Goal: Task Accomplishment & Management: Manage account settings

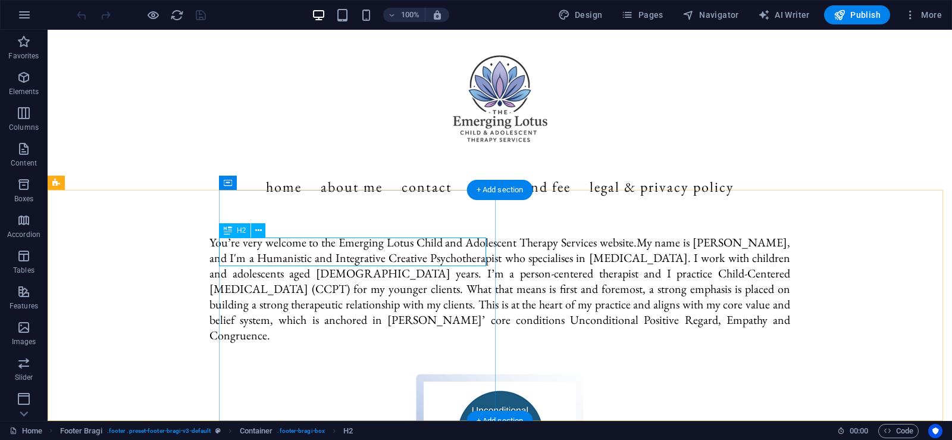
scroll to position [838, 0]
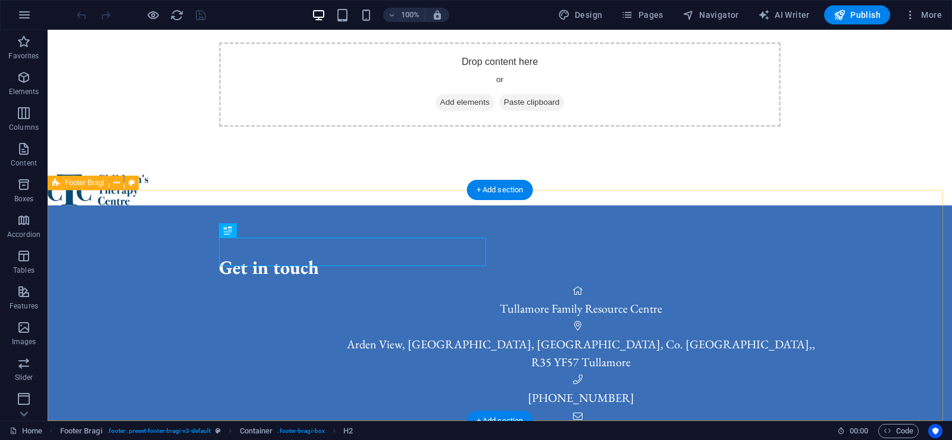
click at [169, 323] on div "Get in touch Tullamore Family Resource Centre [GEOGRAPHIC_DATA], [GEOGRAPHIC_DA…" at bounding box center [500, 365] width 904 height 320
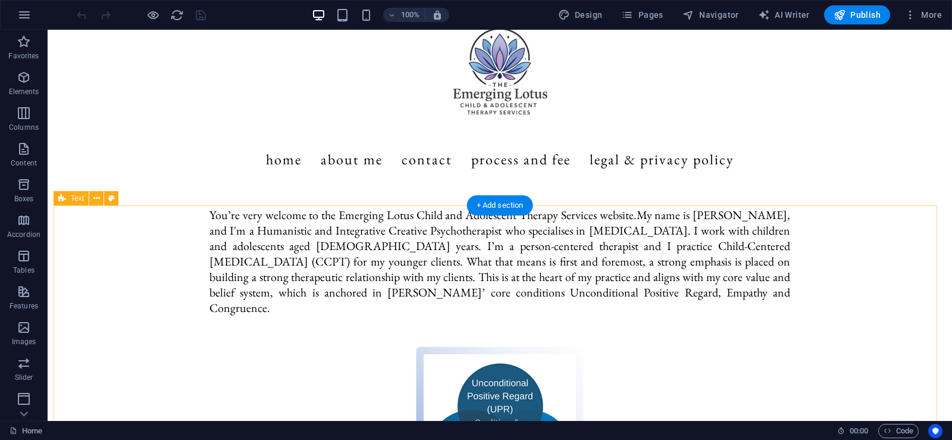
scroll to position [0, 0]
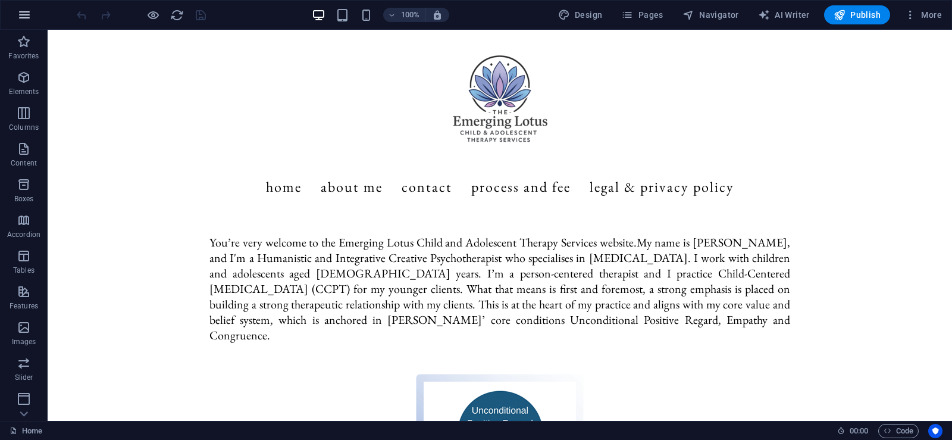
click at [24, 17] on icon "button" at bounding box center [24, 15] width 14 height 14
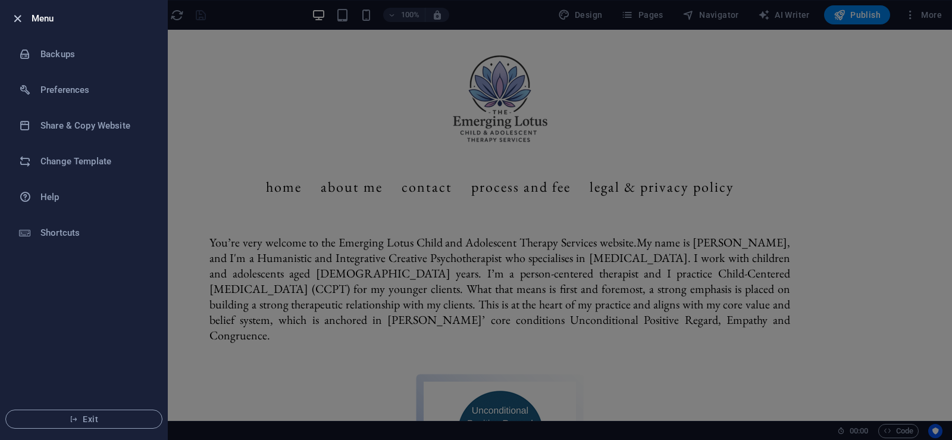
click at [18, 21] on icon "button" at bounding box center [18, 19] width 14 height 14
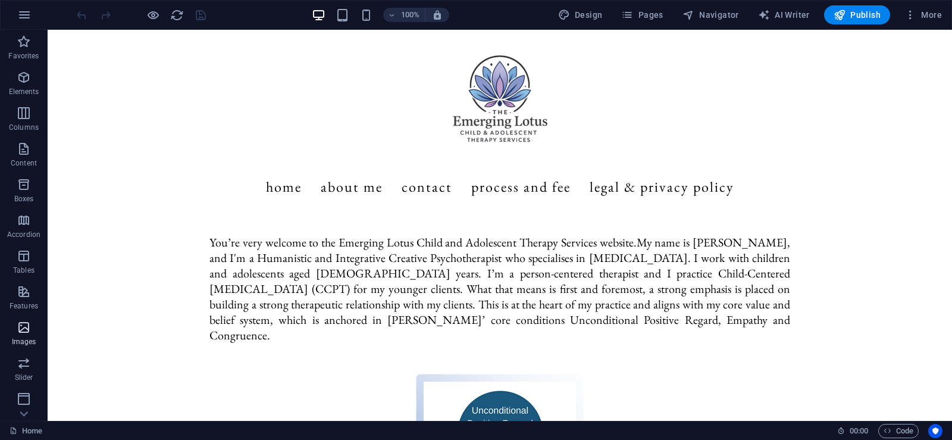
scroll to position [145, 0]
click at [910, 12] on icon "button" at bounding box center [910, 15] width 12 height 12
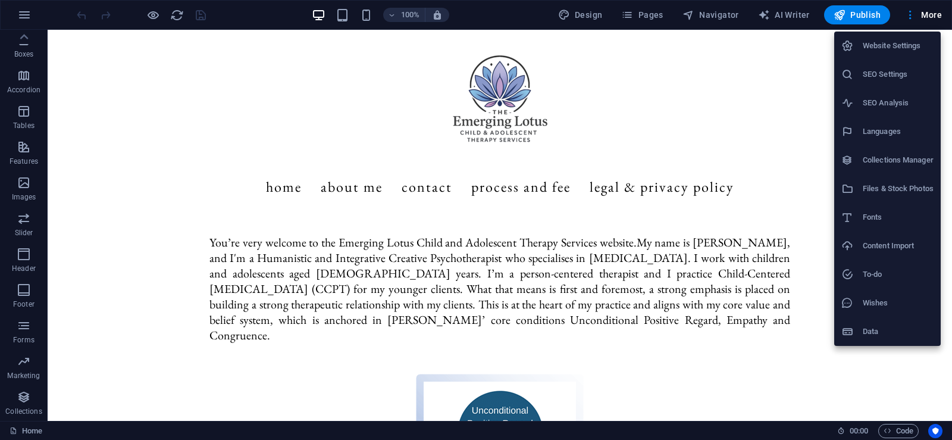
click at [892, 42] on h6 "Website Settings" at bounding box center [898, 46] width 71 height 14
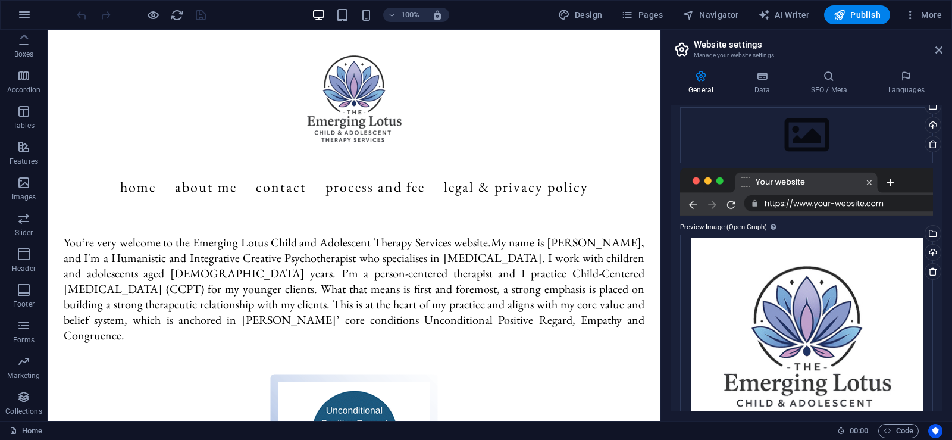
scroll to position [178, 0]
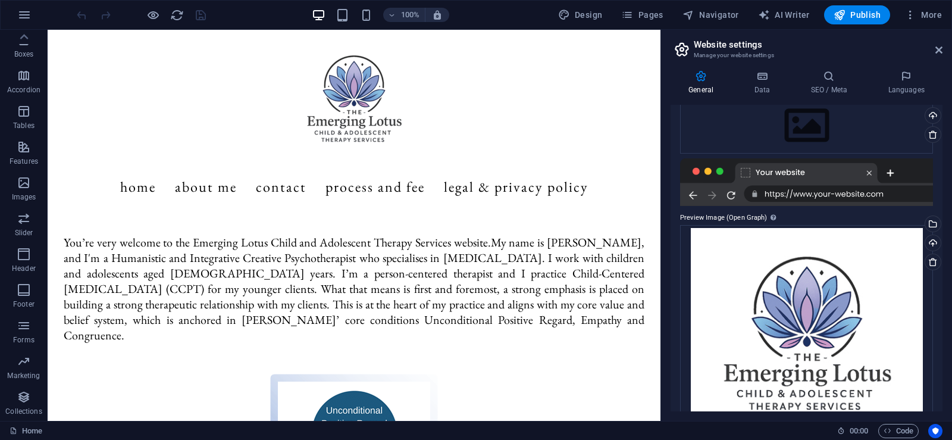
click at [747, 171] on div at bounding box center [806, 182] width 253 height 48
click at [747, 172] on div at bounding box center [806, 182] width 253 height 48
click at [785, 172] on div at bounding box center [806, 182] width 253 height 48
click at [713, 173] on div at bounding box center [806, 182] width 253 height 48
click at [797, 174] on div at bounding box center [806, 182] width 253 height 48
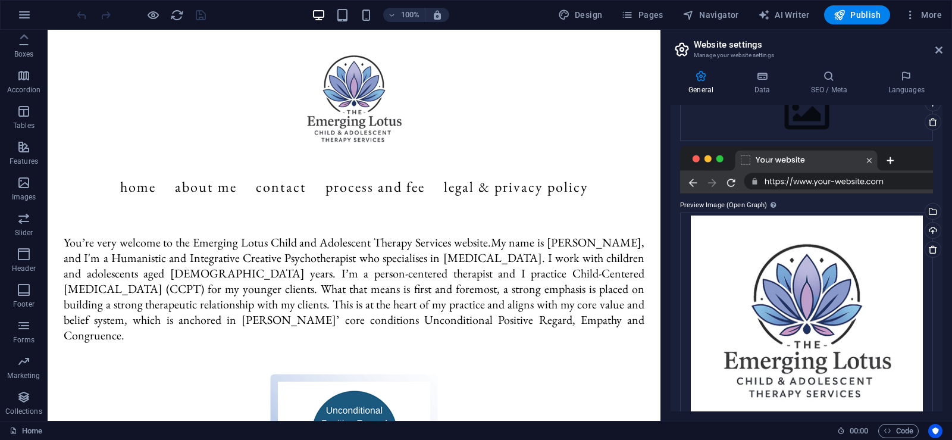
scroll to position [180, 0]
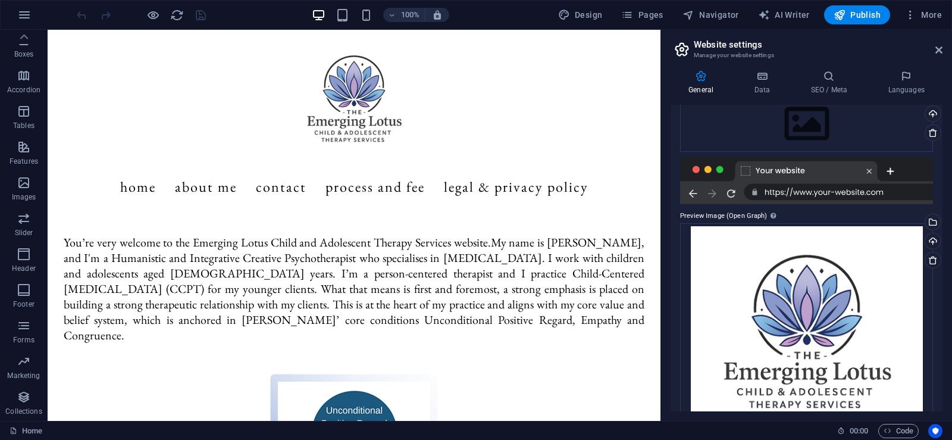
click at [685, 195] on div at bounding box center [806, 180] width 253 height 48
click at [689, 195] on div at bounding box center [806, 180] width 253 height 48
click at [693, 195] on div at bounding box center [806, 180] width 253 height 48
click at [712, 195] on div at bounding box center [806, 180] width 253 height 48
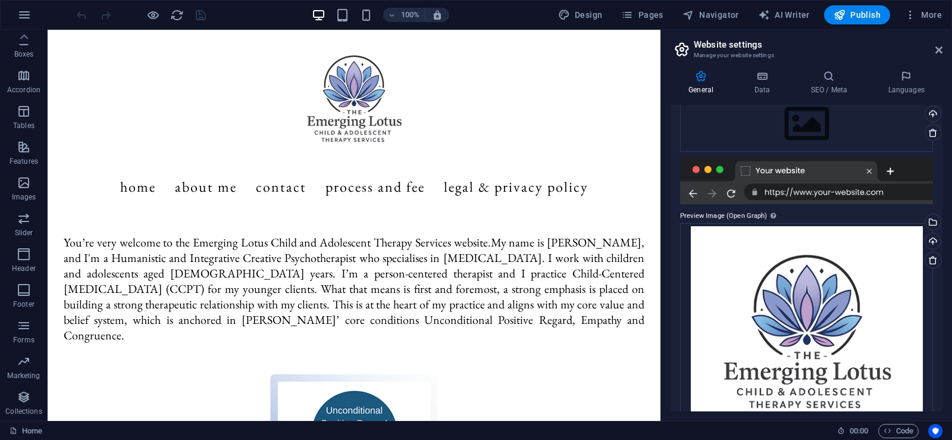
click at [712, 195] on div at bounding box center [806, 180] width 253 height 48
click at [819, 192] on div at bounding box center [806, 180] width 253 height 48
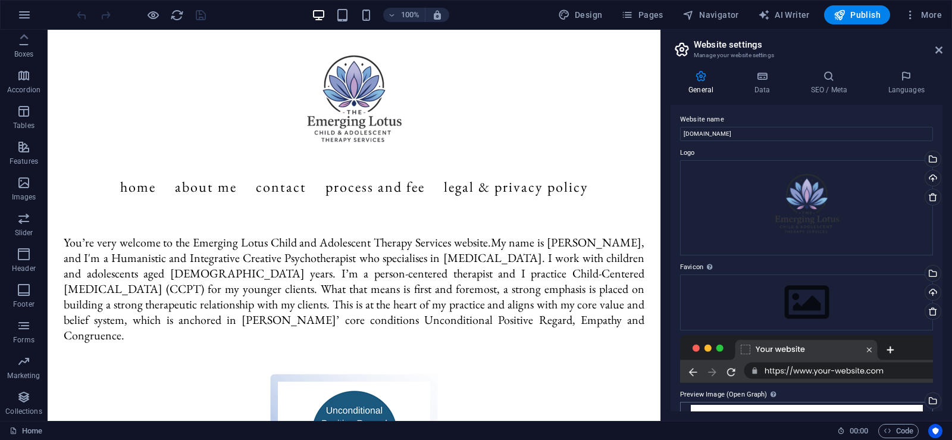
scroll to position [0, 0]
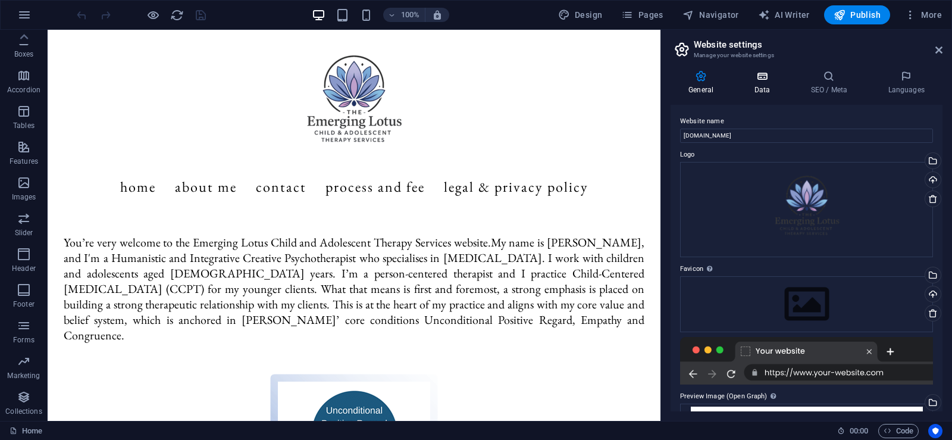
click at [760, 76] on icon at bounding box center [762, 76] width 52 height 12
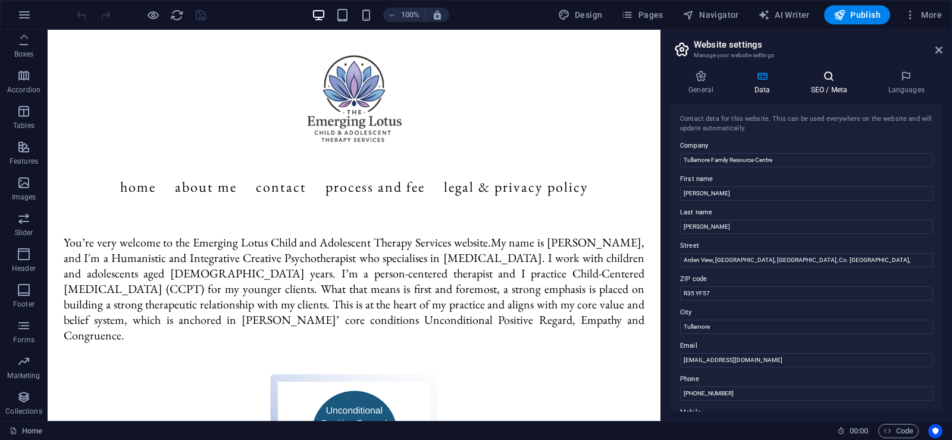
click at [831, 75] on icon at bounding box center [828, 76] width 73 height 12
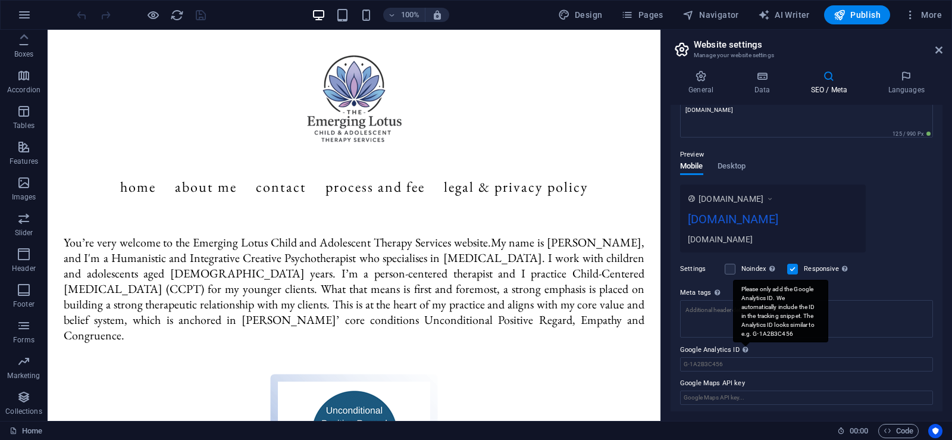
scroll to position [131, 0]
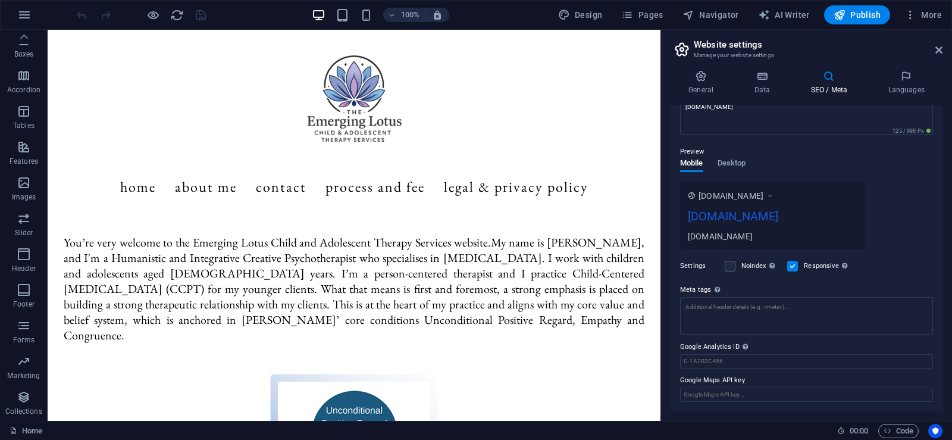
click at [734, 156] on div "Preview" at bounding box center [806, 152] width 253 height 14
click at [734, 158] on div "Preview Mobile Desktop [DOMAIN_NAME] [DOMAIN_NAME] [DOMAIN_NAME]" at bounding box center [806, 192] width 253 height 114
click at [734, 159] on span "Desktop" at bounding box center [731, 164] width 29 height 17
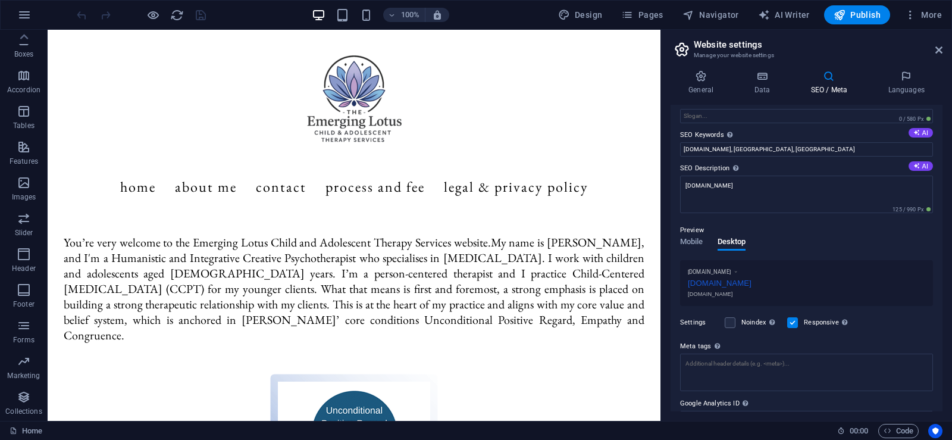
scroll to position [0, 0]
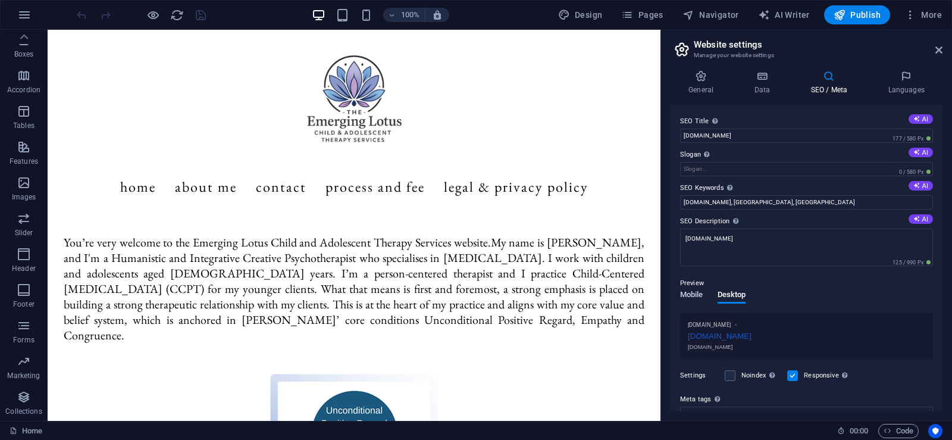
click at [693, 298] on span "Mobile" at bounding box center [691, 295] width 23 height 17
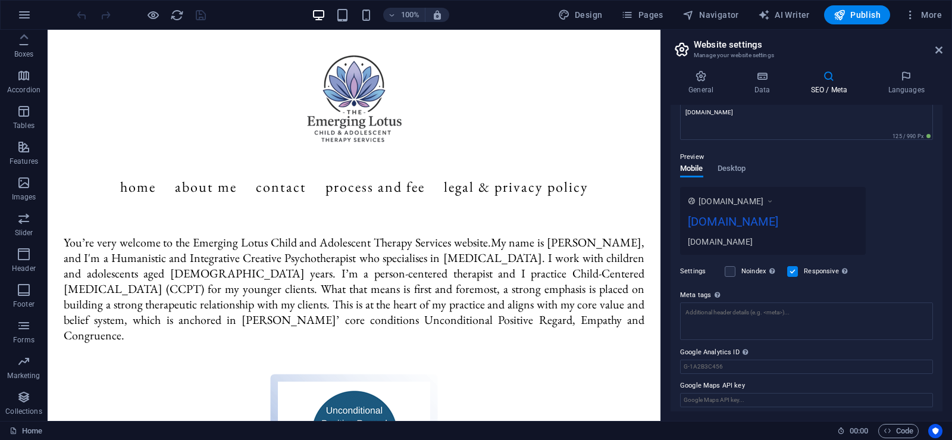
scroll to position [131, 0]
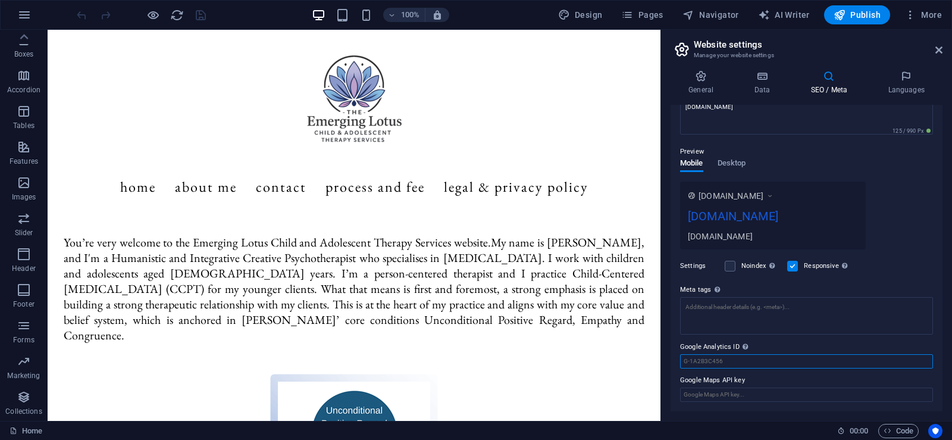
click at [744, 361] on input "Google Analytics ID Please only add the Google Analytics ID. We automatically i…" at bounding box center [806, 361] width 253 height 14
click at [773, 343] on label "Google Analytics ID Please only add the Google Analytics ID. We automatically i…" at bounding box center [806, 347] width 253 height 14
click at [773, 354] on input "Google Analytics ID Please only add the Google Analytics ID. We automatically i…" at bounding box center [806, 361] width 253 height 14
click at [845, 312] on textarea "Meta tags Enter HTML code here that will be placed inside the tags of your webs…" at bounding box center [806, 320] width 253 height 46
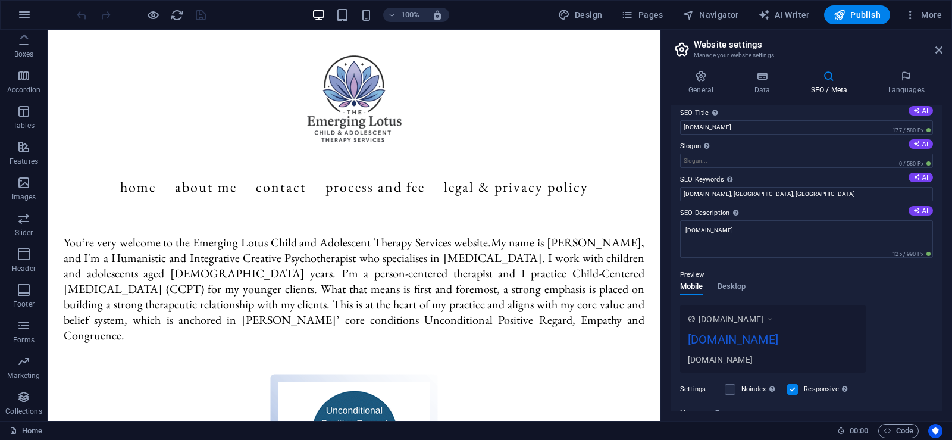
scroll to position [0, 0]
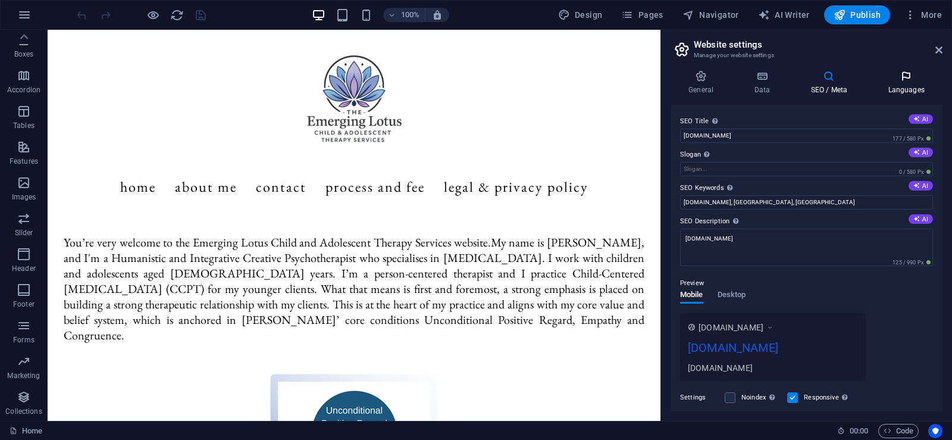
click at [905, 79] on icon at bounding box center [906, 76] width 73 height 12
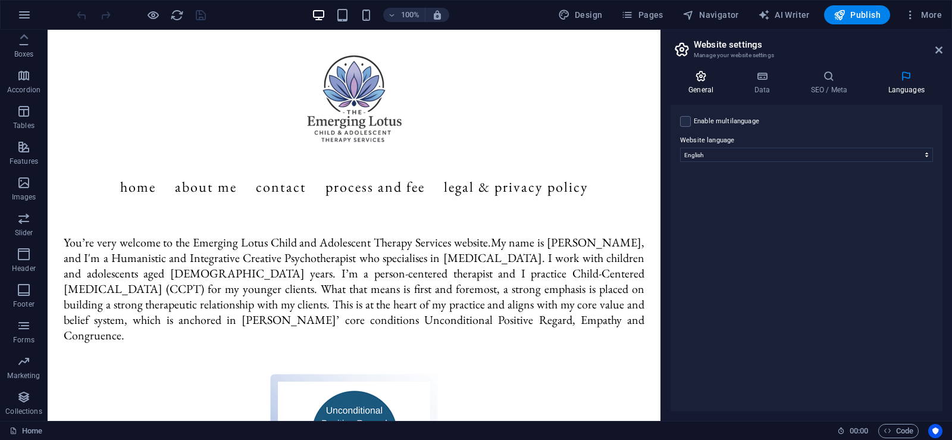
click at [694, 80] on icon at bounding box center [700, 76] width 61 height 12
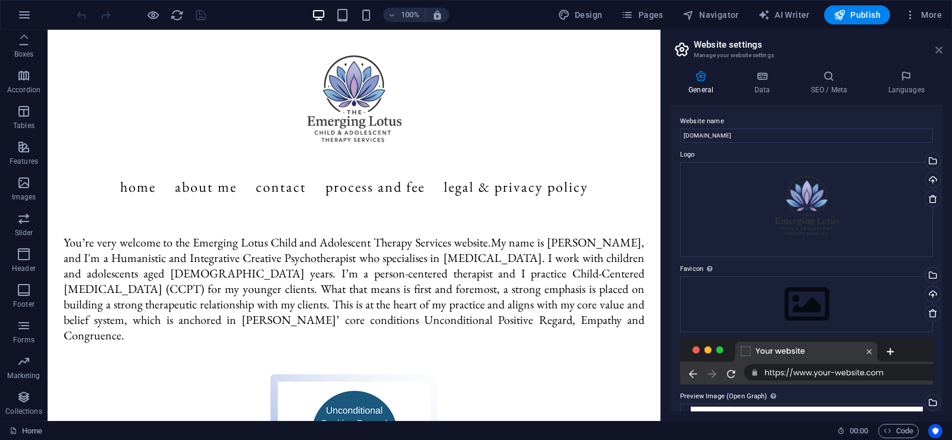
drag, startPoint x: 940, startPoint y: 52, endPoint x: 889, endPoint y: 23, distance: 58.7
click at [940, 52] on icon at bounding box center [938, 50] width 7 height 10
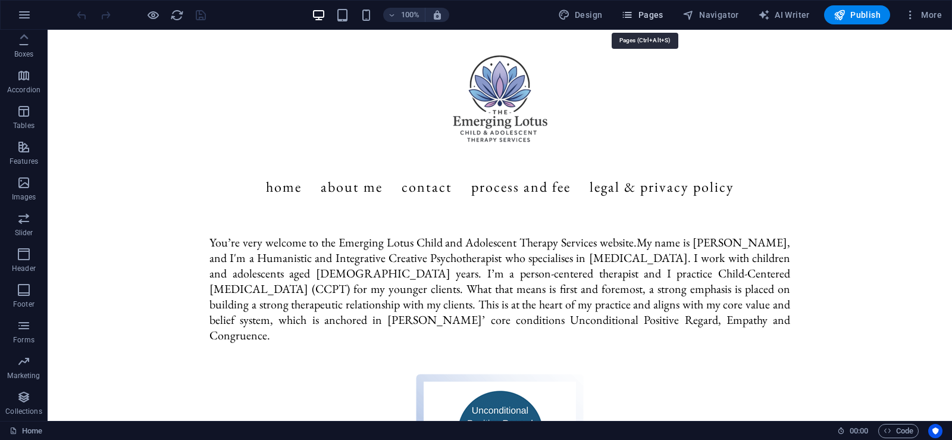
click at [638, 16] on span "Pages" at bounding box center [642, 15] width 42 height 12
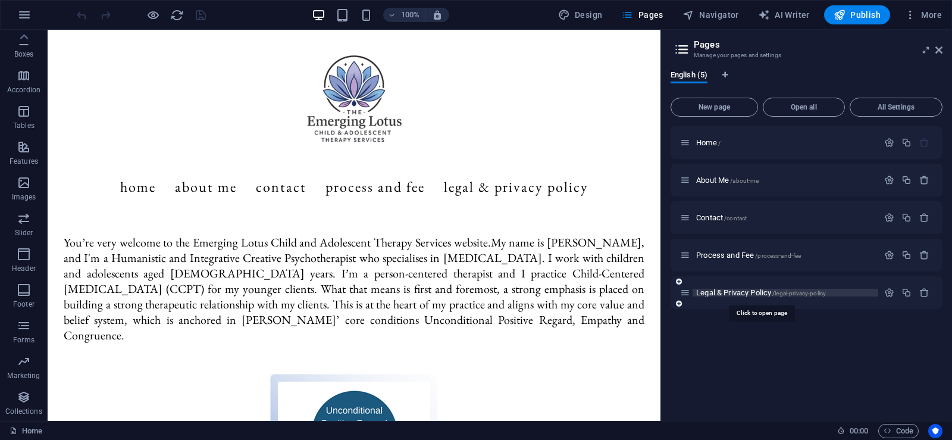
click at [742, 295] on span "Legal & Privacy Policy /legal-privacy-policy" at bounding box center [761, 292] width 130 height 9
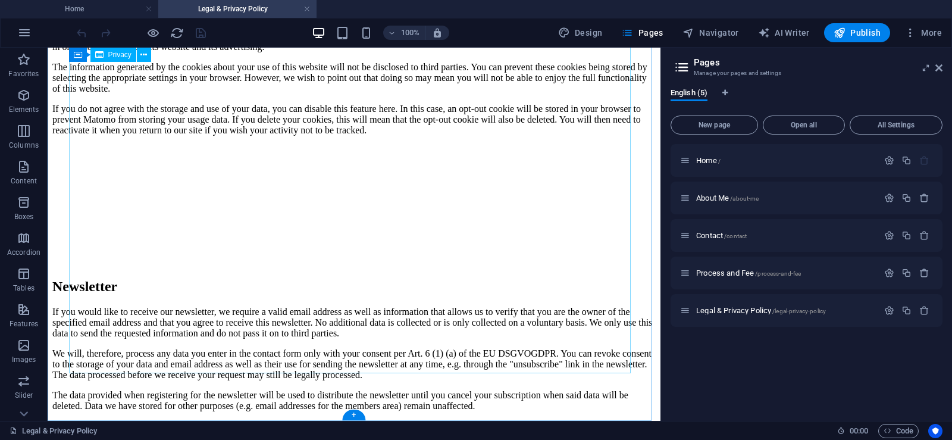
scroll to position [3426, 0]
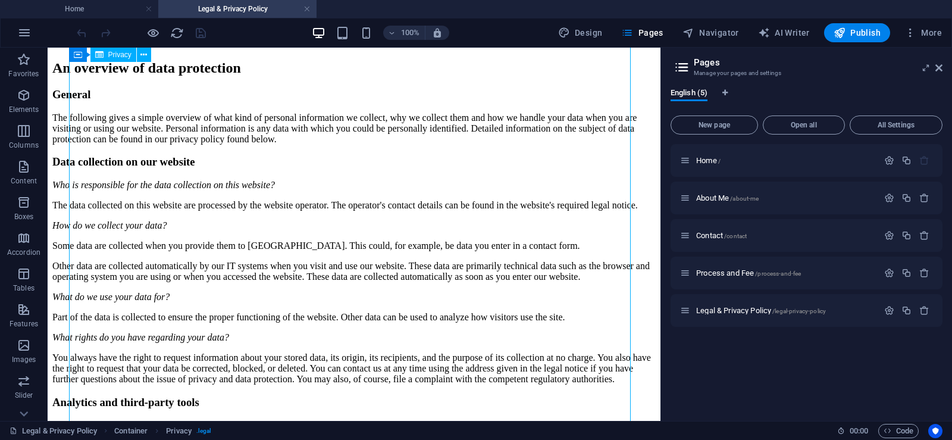
scroll to position [0, 0]
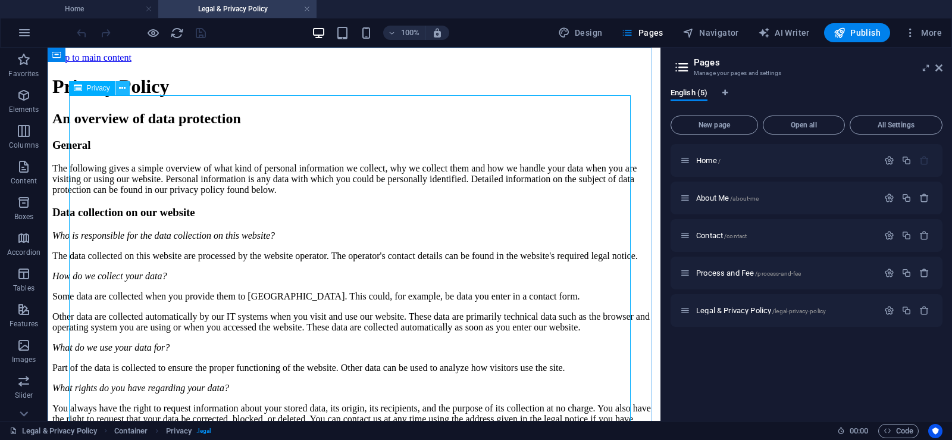
click at [118, 88] on button at bounding box center [122, 88] width 14 height 14
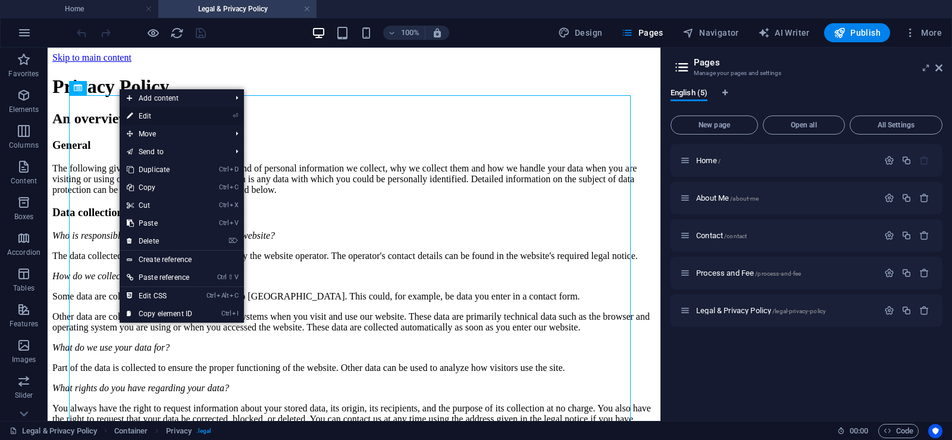
click at [148, 114] on link "⏎ Edit" at bounding box center [160, 116] width 80 height 18
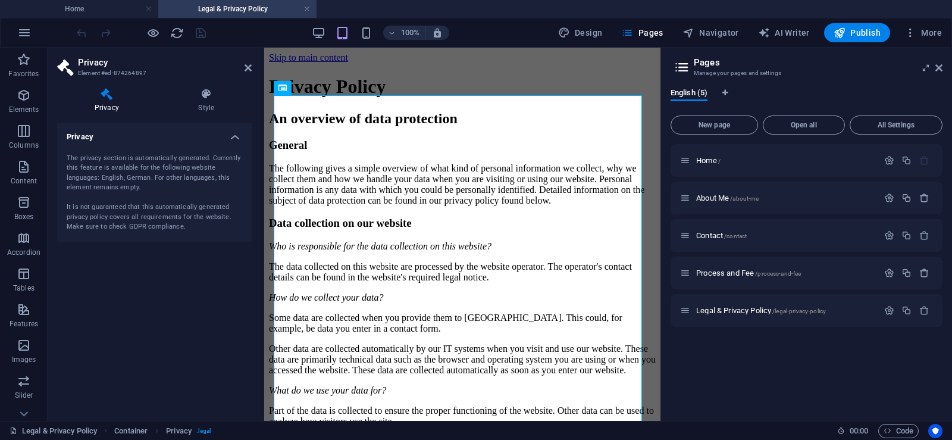
click at [237, 137] on h4 "Privacy" at bounding box center [154, 133] width 195 height 21
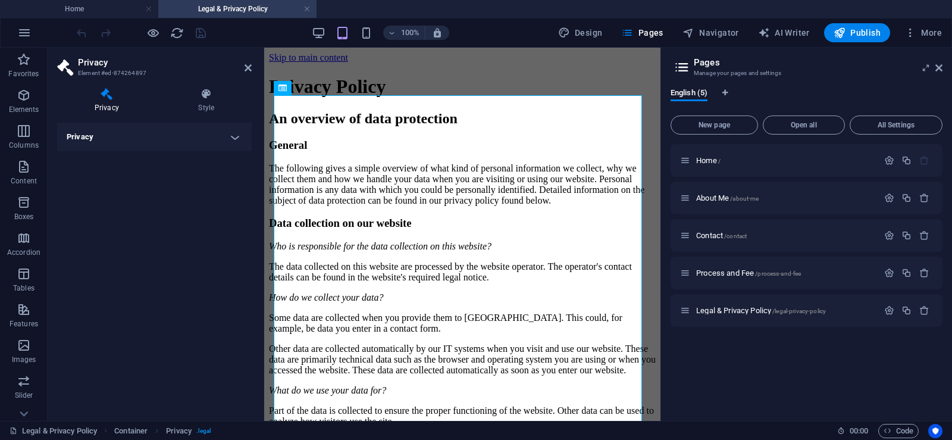
click at [236, 137] on h4 "Privacy" at bounding box center [154, 137] width 195 height 29
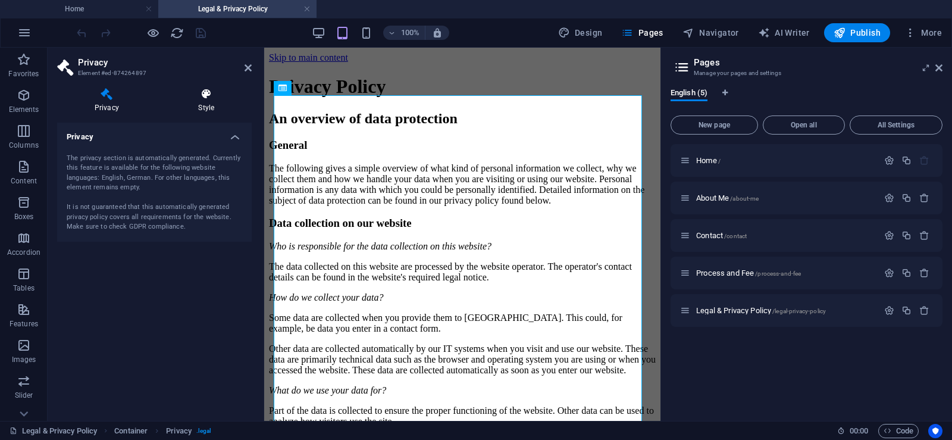
click at [209, 100] on h4 "Style" at bounding box center [206, 100] width 90 height 25
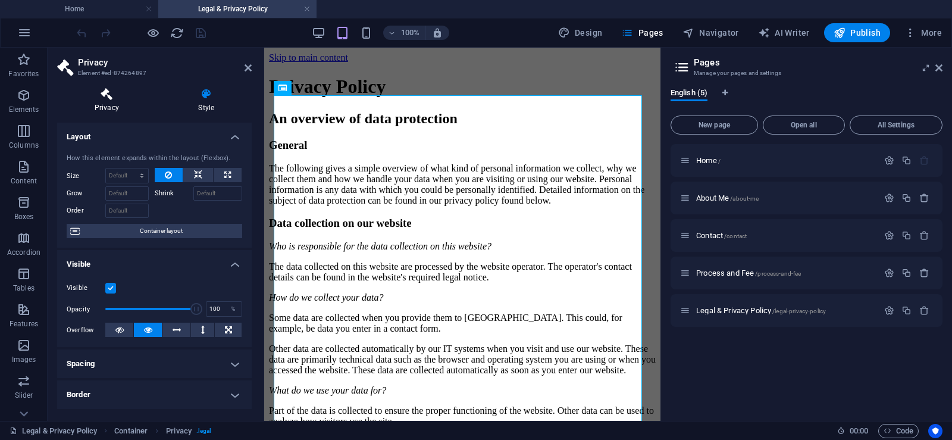
click at [112, 98] on icon at bounding box center [106, 94] width 99 height 12
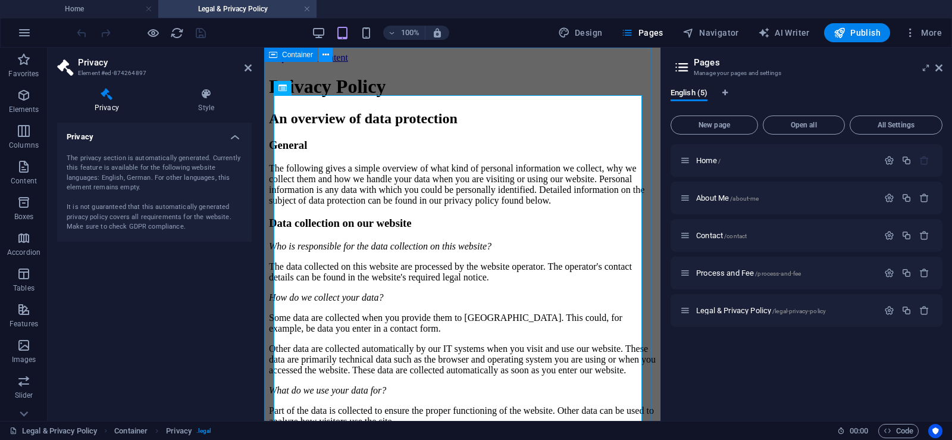
click at [324, 54] on icon at bounding box center [325, 55] width 7 height 12
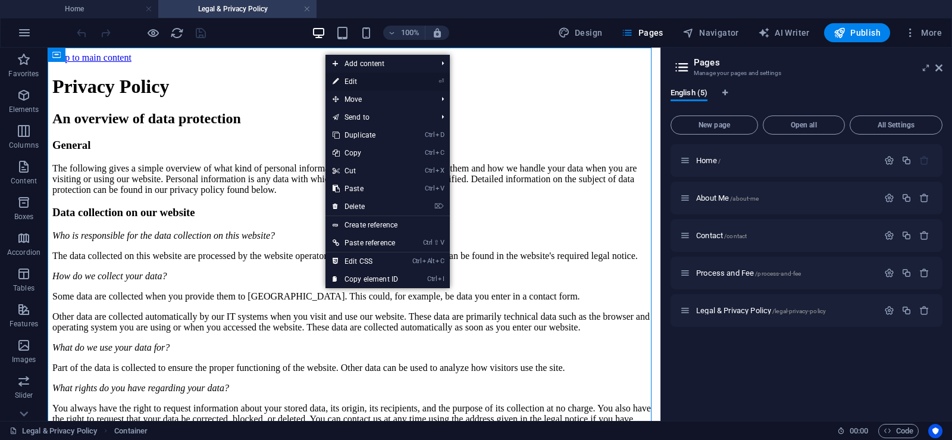
drag, startPoint x: 342, startPoint y: 79, endPoint x: 68, endPoint y: 33, distance: 278.0
click at [342, 79] on link "⏎ Edit" at bounding box center [365, 82] width 80 height 18
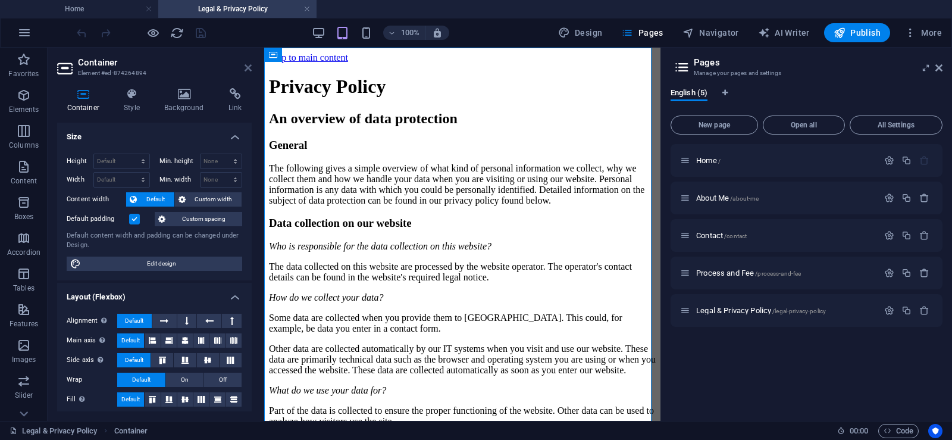
click at [245, 68] on icon at bounding box center [248, 68] width 7 height 10
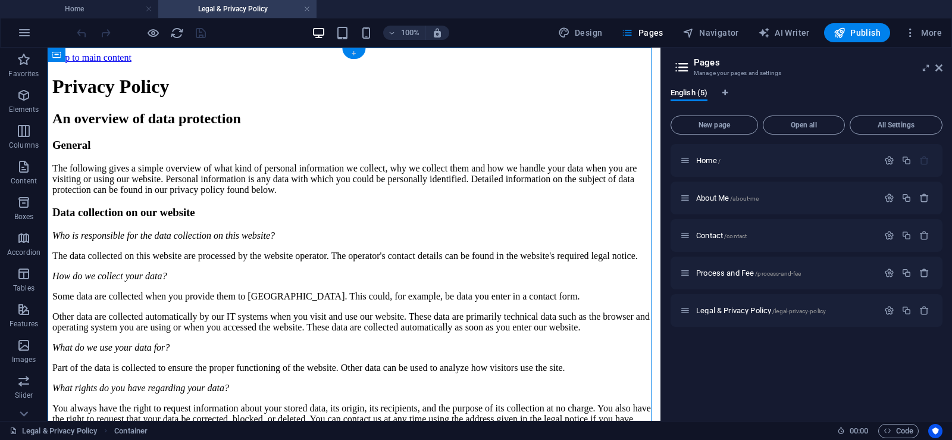
click at [352, 53] on div "+" at bounding box center [353, 53] width 23 height 11
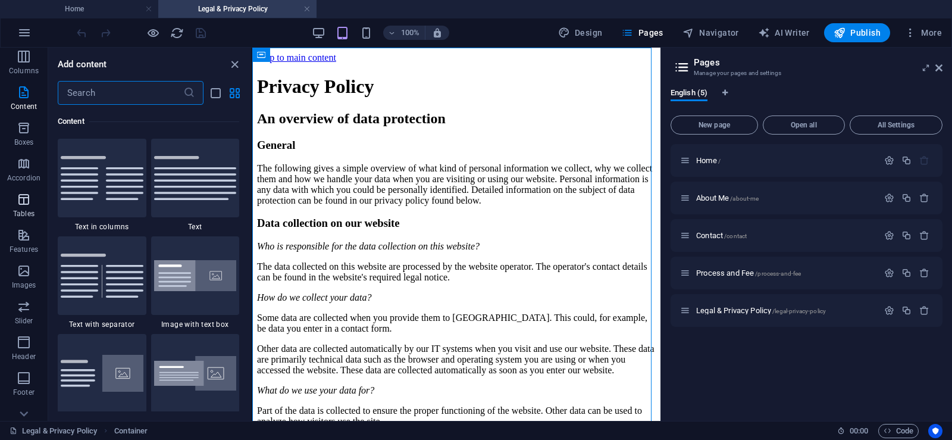
scroll to position [162, 0]
click at [22, 259] on icon "button" at bounding box center [24, 254] width 14 height 14
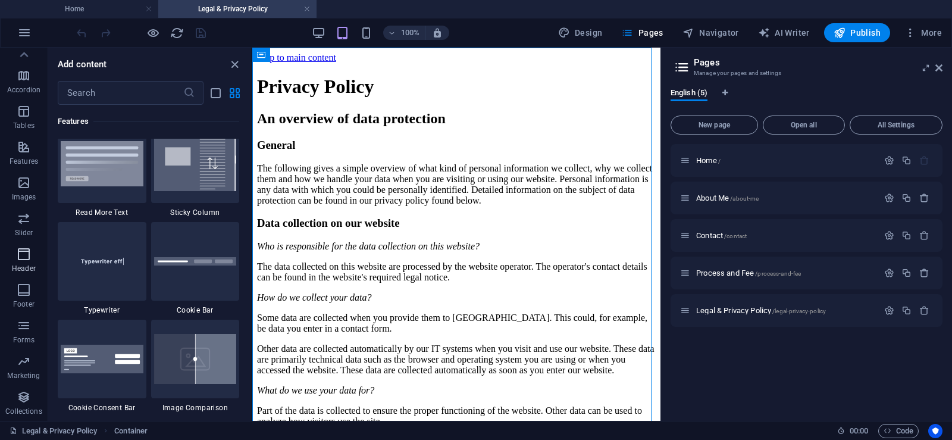
scroll to position [7164, 0]
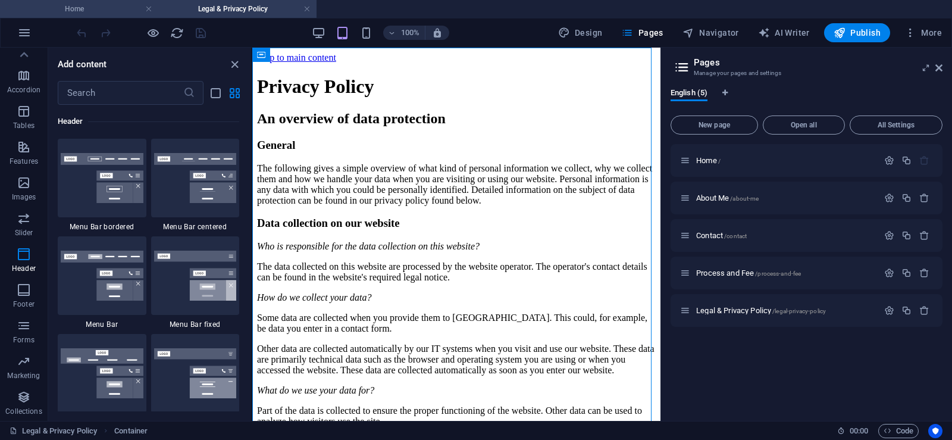
click at [112, 7] on h4 "Home" at bounding box center [79, 8] width 158 height 13
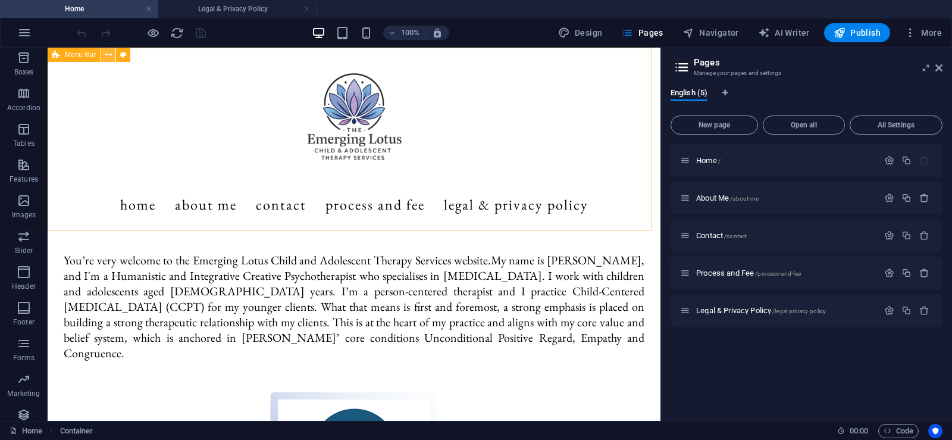
click at [106, 54] on icon at bounding box center [108, 55] width 7 height 12
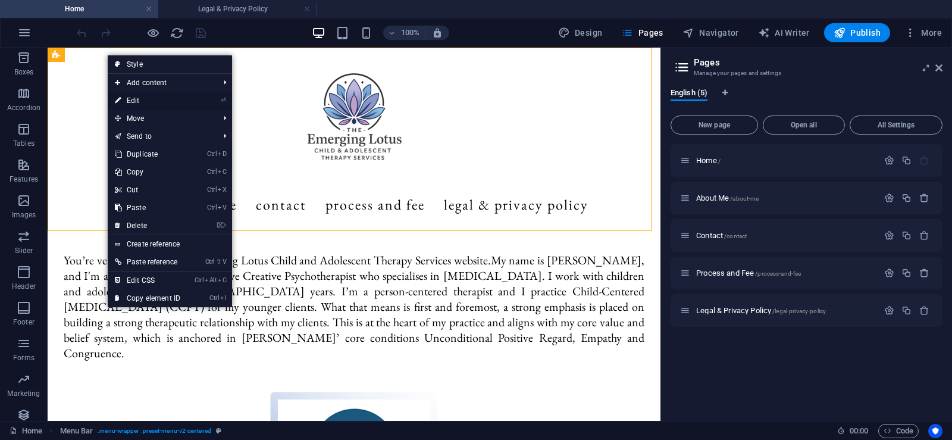
click at [136, 103] on link "⏎ Edit" at bounding box center [148, 101] width 80 height 18
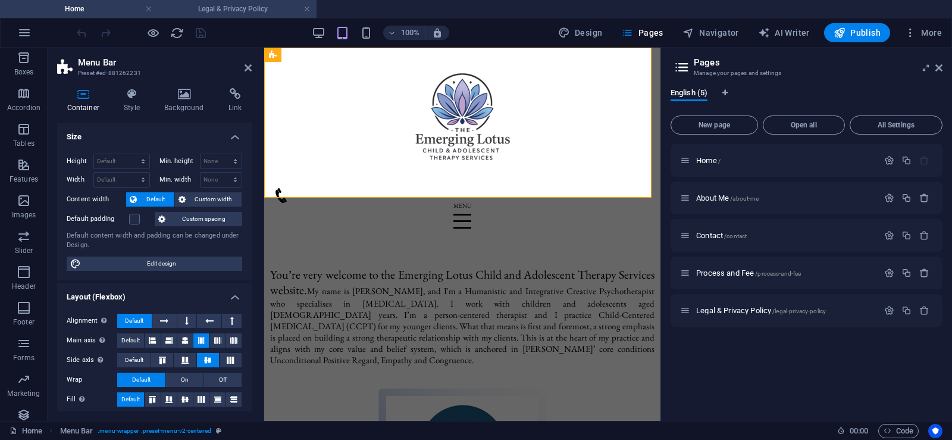
click at [221, 5] on h4 "Legal & Privacy Policy" at bounding box center [237, 8] width 158 height 13
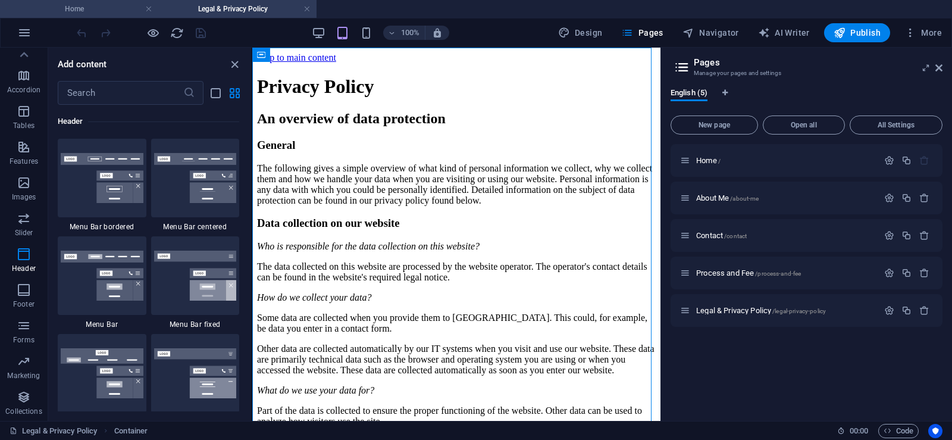
click at [108, 10] on h4 "Home" at bounding box center [79, 8] width 158 height 13
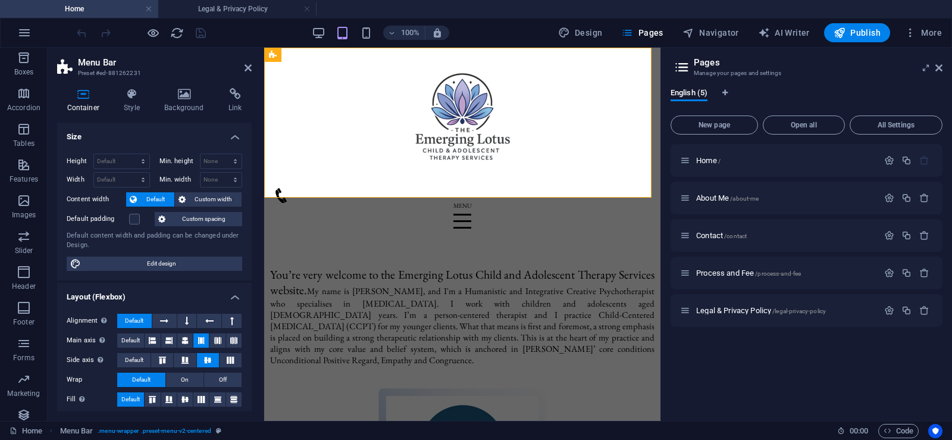
click at [79, 94] on icon at bounding box center [83, 94] width 52 height 12
drag, startPoint x: 138, startPoint y: 73, endPoint x: 101, endPoint y: 76, distance: 37.1
click at [101, 76] on h3 "Preset #ed-881262231" at bounding box center [153, 73] width 150 height 11
click at [192, 12] on h4 "Legal & Privacy Policy" at bounding box center [237, 8] width 158 height 13
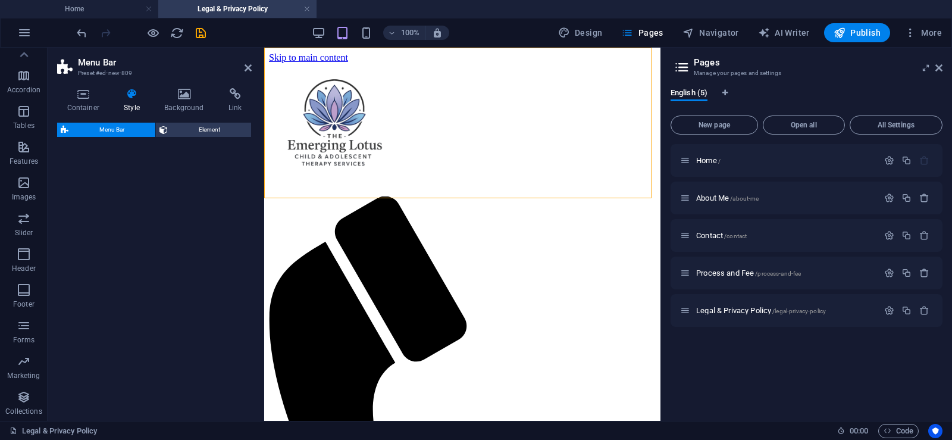
select select "rem"
select select "preset-menu-v2-border"
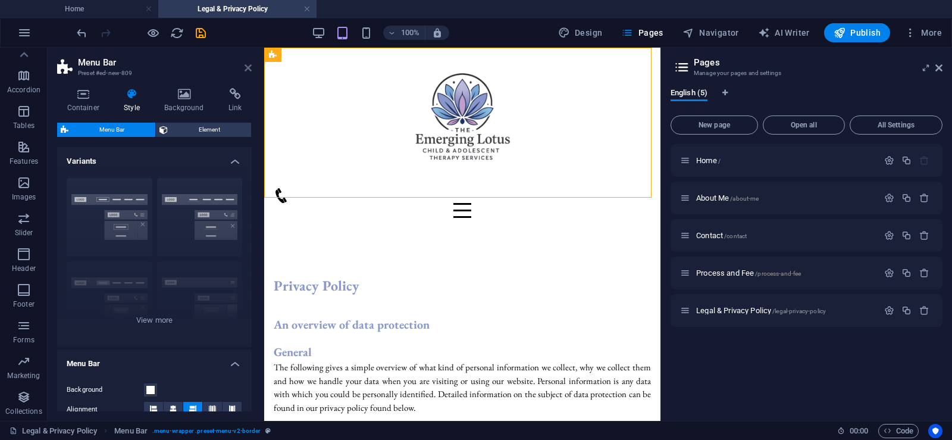
click at [246, 68] on icon at bounding box center [248, 68] width 7 height 10
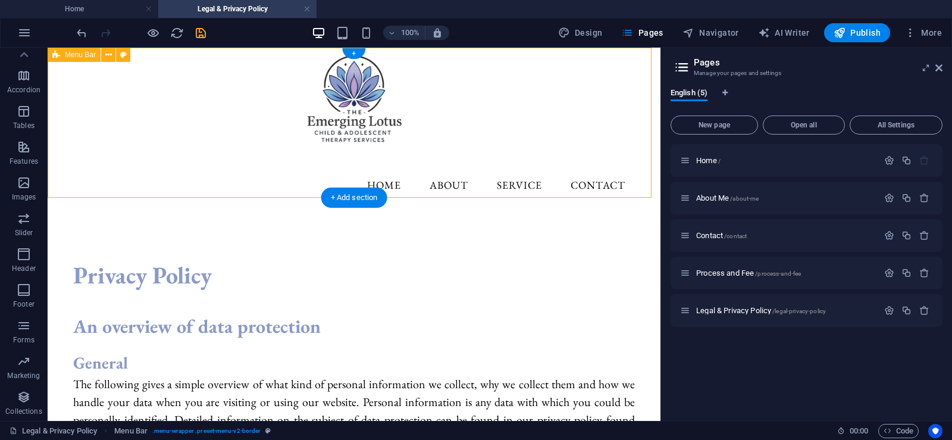
scroll to position [0, 0]
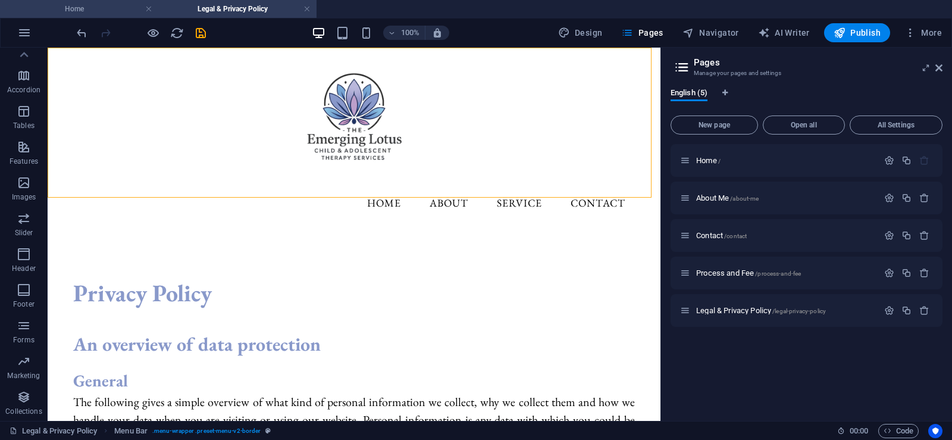
click at [104, 14] on h4 "Home" at bounding box center [79, 8] width 158 height 13
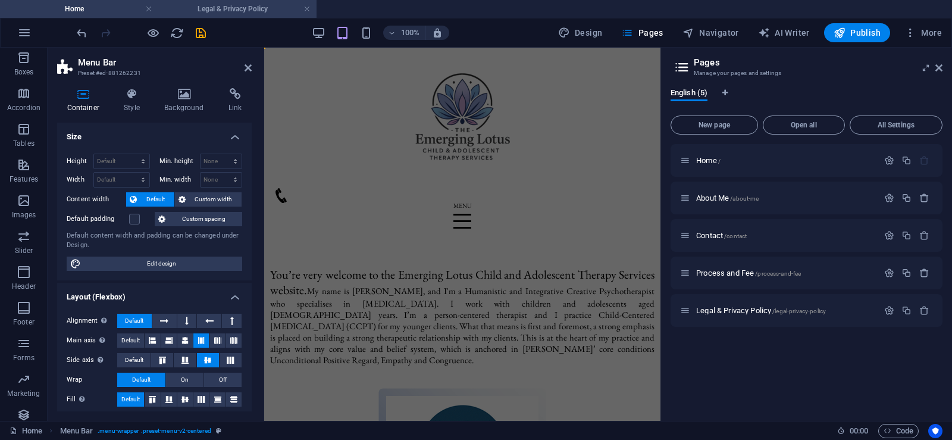
click at [208, 12] on h4 "Legal & Privacy Policy" at bounding box center [237, 8] width 158 height 13
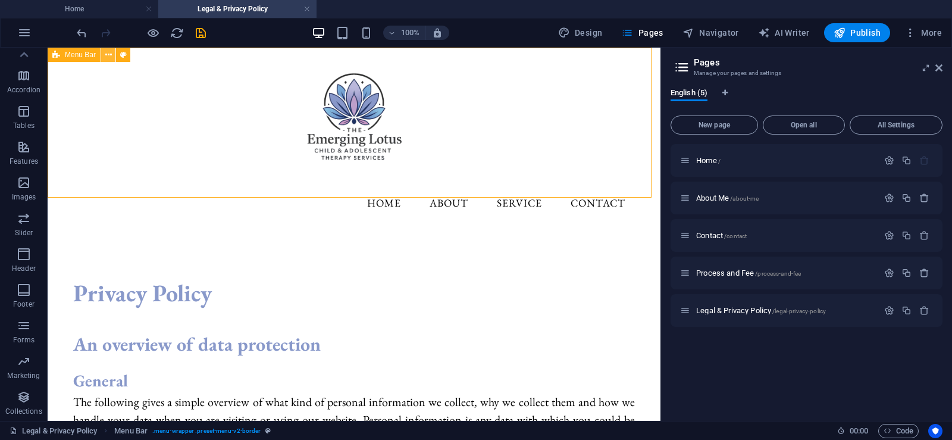
click at [106, 55] on icon at bounding box center [108, 55] width 7 height 12
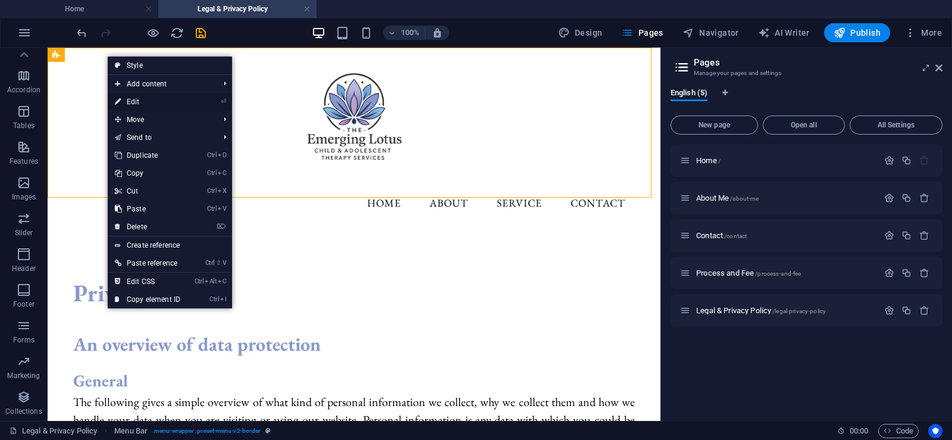
click at [139, 99] on link "⏎ Edit" at bounding box center [148, 102] width 80 height 18
select select "rem"
select select "preset-menu-v2-border"
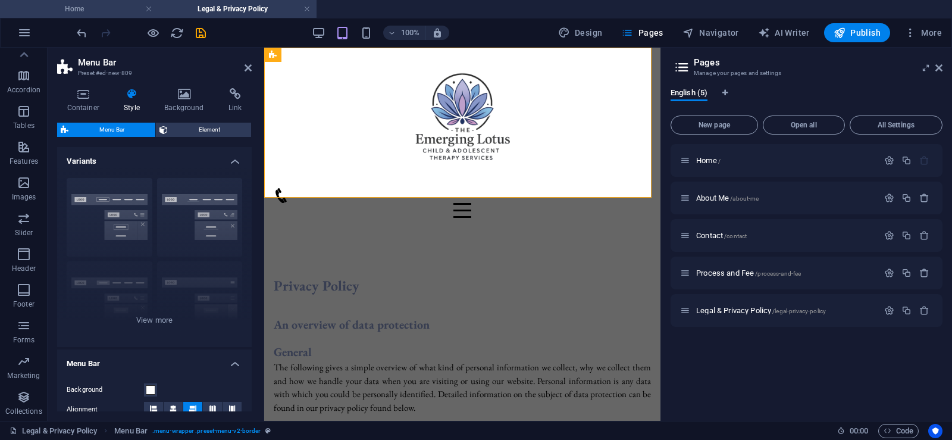
click at [102, 11] on h4 "Home" at bounding box center [79, 8] width 158 height 13
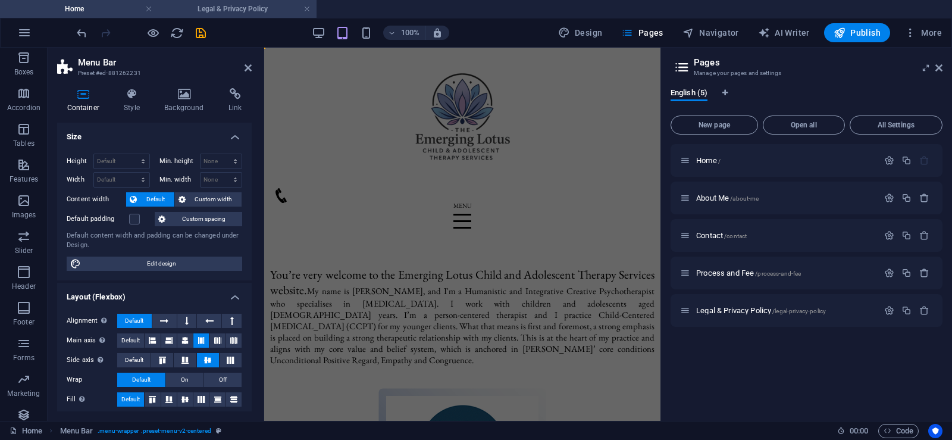
click at [212, 8] on h4 "Legal & Privacy Policy" at bounding box center [237, 8] width 158 height 13
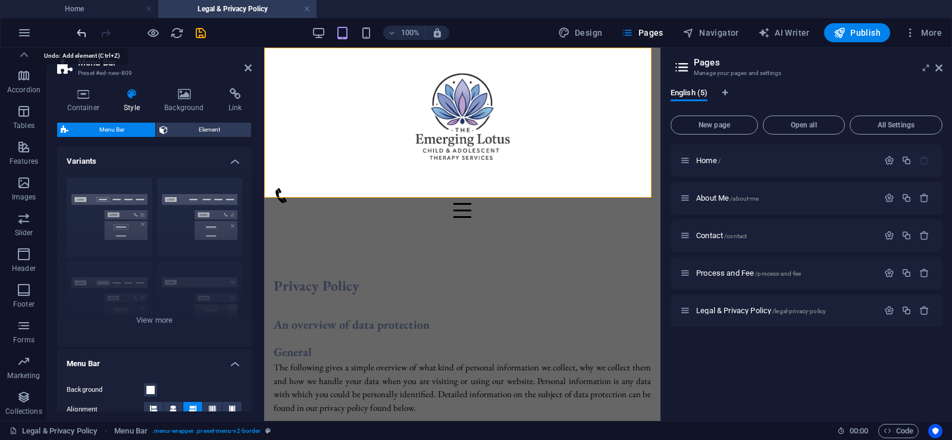
click at [79, 32] on icon "undo" at bounding box center [82, 33] width 14 height 14
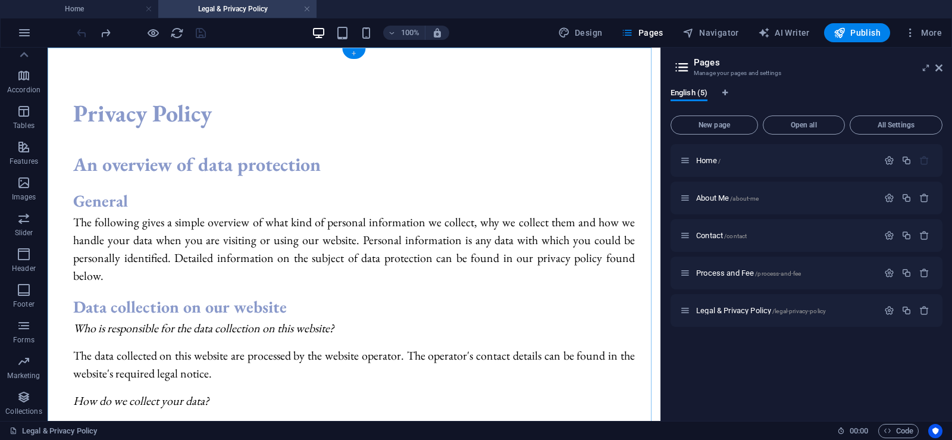
click at [350, 54] on div "+" at bounding box center [353, 53] width 23 height 11
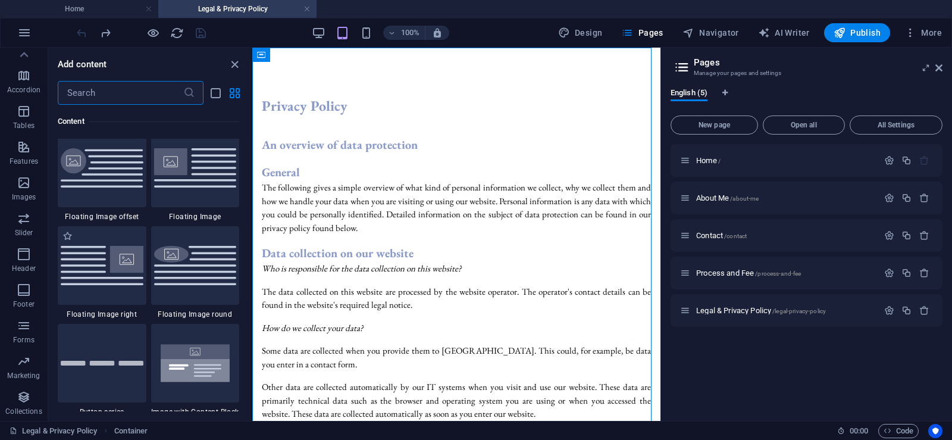
scroll to position [2617, 0]
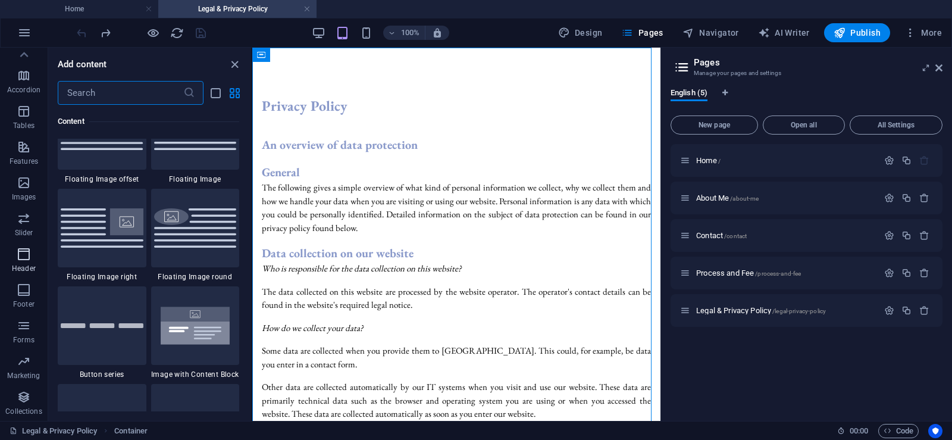
click at [20, 257] on icon "button" at bounding box center [24, 254] width 14 height 14
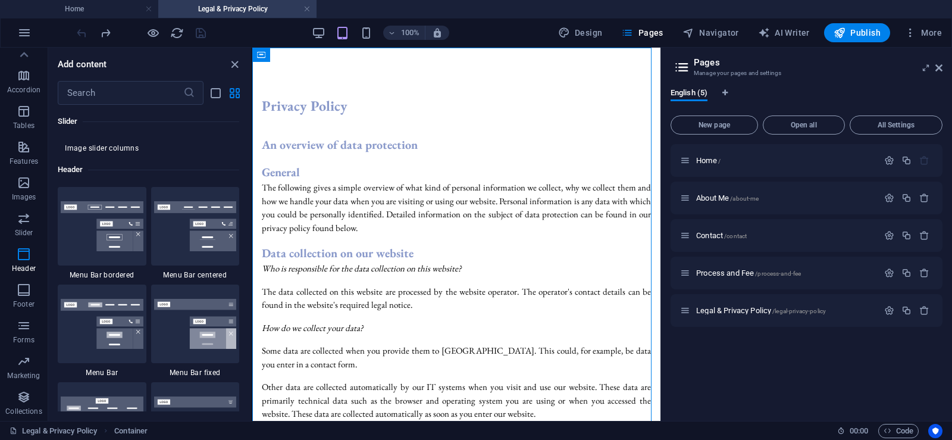
scroll to position [7105, 0]
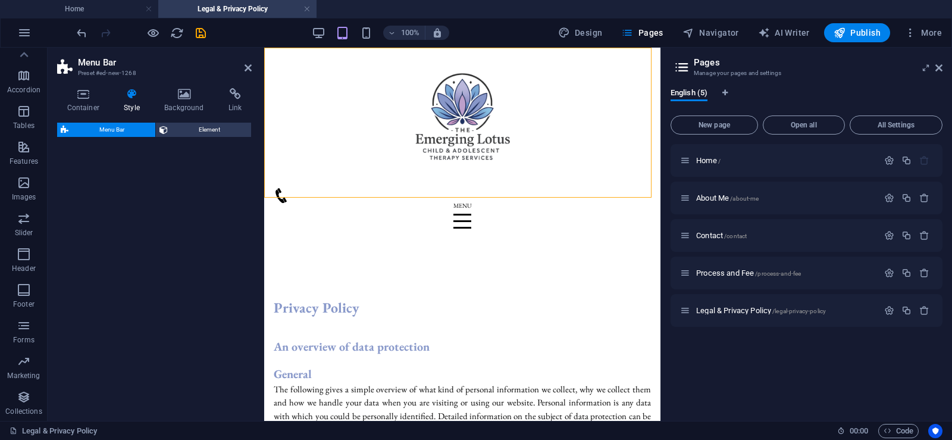
select select "rem"
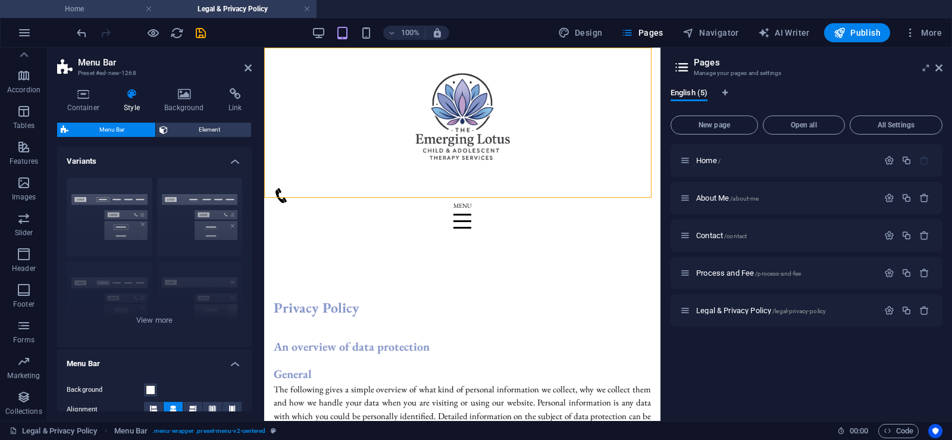
click at [117, 8] on h4 "Home" at bounding box center [79, 8] width 158 height 13
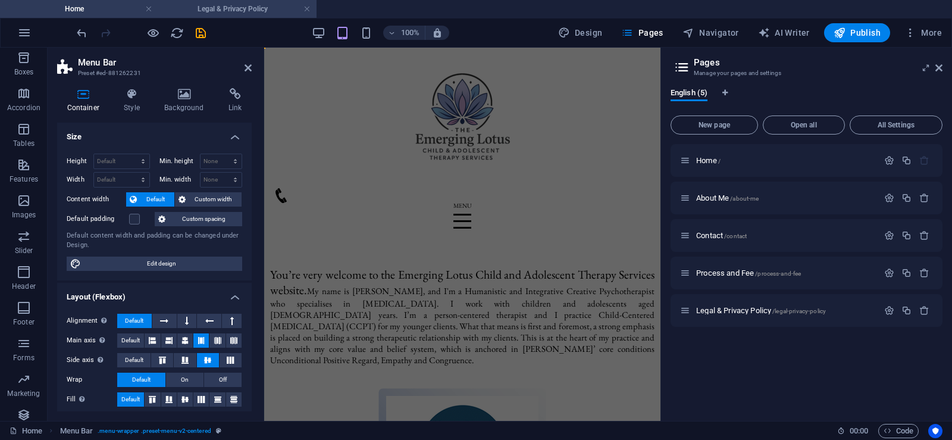
click at [225, 9] on h4 "Legal & Privacy Policy" at bounding box center [237, 8] width 158 height 13
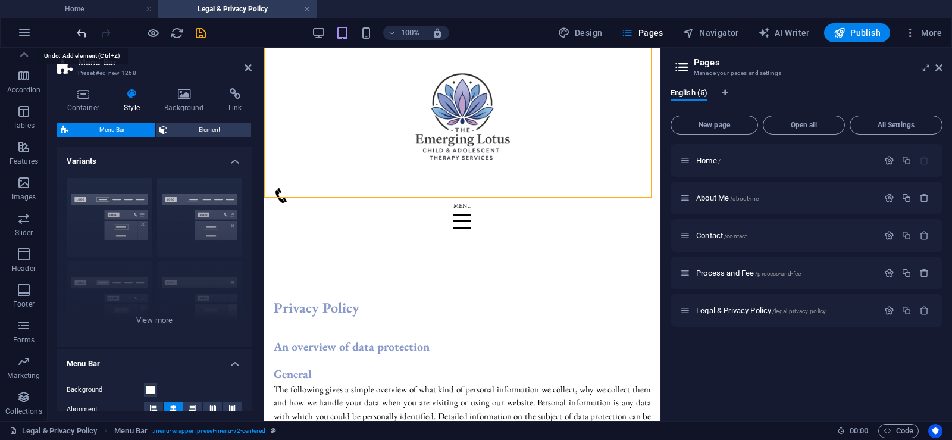
click at [79, 32] on icon "undo" at bounding box center [82, 33] width 14 height 14
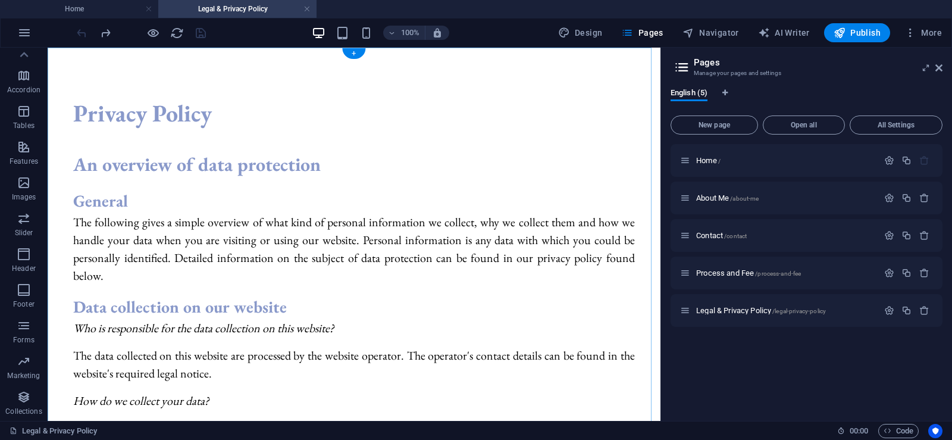
click at [353, 53] on div "+" at bounding box center [353, 53] width 23 height 11
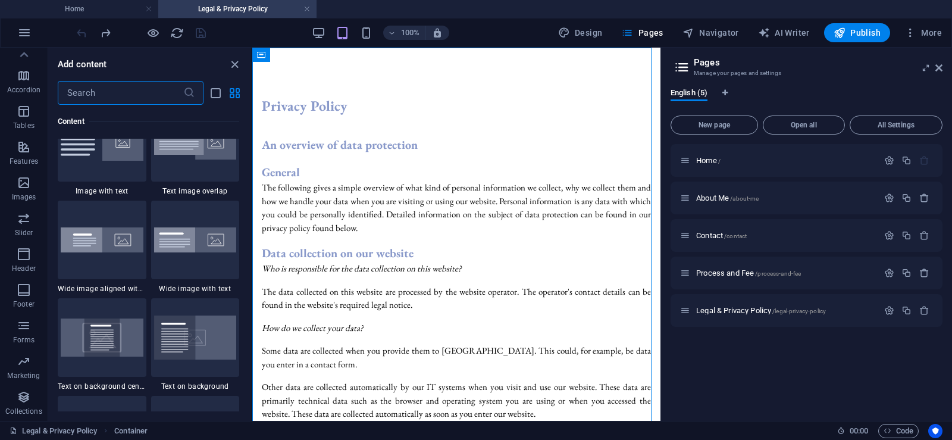
scroll to position [2320, 0]
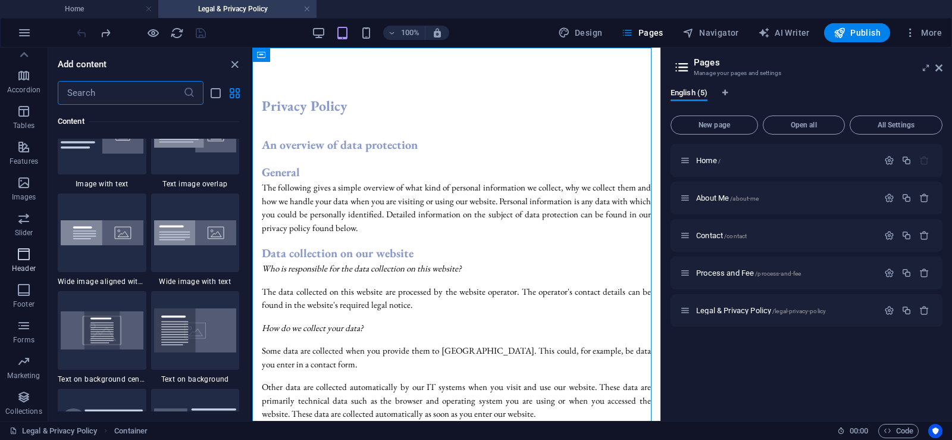
click at [24, 266] on p "Header" at bounding box center [24, 269] width 24 height 10
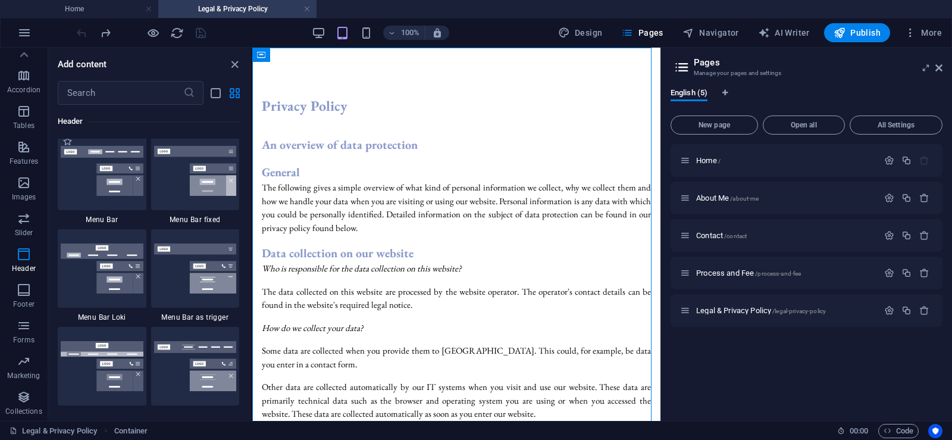
scroll to position [7283, 0]
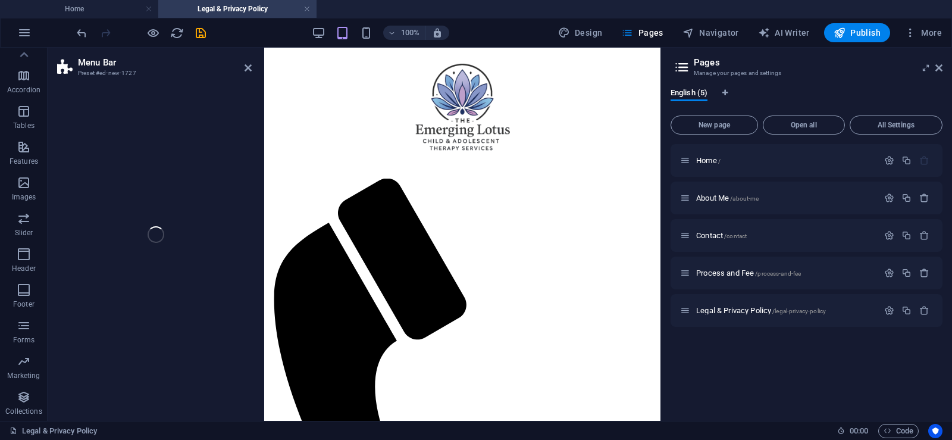
select select "rem"
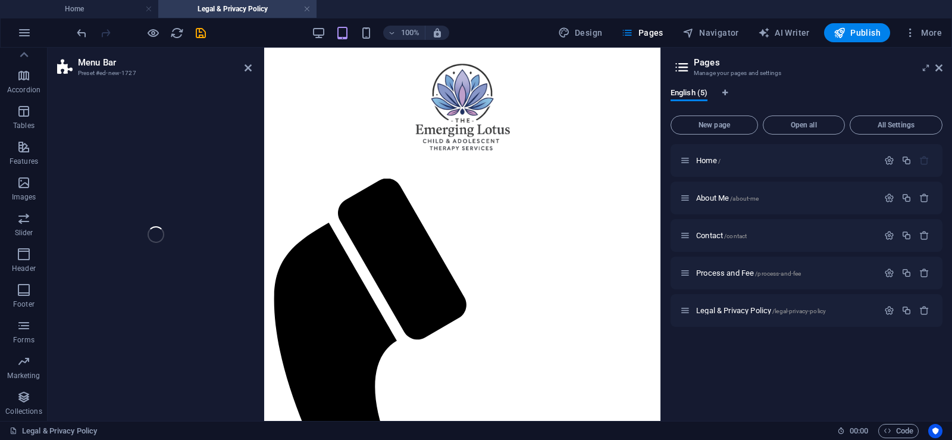
select select "rem"
select select "preset-menu-v2-loki"
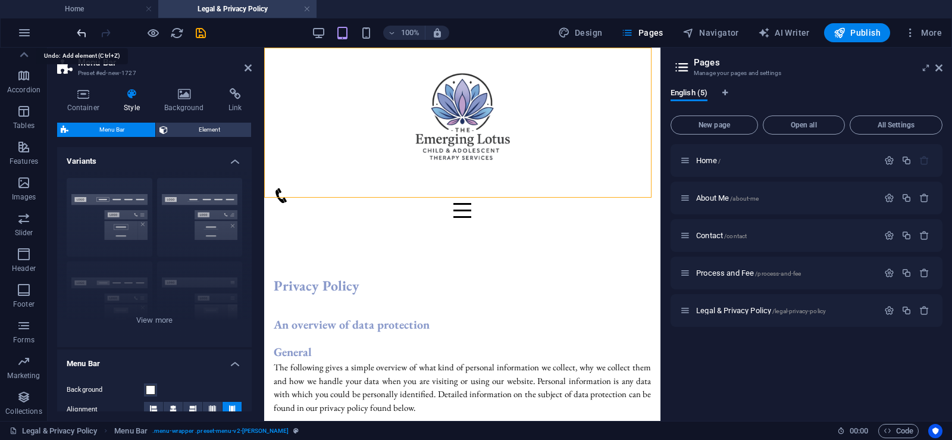
click at [77, 33] on icon "undo" at bounding box center [82, 33] width 14 height 14
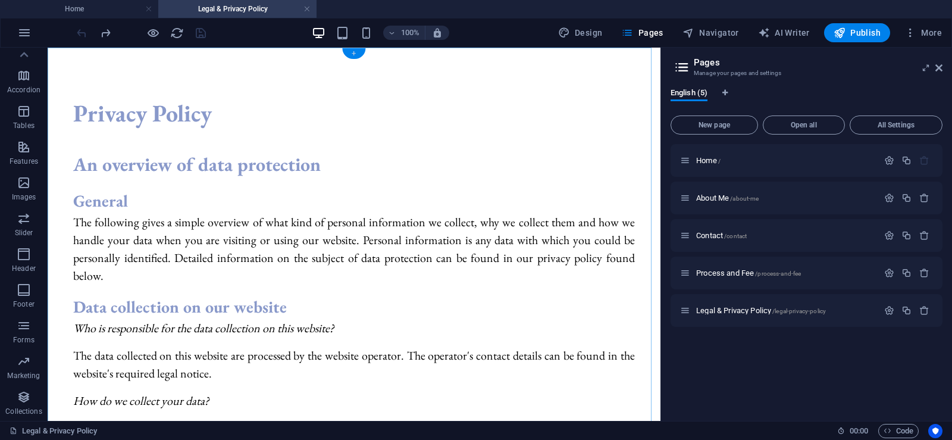
click at [357, 52] on div "+" at bounding box center [353, 53] width 23 height 11
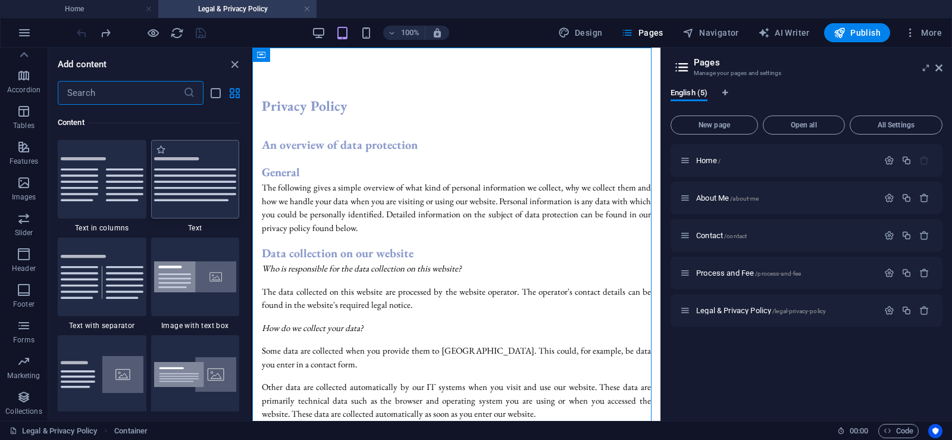
scroll to position [2082, 0]
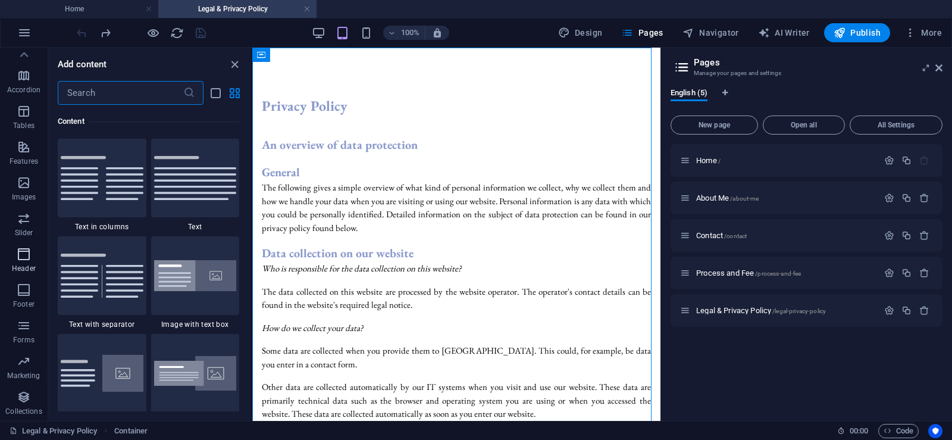
click at [20, 264] on p "Header" at bounding box center [24, 269] width 24 height 10
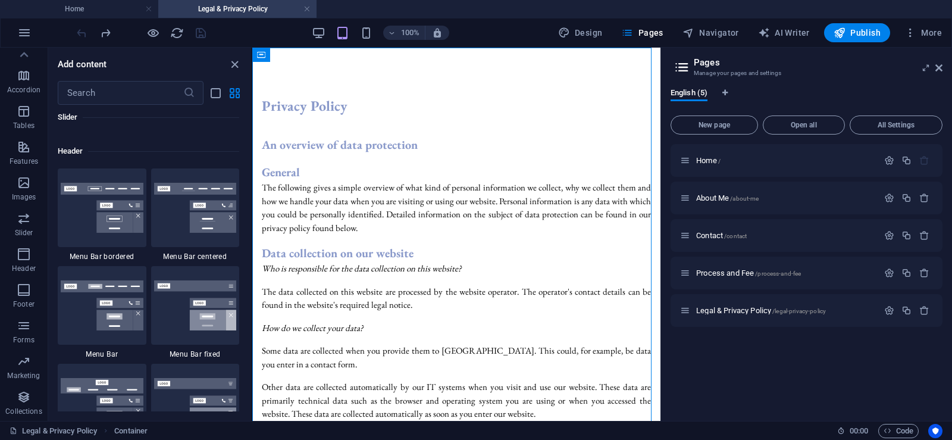
scroll to position [7164, 0]
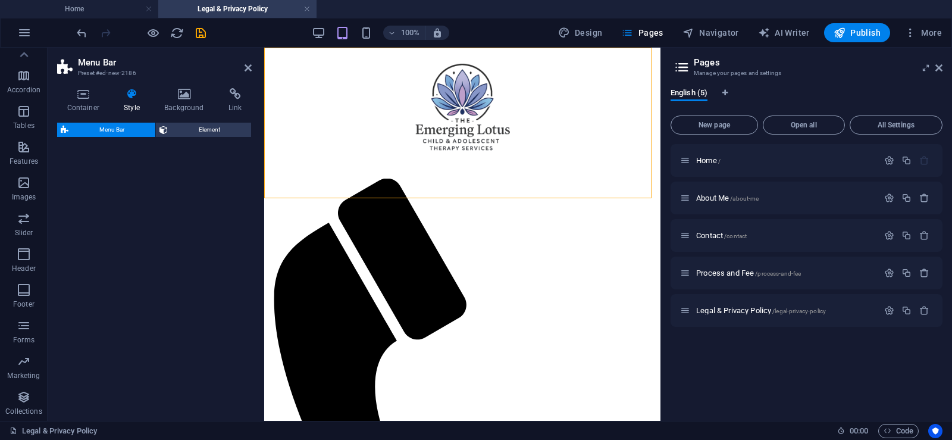
select select "rem"
select select "preset-menu-v2-default"
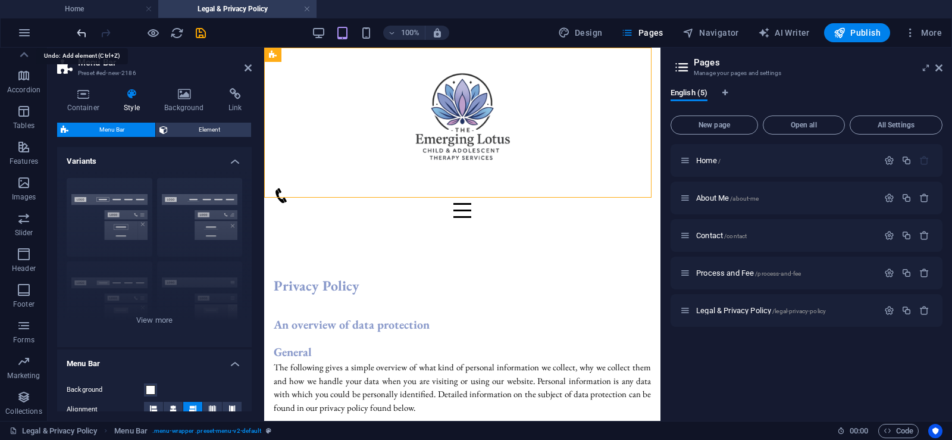
click at [79, 33] on icon "undo" at bounding box center [82, 33] width 14 height 14
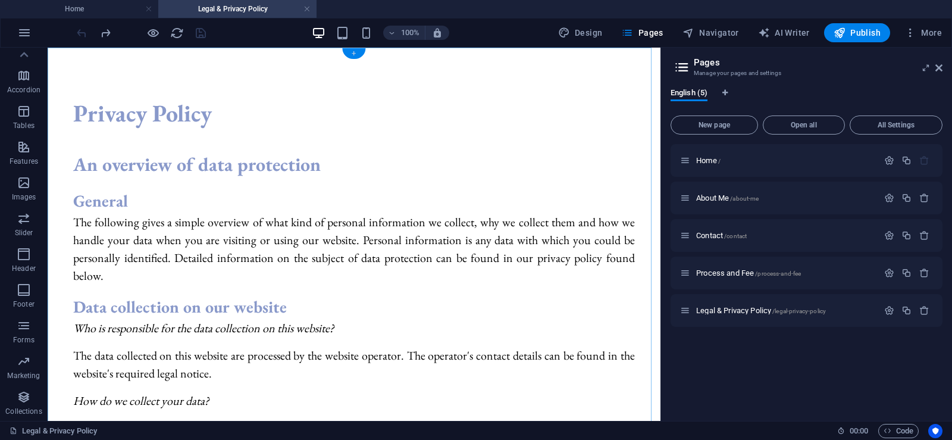
click at [353, 49] on div "+" at bounding box center [353, 53] width 23 height 11
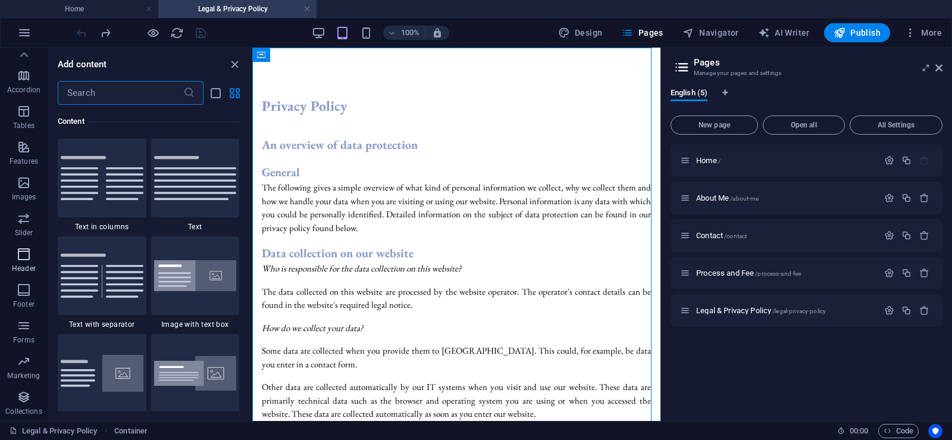
click at [24, 257] on icon "button" at bounding box center [24, 254] width 14 height 14
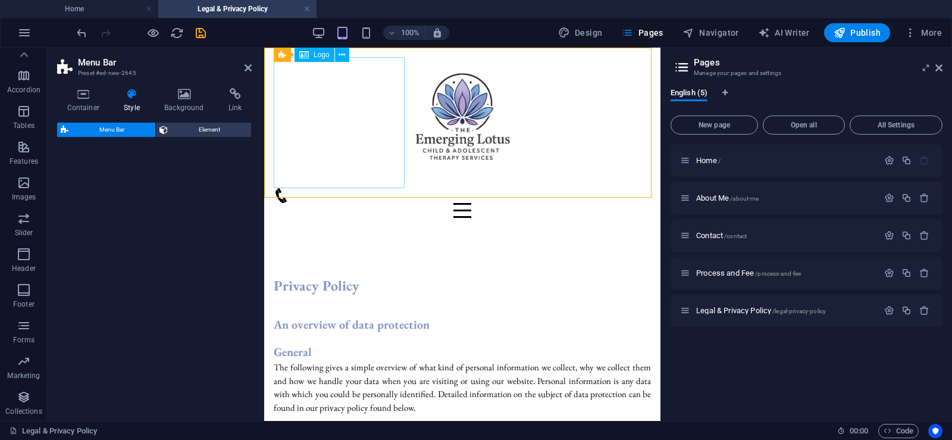
select select "rem"
select select "preset-menu-v2-default"
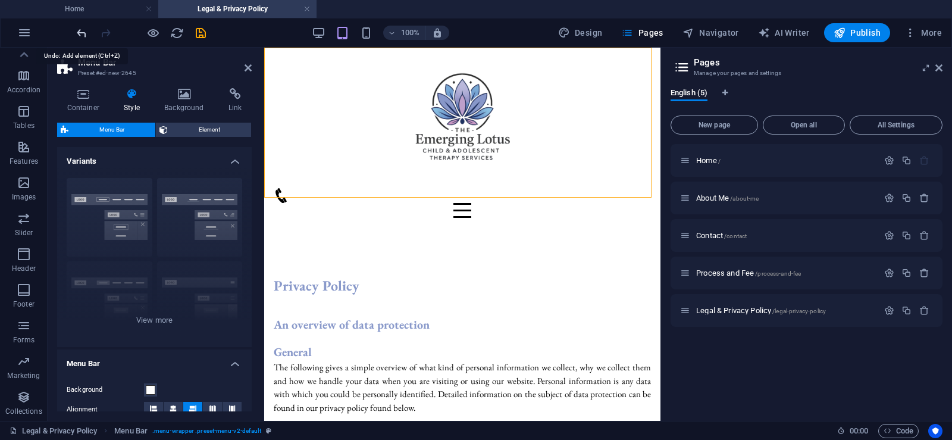
click at [77, 32] on icon "undo" at bounding box center [82, 33] width 14 height 14
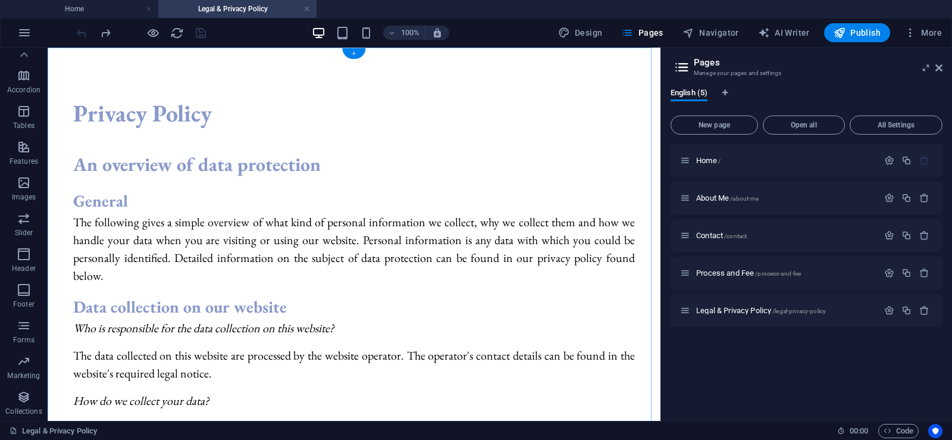
click at [359, 55] on div "+" at bounding box center [353, 53] width 23 height 11
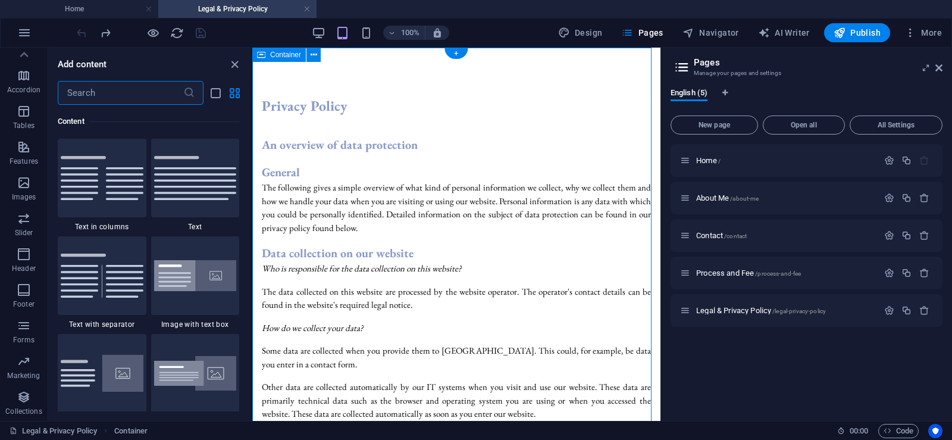
scroll to position [2082, 0]
click at [21, 262] on span "Header" at bounding box center [24, 261] width 48 height 29
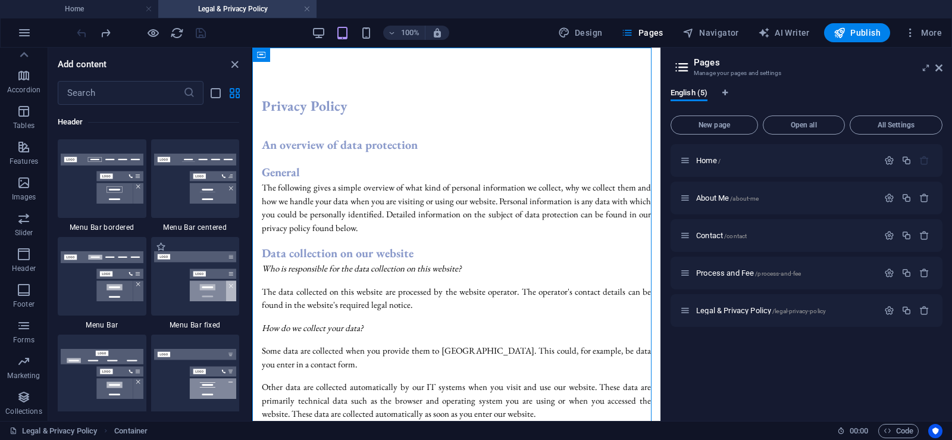
scroll to position [7164, 0]
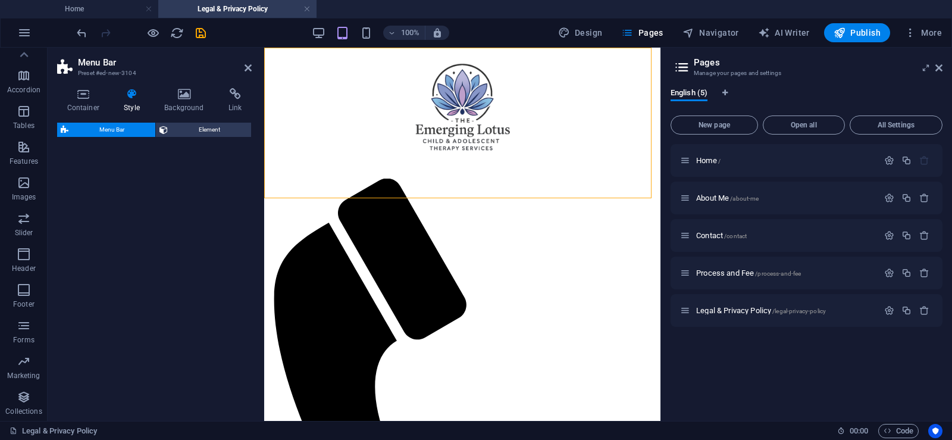
select select "rem"
select select "preset-menu-v2-fixed"
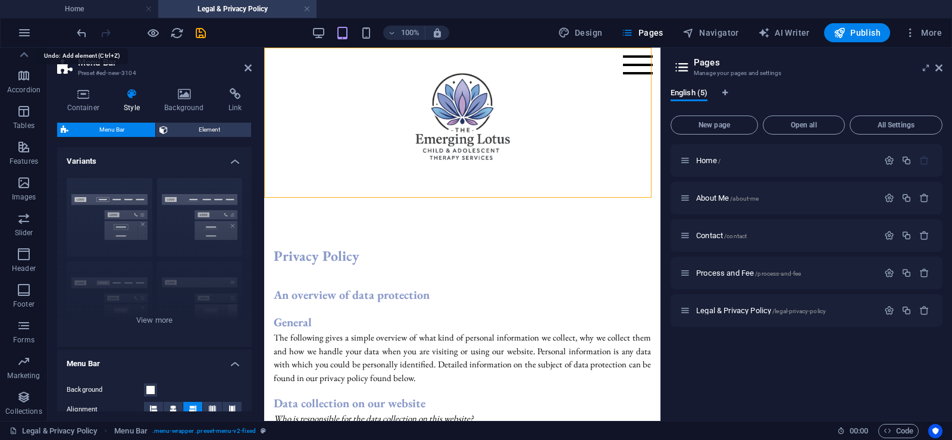
click at [81, 34] on icon "undo" at bounding box center [82, 33] width 14 height 14
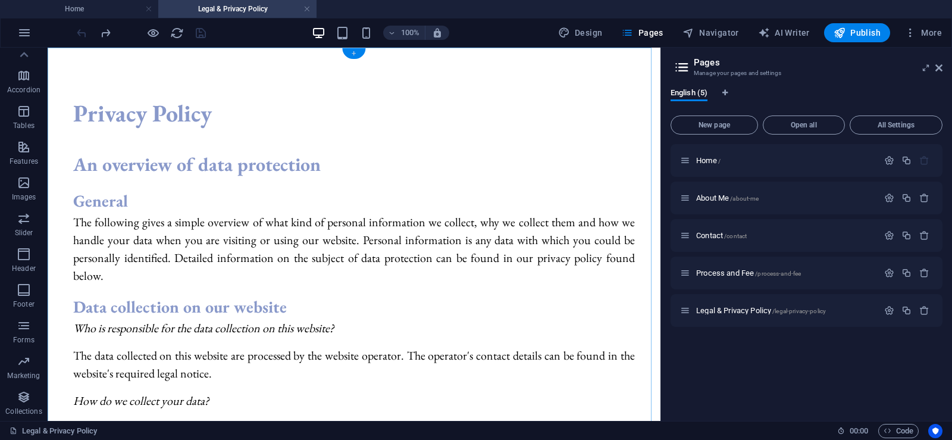
click at [354, 51] on div "+" at bounding box center [353, 53] width 23 height 11
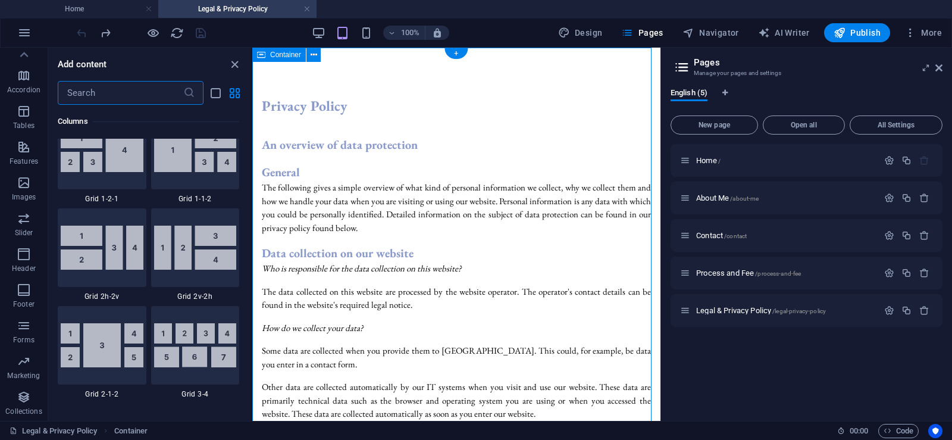
scroll to position [2082, 0]
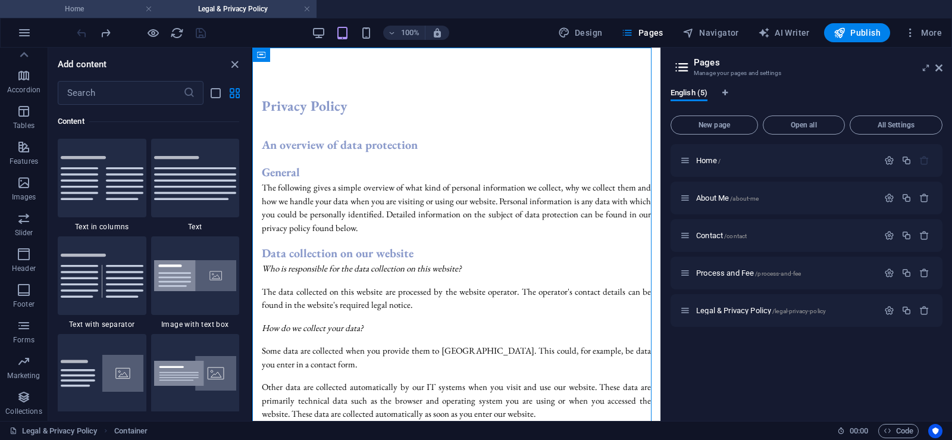
click at [84, 10] on h4 "Home" at bounding box center [79, 8] width 158 height 13
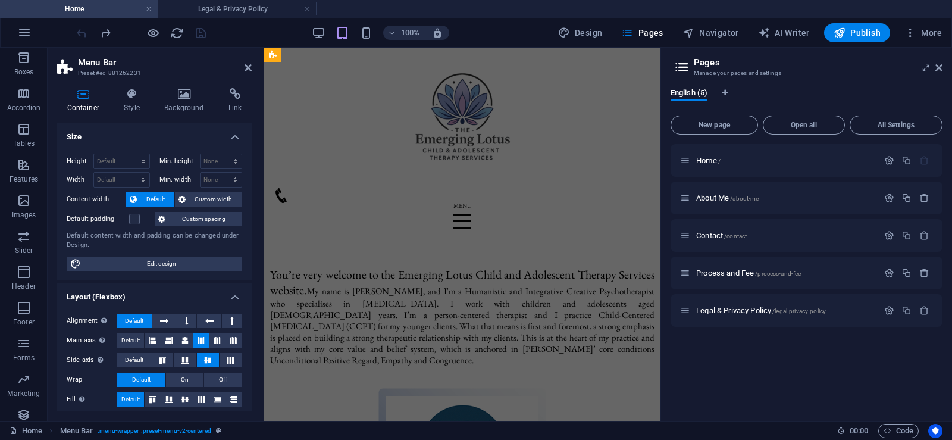
click at [249, 74] on header "Menu Bar Preset #ed-881262231" at bounding box center [154, 63] width 195 height 31
drag, startPoint x: 246, startPoint y: 70, endPoint x: 199, endPoint y: 22, distance: 67.7
click at [246, 70] on icon at bounding box center [248, 68] width 7 height 10
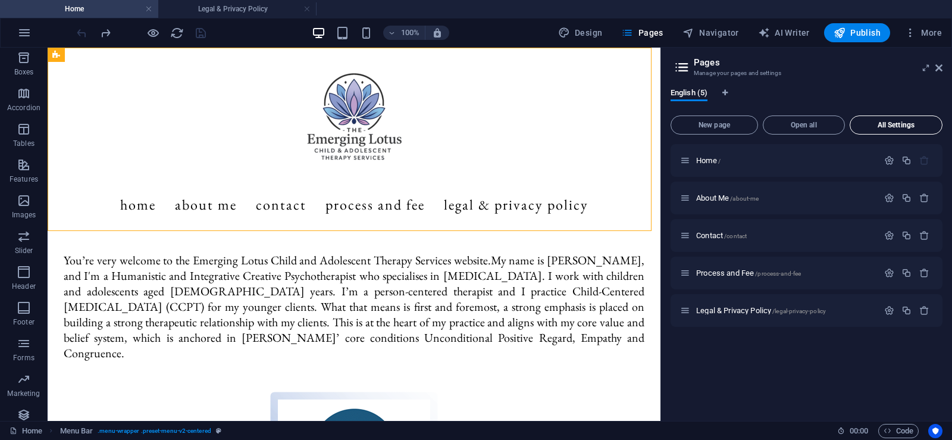
click at [894, 127] on span "All Settings" at bounding box center [896, 124] width 82 height 7
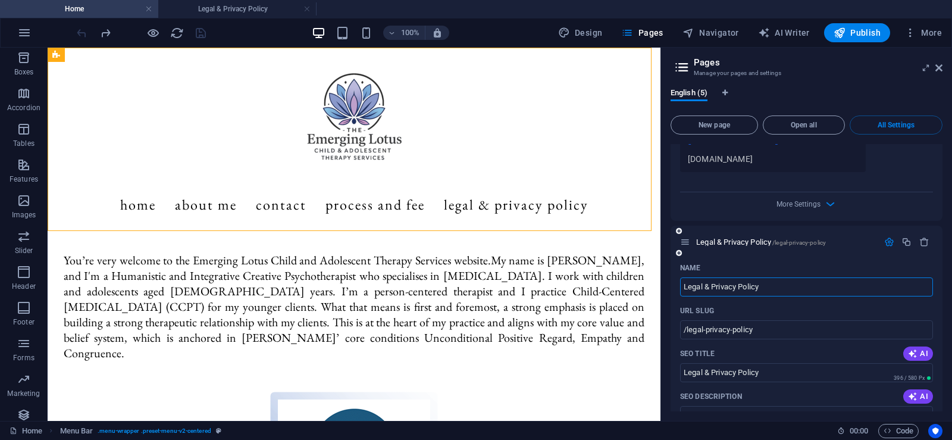
scroll to position [1928, 0]
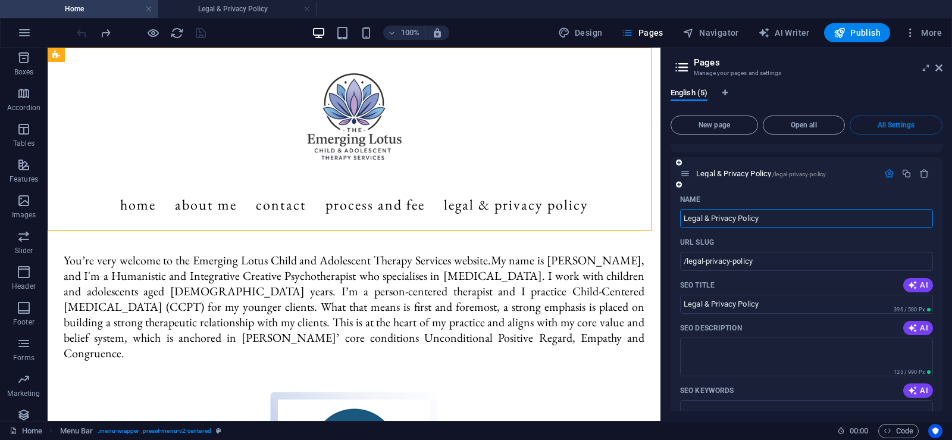
click at [887, 174] on icon "button" at bounding box center [889, 173] width 10 height 10
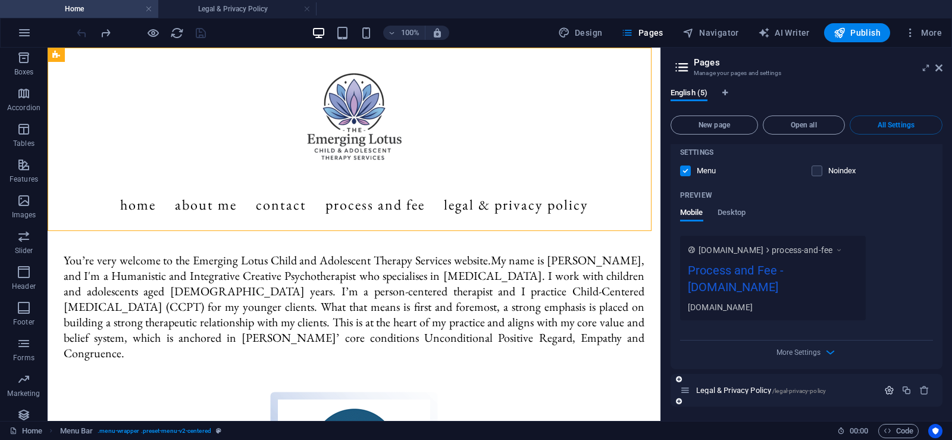
scroll to position [1711, 0]
click at [828, 353] on icon "button" at bounding box center [830, 352] width 14 height 14
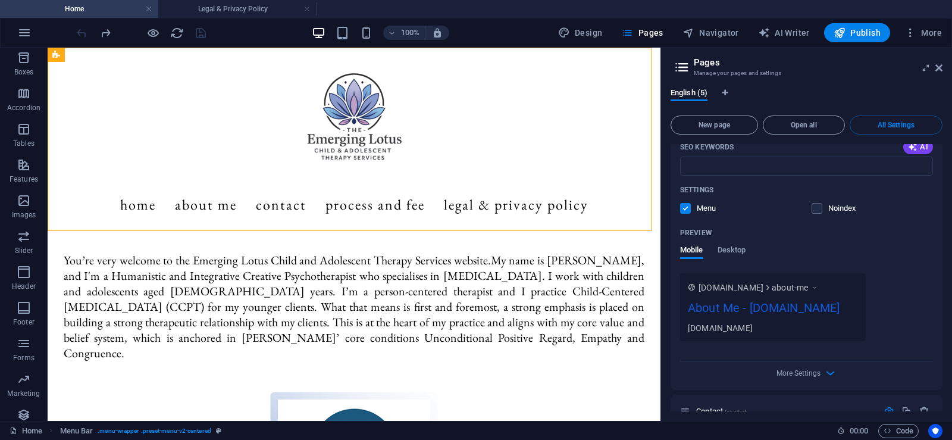
scroll to position [573, 0]
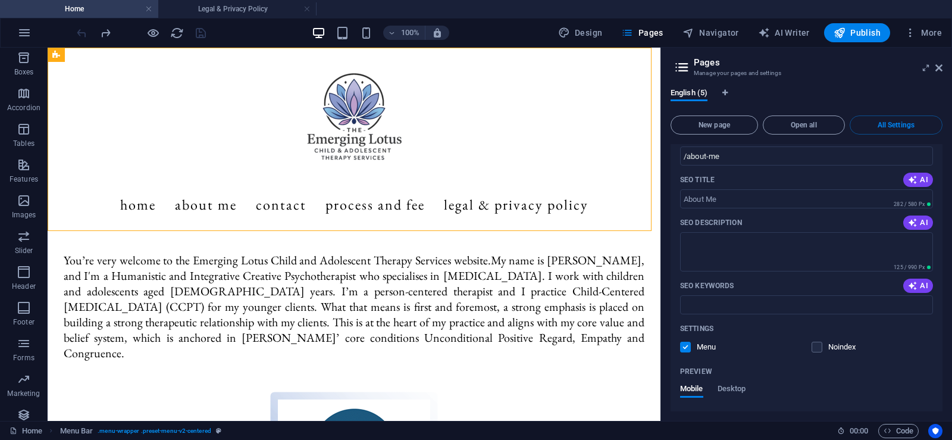
drag, startPoint x: 945, startPoint y: 213, endPoint x: 935, endPoint y: 151, distance: 62.6
click at [942, 149] on div "English (5) New page Open all All Settings Home / Name Home ​ URL SLUG / ​ SEO …" at bounding box center [806, 250] width 291 height 342
drag, startPoint x: 939, startPoint y: 228, endPoint x: 942, endPoint y: 160, distance: 67.9
click at [942, 160] on div "Home / Name Home ​ URL SLUG / ​ SEO Title AI ​ 177 / 580 Px SEO Description AI …" at bounding box center [806, 277] width 272 height 267
click at [701, 63] on h2 "Pages" at bounding box center [818, 62] width 249 height 11
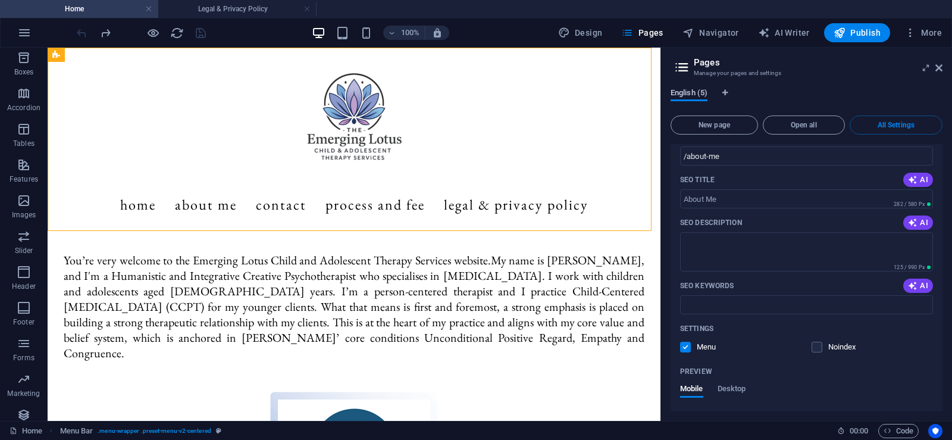
click at [692, 95] on span "English (5)" at bounding box center [688, 94] width 37 height 17
click at [937, 72] on icon at bounding box center [938, 68] width 7 height 10
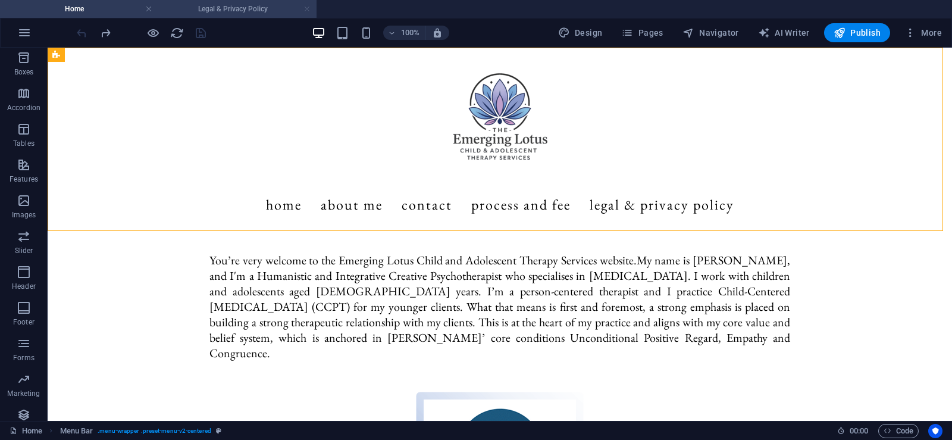
click at [308, 7] on link at bounding box center [306, 9] width 7 height 11
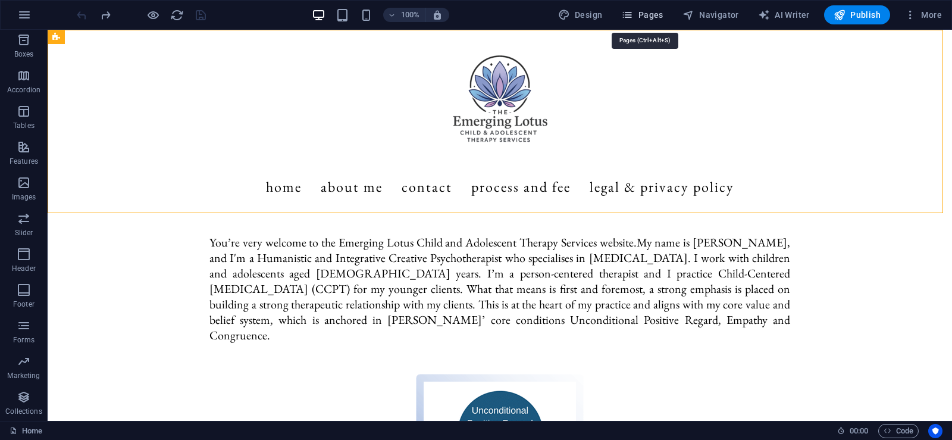
click at [653, 12] on span "Pages" at bounding box center [642, 15] width 42 height 12
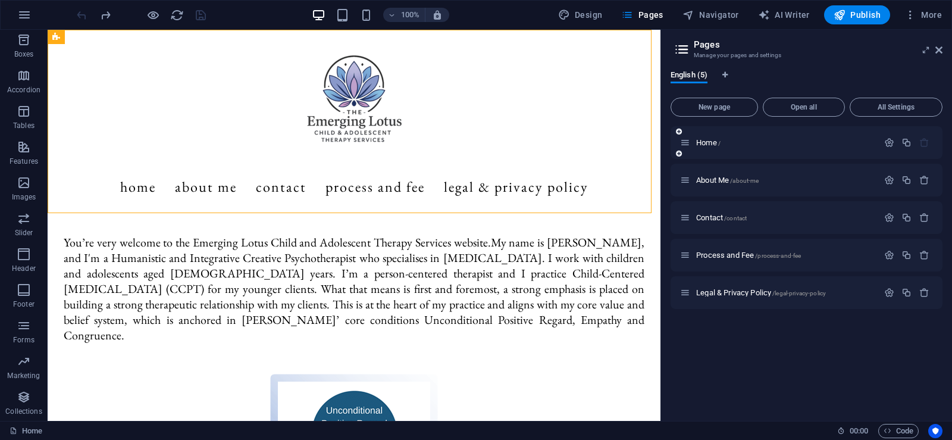
click at [737, 149] on div "Home /" at bounding box center [779, 143] width 198 height 14
click at [710, 146] on span "Home /" at bounding box center [708, 142] width 24 height 9
click at [778, 145] on p "Home /" at bounding box center [785, 143] width 178 height 8
click at [679, 157] on div at bounding box center [678, 153] width 7 height 11
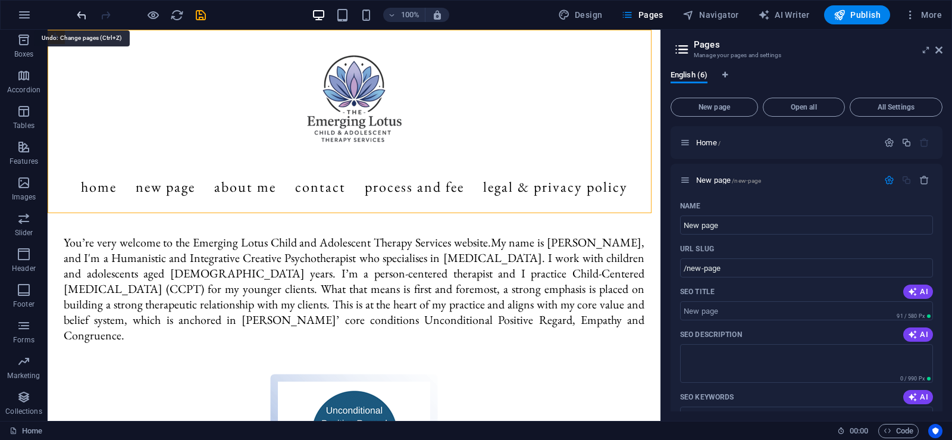
click at [81, 14] on icon "undo" at bounding box center [82, 15] width 14 height 14
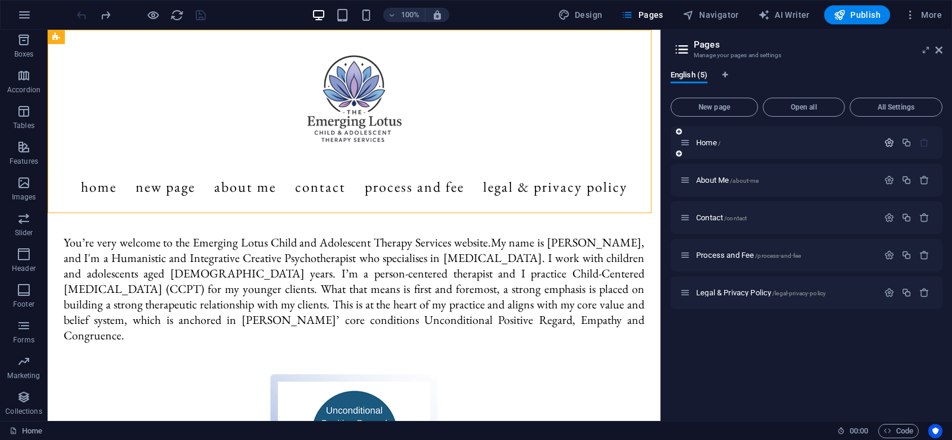
click at [890, 146] on icon "button" at bounding box center [889, 142] width 10 height 10
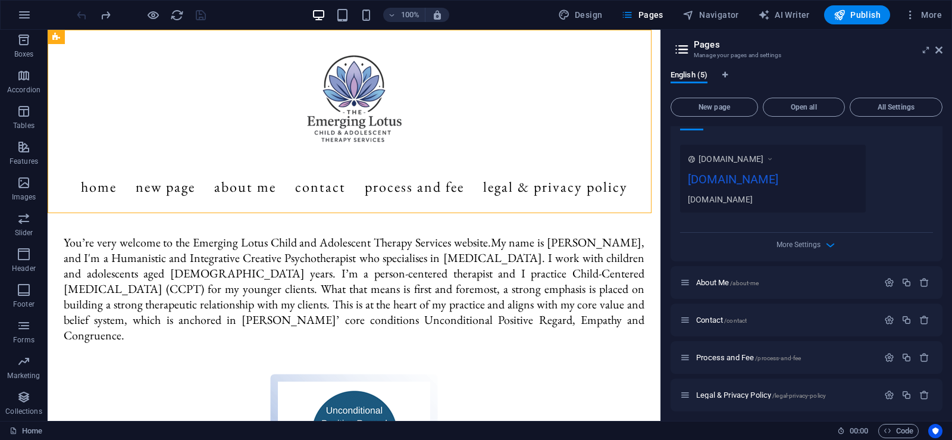
scroll to position [346, 0]
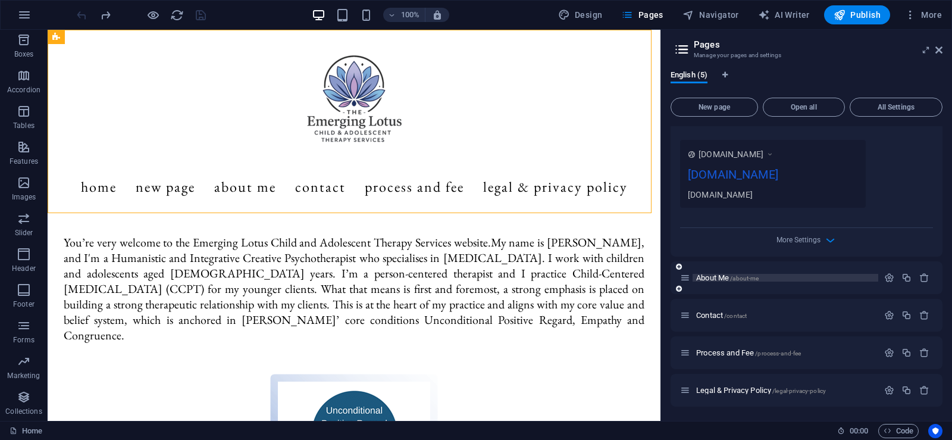
click at [735, 277] on span "/about-me" at bounding box center [744, 278] width 29 height 7
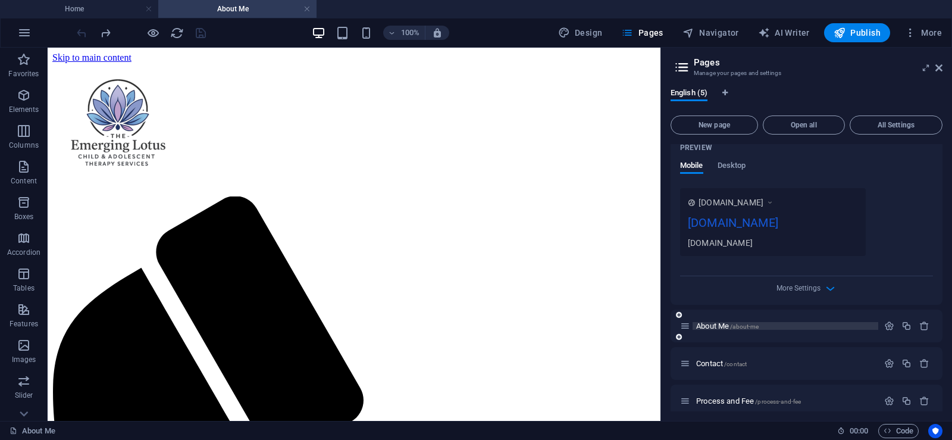
scroll to position [0, 0]
click at [886, 327] on icon "button" at bounding box center [889, 326] width 10 height 10
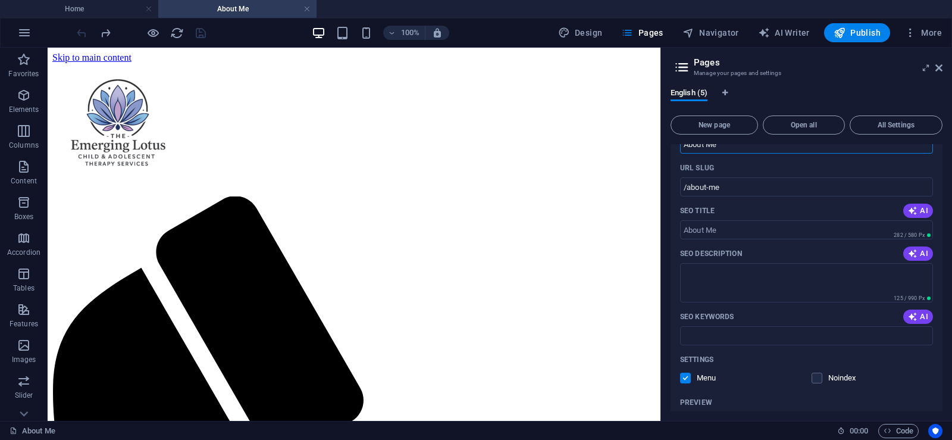
scroll to position [613, 0]
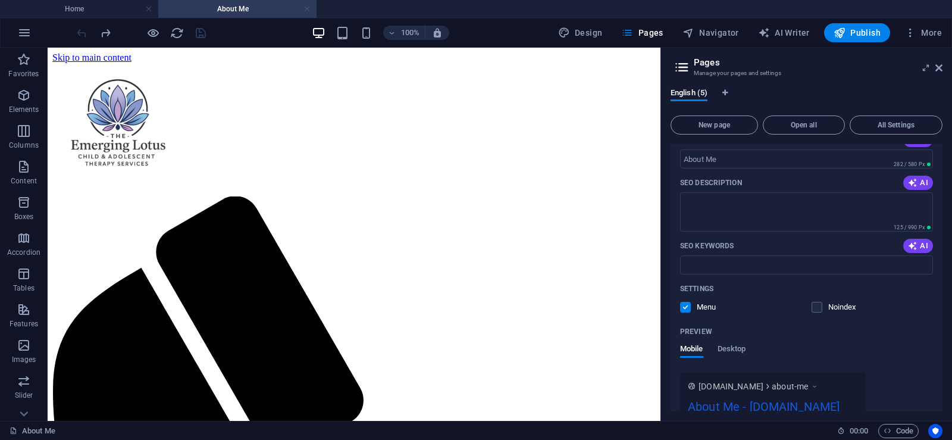
click at [305, 10] on link at bounding box center [306, 9] width 7 height 11
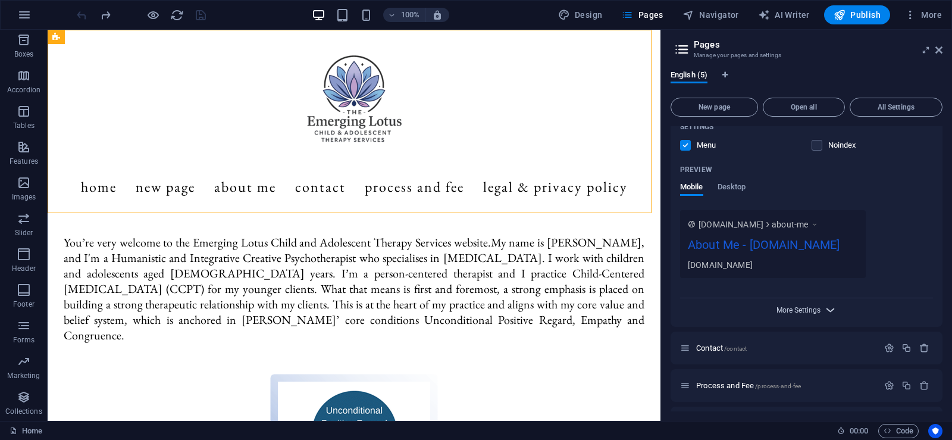
scroll to position [789, 0]
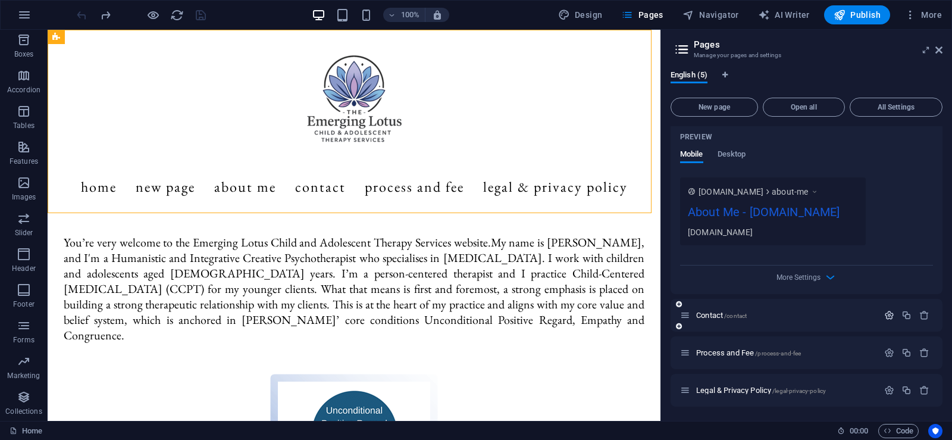
click at [886, 315] on icon "button" at bounding box center [889, 315] width 10 height 10
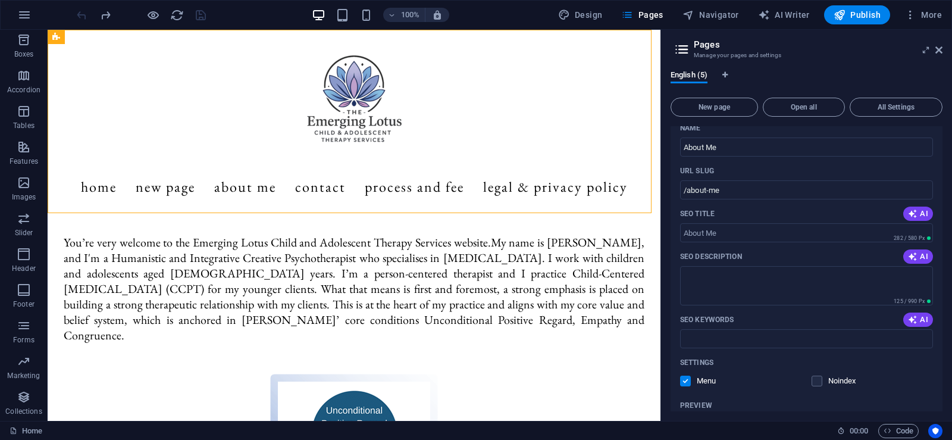
scroll to position [433, 0]
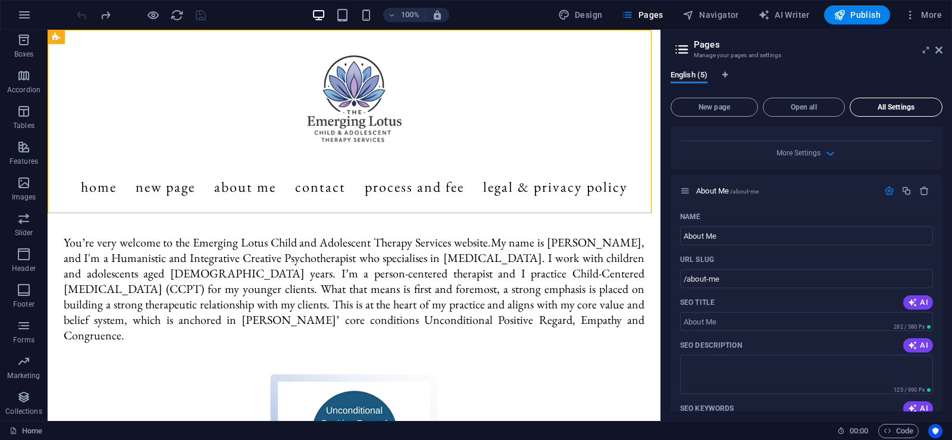
click at [872, 107] on span "All Settings" at bounding box center [896, 107] width 82 height 7
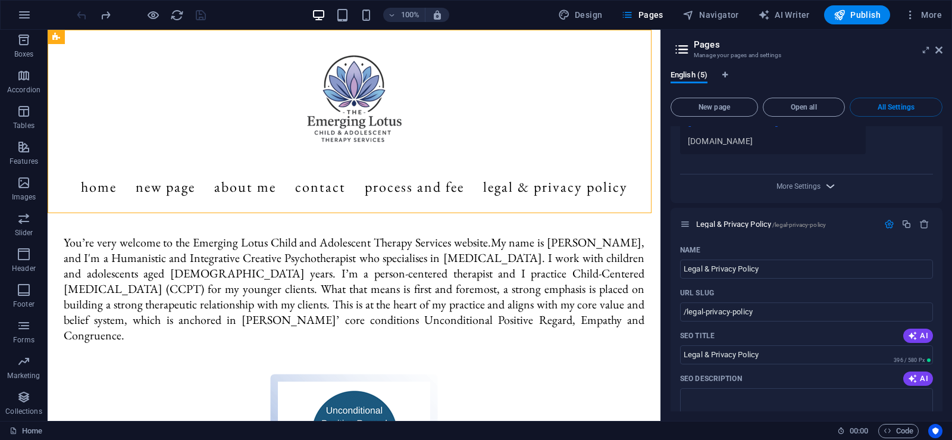
click at [827, 188] on icon "button" at bounding box center [830, 186] width 14 height 14
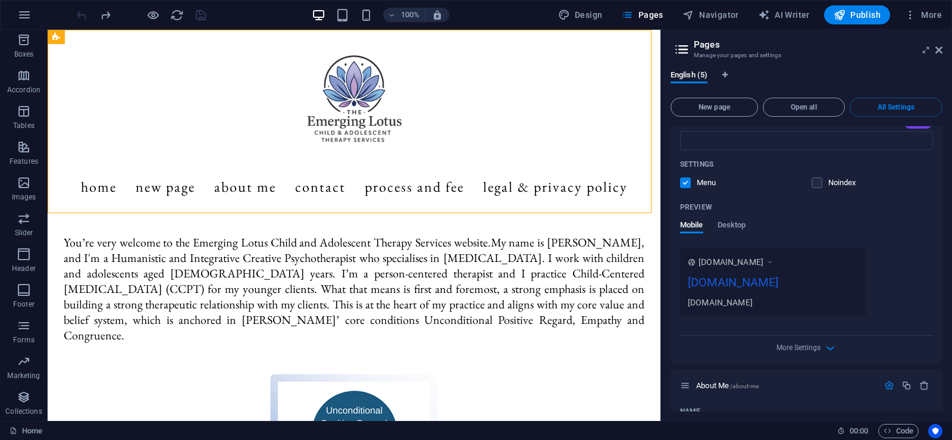
scroll to position [0, 0]
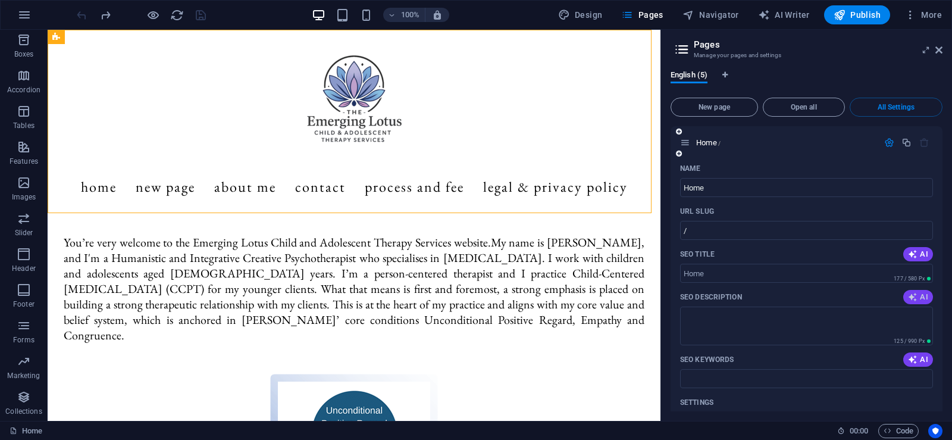
click at [913, 297] on icon "button" at bounding box center [913, 297] width 10 height 10
type textarea "Discover compassionate child and adolescent therapy with [PERSON_NAME], special…"
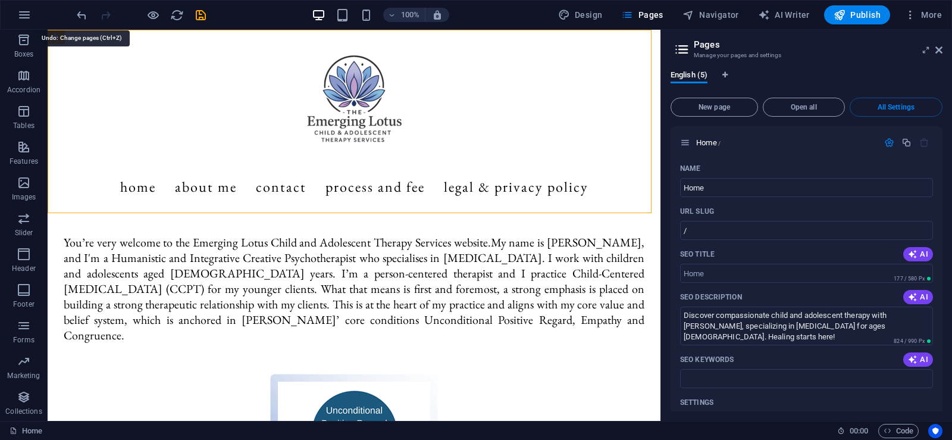
drag, startPoint x: 78, startPoint y: 14, endPoint x: 129, endPoint y: 29, distance: 53.5
click at [79, 14] on icon "undo" at bounding box center [82, 15] width 14 height 14
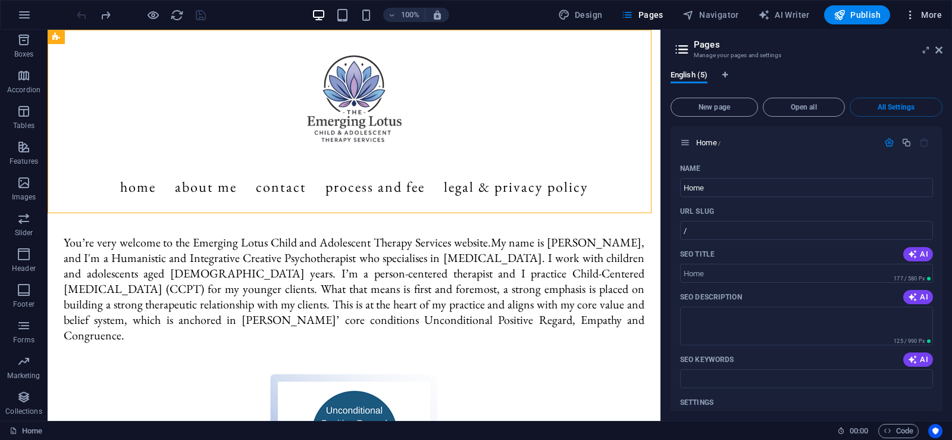
click at [913, 15] on icon "button" at bounding box center [910, 15] width 12 height 12
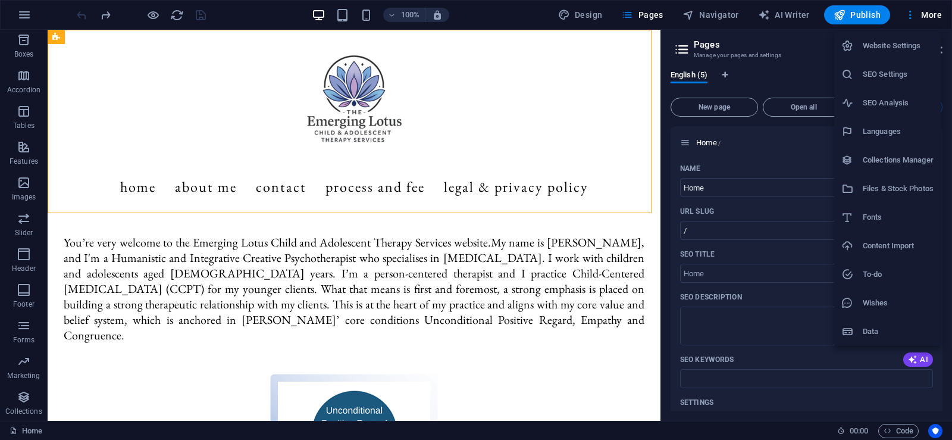
click at [900, 48] on h6 "Website Settings" at bounding box center [898, 46] width 71 height 14
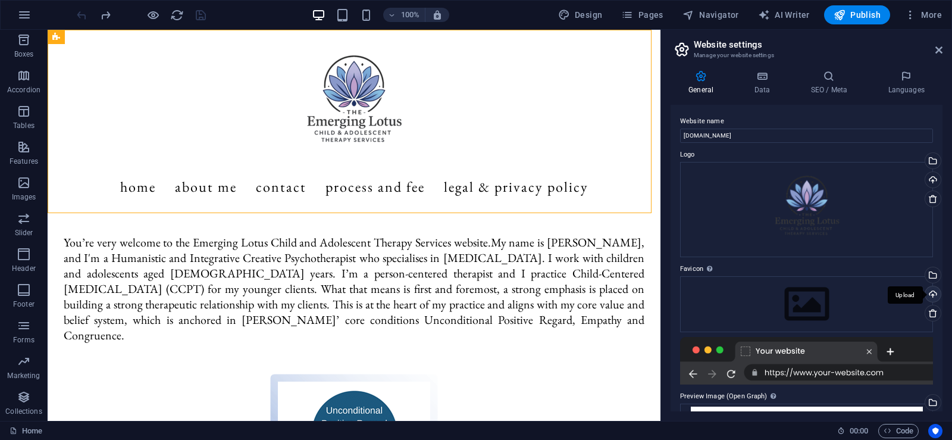
click at [930, 294] on div "Upload" at bounding box center [932, 295] width 18 height 18
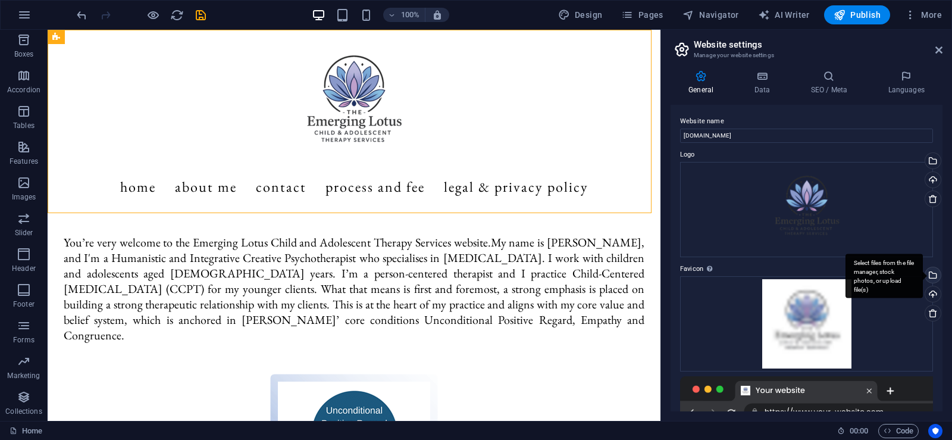
click at [930, 272] on div "Select files from the file manager, stock photos, or upload file(s)" at bounding box center [932, 276] width 18 height 18
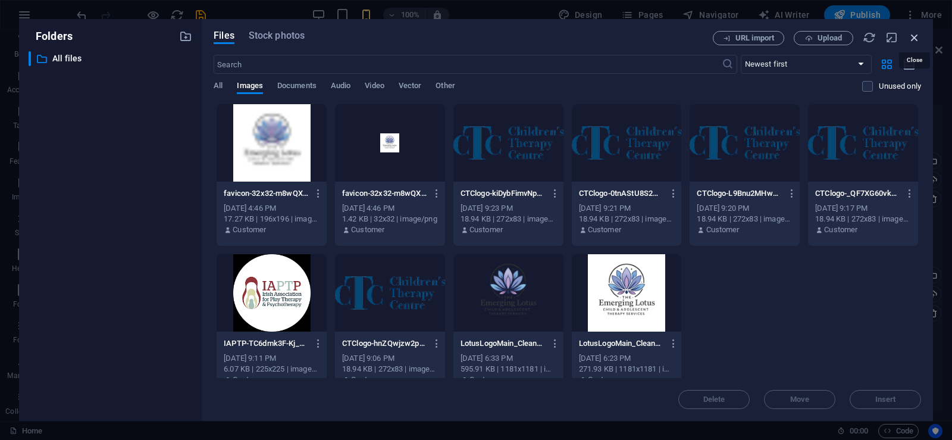
click at [914, 37] on icon "button" at bounding box center [914, 37] width 13 height 13
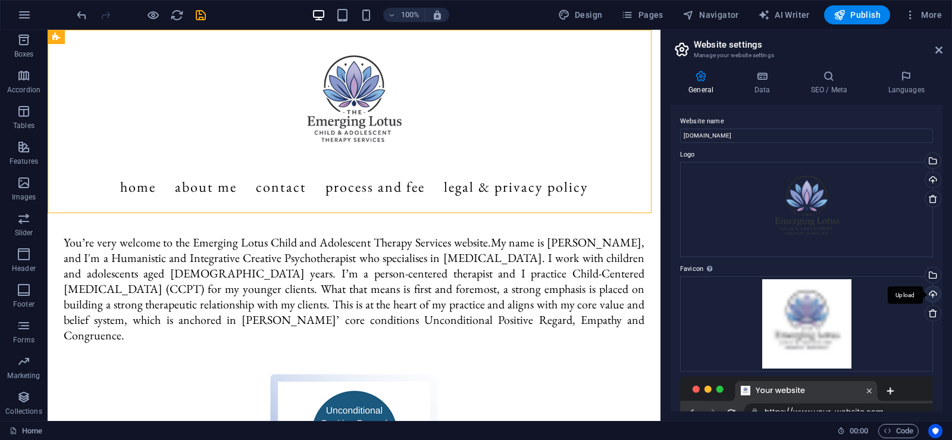
click at [930, 293] on div "Upload" at bounding box center [932, 295] width 18 height 18
click at [929, 295] on div "Upload" at bounding box center [932, 295] width 18 height 18
click at [929, 296] on div "Upload" at bounding box center [932, 295] width 18 height 18
click at [766, 73] on icon at bounding box center [762, 76] width 52 height 12
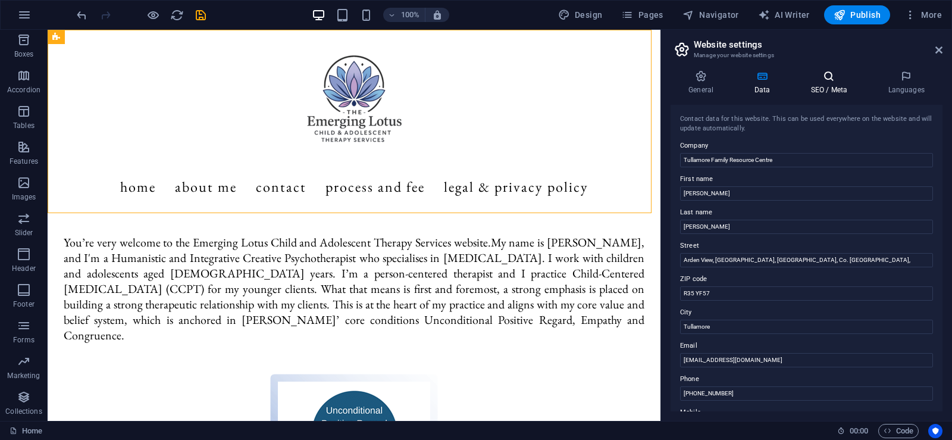
click at [822, 85] on h4 "SEO / Meta" at bounding box center [830, 82] width 77 height 25
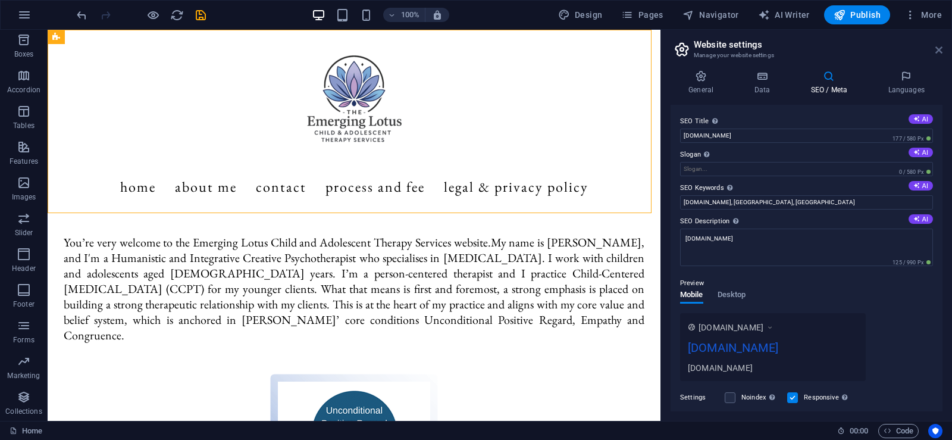
click at [939, 49] on icon at bounding box center [938, 50] width 7 height 10
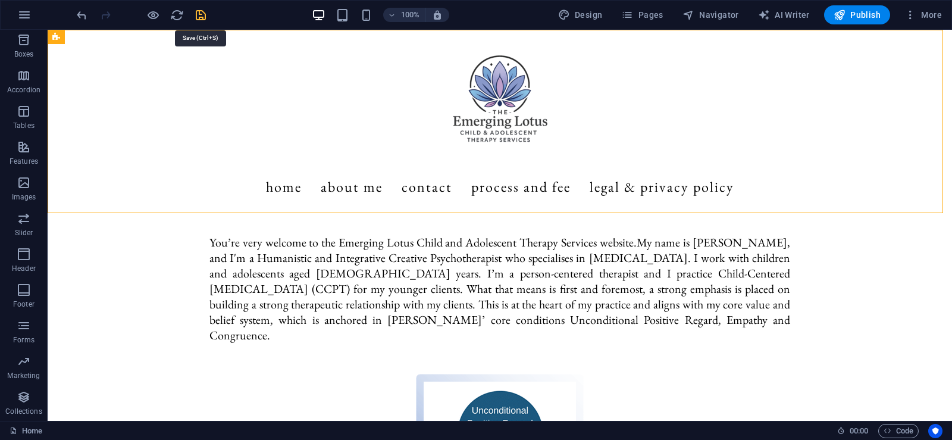
click at [200, 17] on icon "save" at bounding box center [201, 15] width 14 height 14
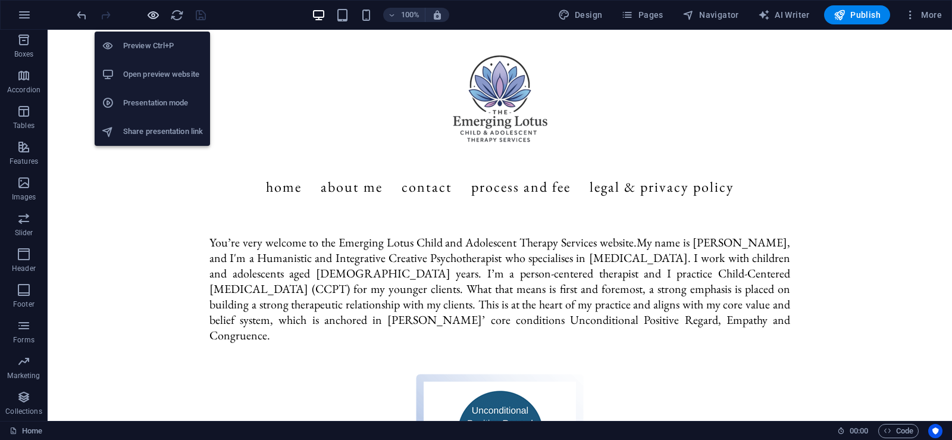
click at [151, 16] on icon "button" at bounding box center [153, 15] width 14 height 14
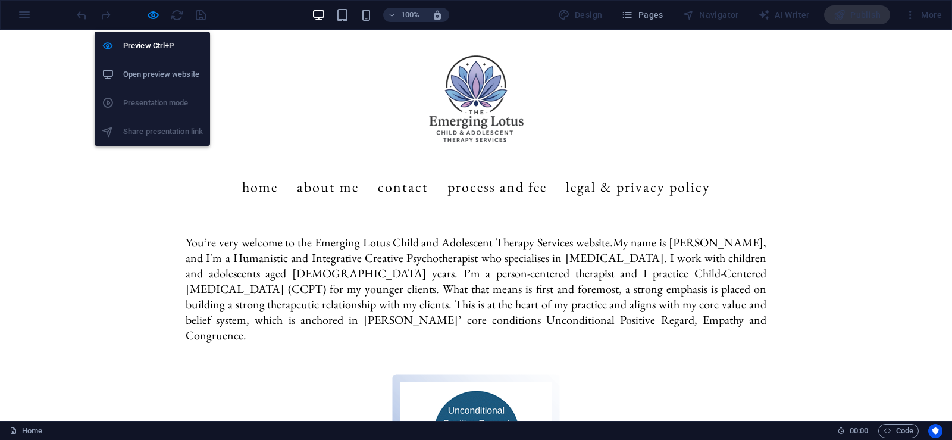
click at [161, 70] on h6 "Open preview website" at bounding box center [163, 74] width 80 height 14
click at [151, 17] on icon "button" at bounding box center [153, 15] width 14 height 14
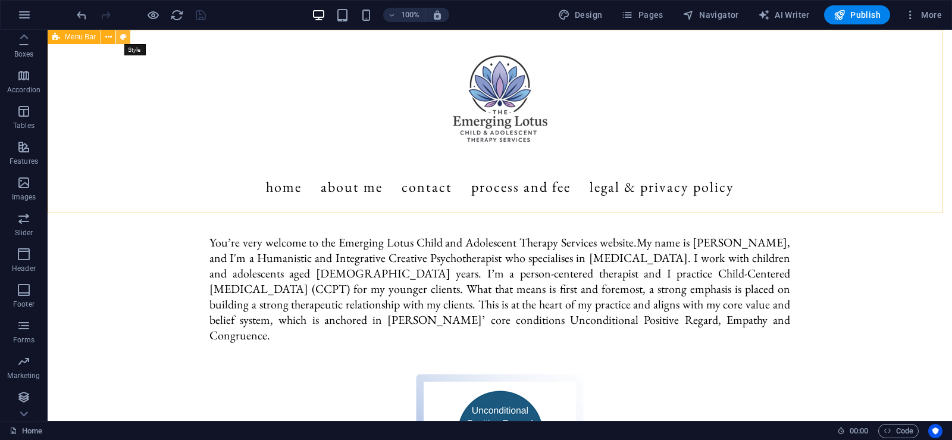
click at [124, 39] on icon at bounding box center [123, 37] width 7 height 12
select select "rem"
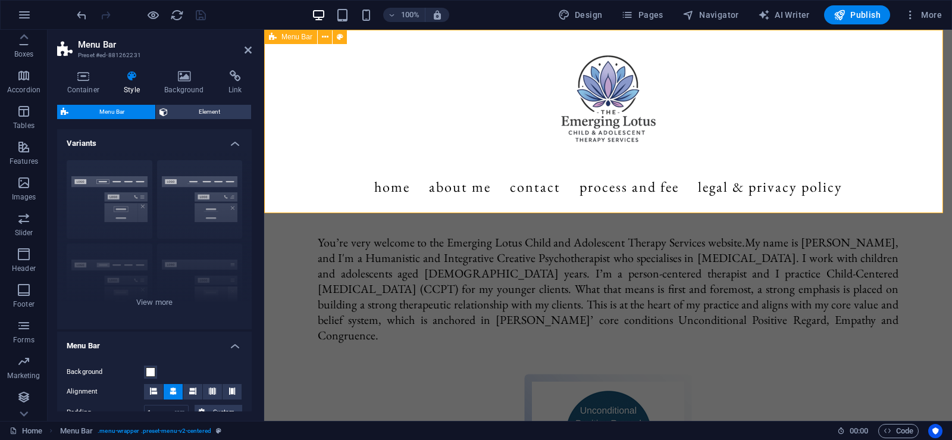
click at [302, 37] on span "Menu Bar" at bounding box center [296, 36] width 31 height 7
click at [321, 39] on button at bounding box center [325, 37] width 14 height 14
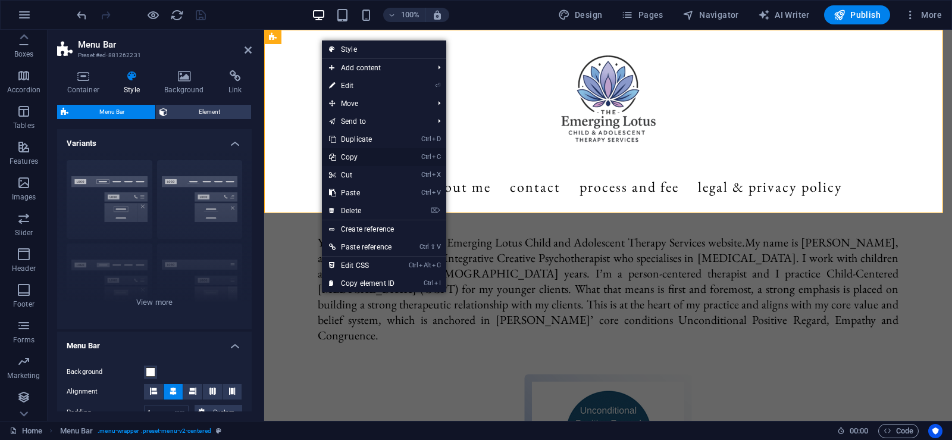
click at [356, 157] on link "Ctrl C Copy" at bounding box center [362, 157] width 80 height 18
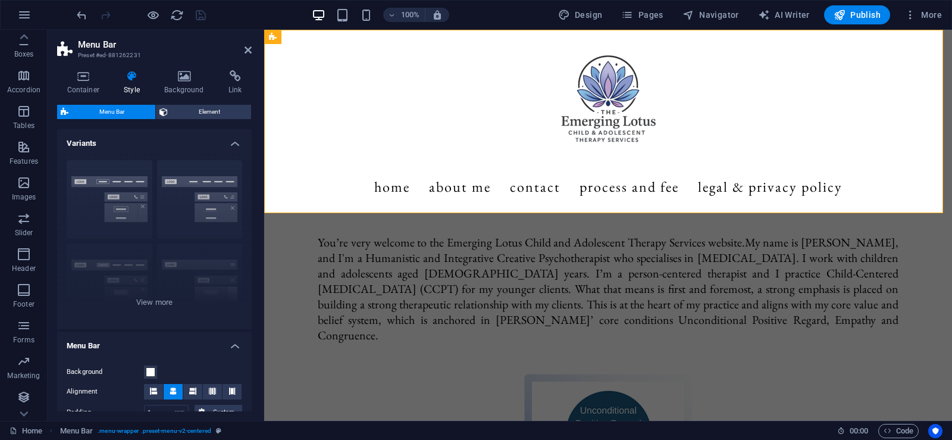
click at [243, 49] on h2 "Menu Bar" at bounding box center [165, 44] width 174 height 11
click at [245, 51] on icon at bounding box center [248, 50] width 7 height 10
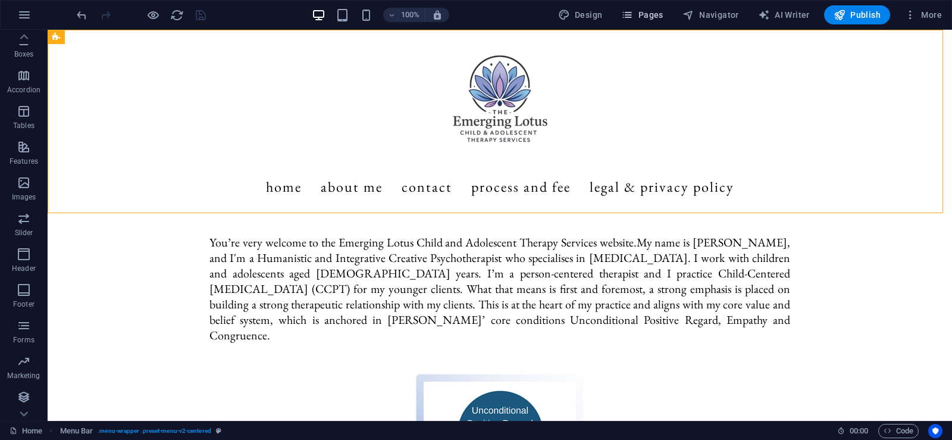
click at [654, 11] on span "Pages" at bounding box center [642, 15] width 42 height 12
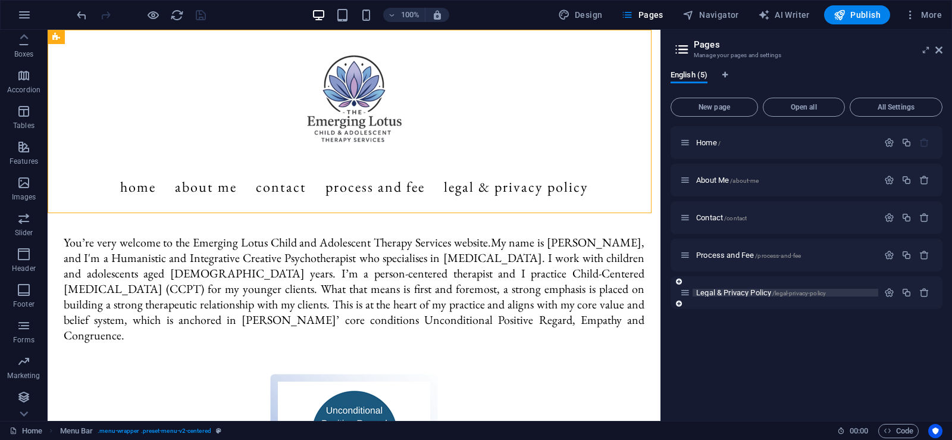
click at [746, 292] on span "Legal & Privacy Policy /legal-privacy-policy" at bounding box center [761, 292] width 130 height 9
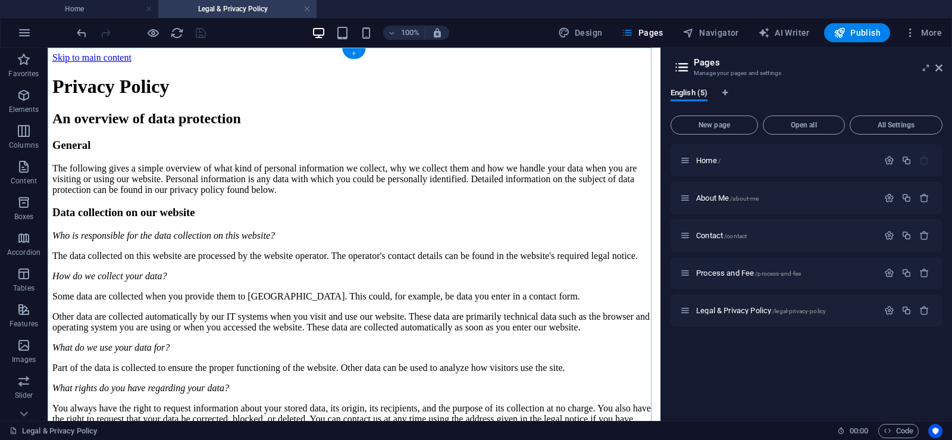
click at [351, 52] on div "+" at bounding box center [353, 53] width 23 height 11
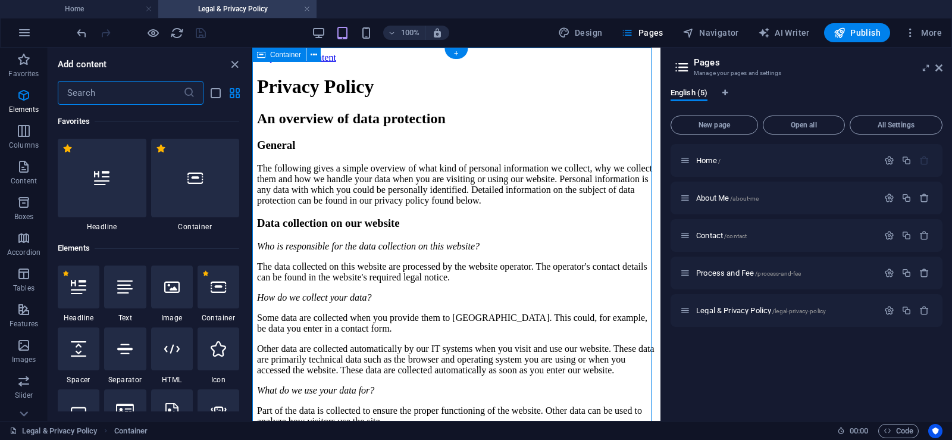
scroll to position [2082, 0]
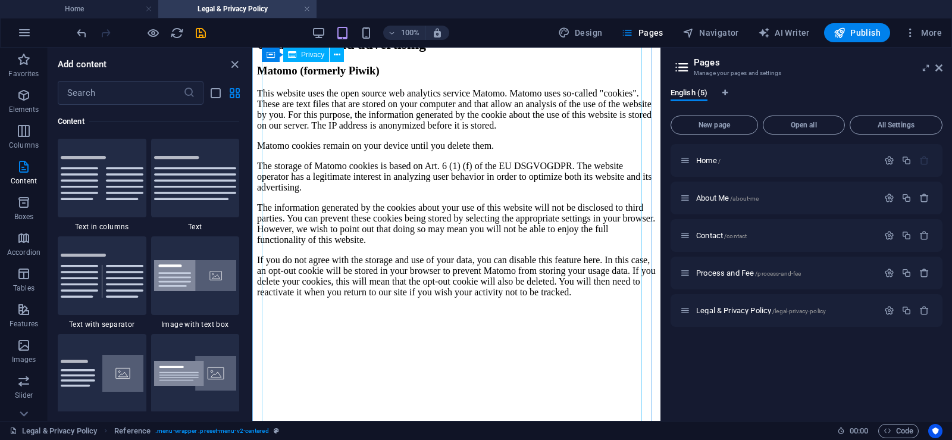
scroll to position [2903, 0]
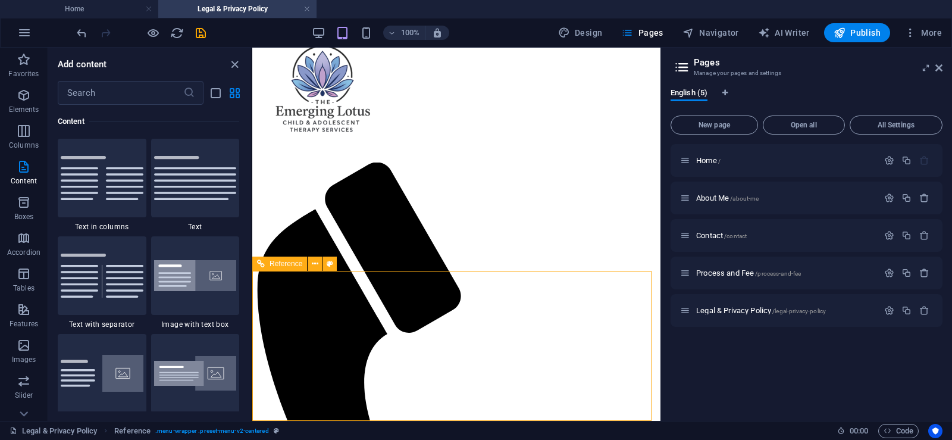
click at [297, 264] on span "Reference" at bounding box center [286, 263] width 33 height 7
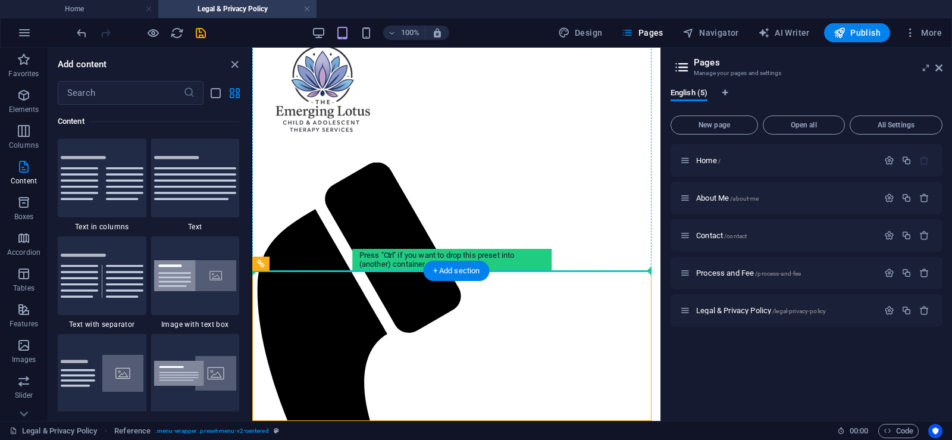
drag, startPoint x: 542, startPoint y: 314, endPoint x: 292, endPoint y: 178, distance: 284.3
drag, startPoint x: 546, startPoint y: 314, endPoint x: 292, endPoint y: 253, distance: 261.0
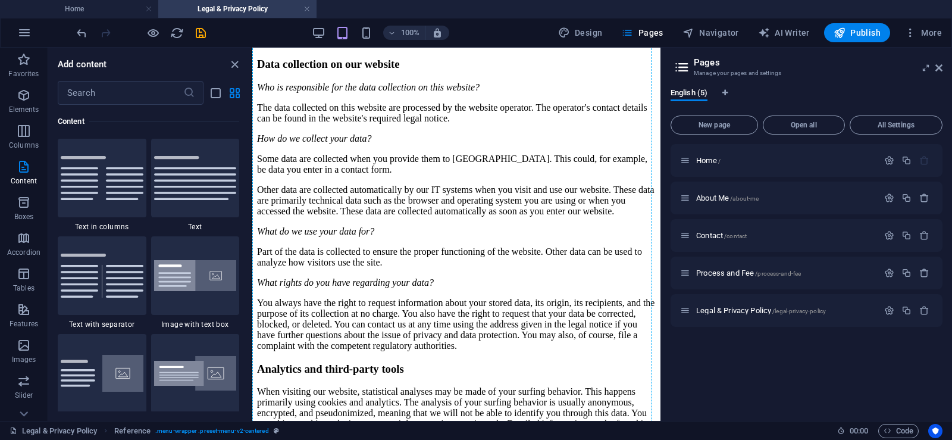
scroll to position [0, 0]
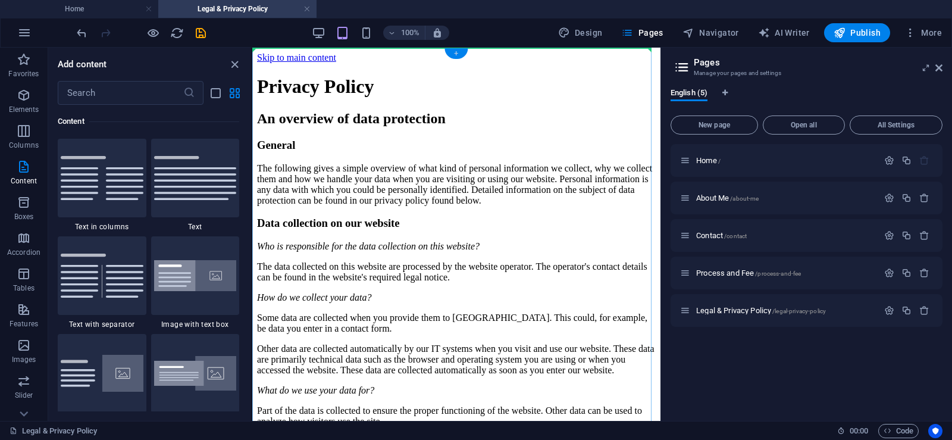
drag, startPoint x: 283, startPoint y: 262, endPoint x: 458, endPoint y: 53, distance: 272.9
click at [458, 53] on div "Drag here to replace the existing content. Press “Ctrl” if you want to create a…" at bounding box center [456, 234] width 408 height 373
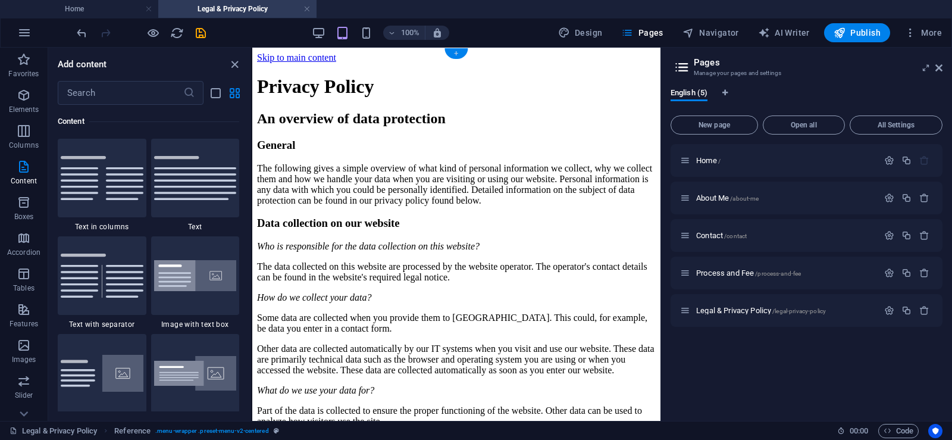
click at [458, 53] on div "+" at bounding box center [455, 53] width 23 height 11
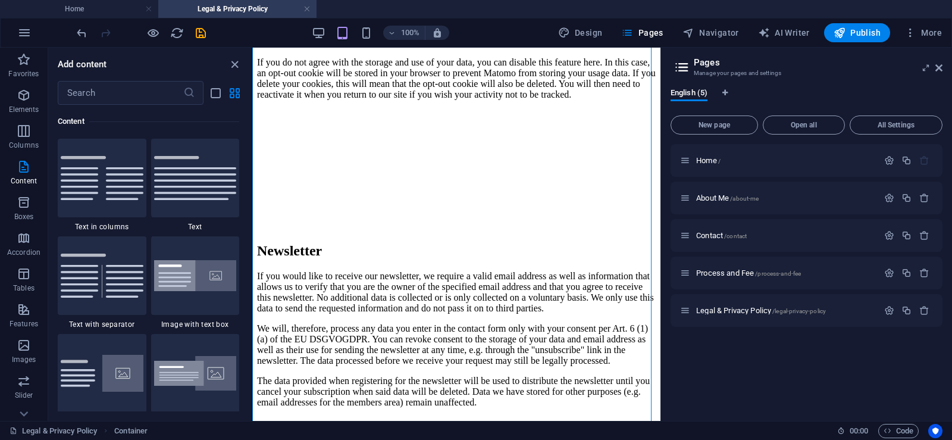
scroll to position [2903, 0]
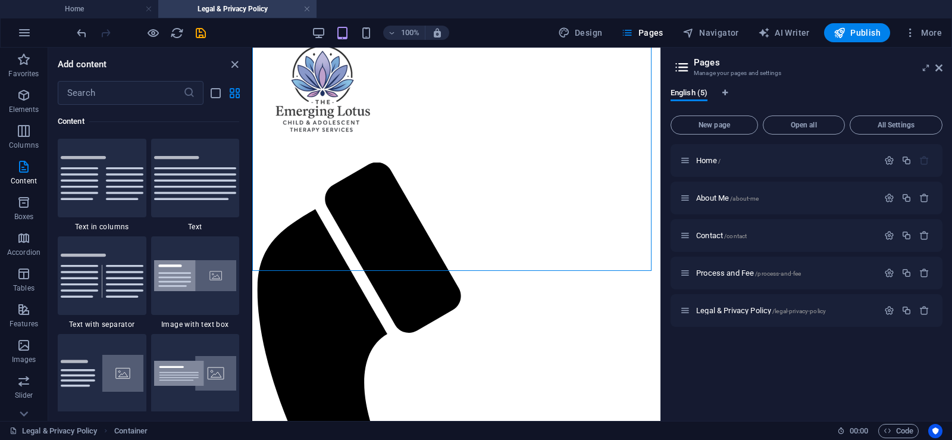
drag, startPoint x: 656, startPoint y: 74, endPoint x: 890, endPoint y: 471, distance: 461.4
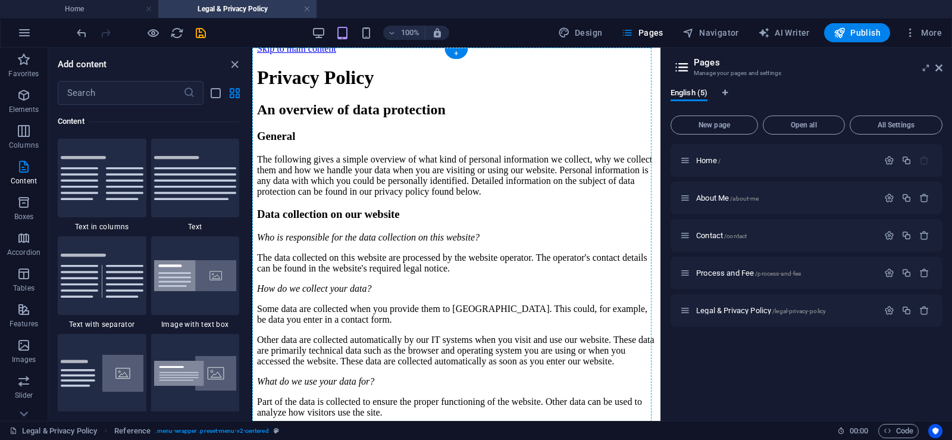
scroll to position [0, 0]
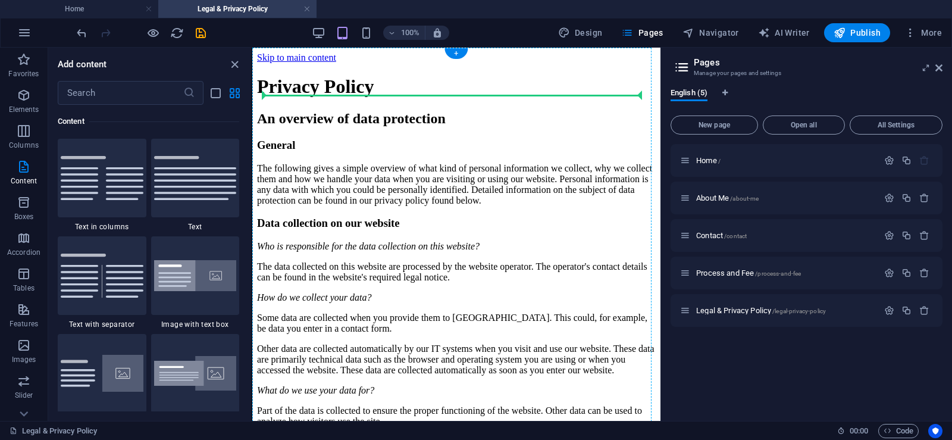
drag, startPoint x: 546, startPoint y: 314, endPoint x: 324, endPoint y: 98, distance: 308.8
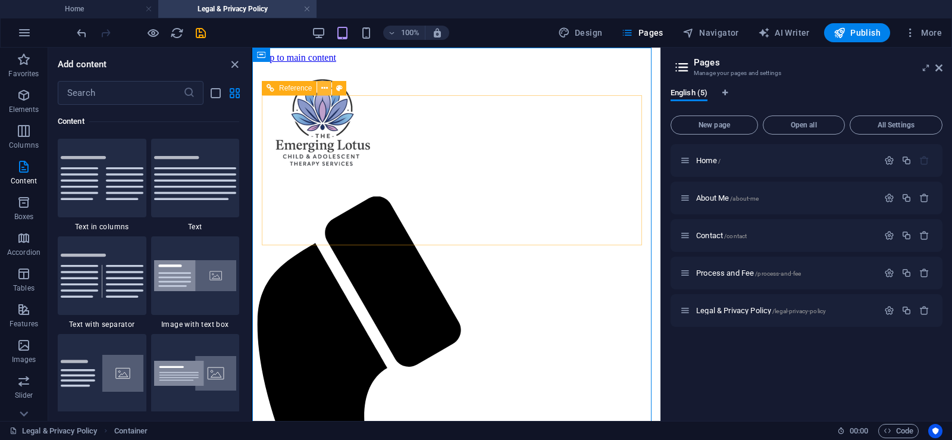
click at [324, 90] on icon at bounding box center [324, 88] width 7 height 12
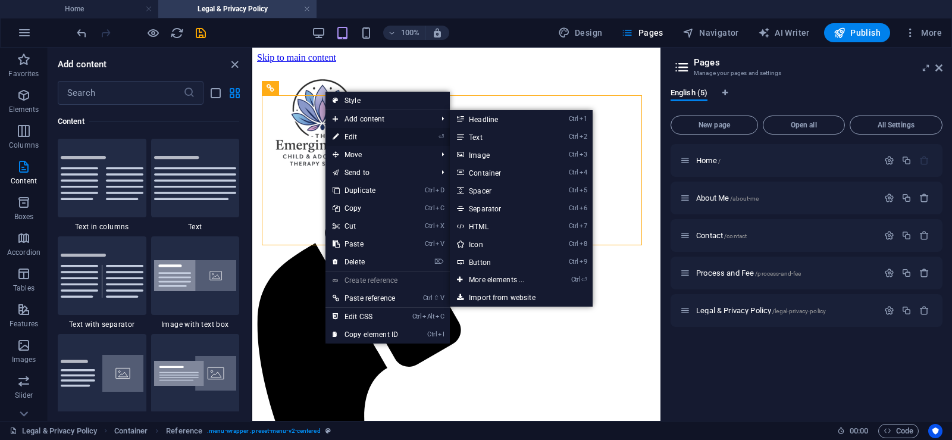
click at [346, 133] on link "⏎ Edit" at bounding box center [365, 137] width 80 height 18
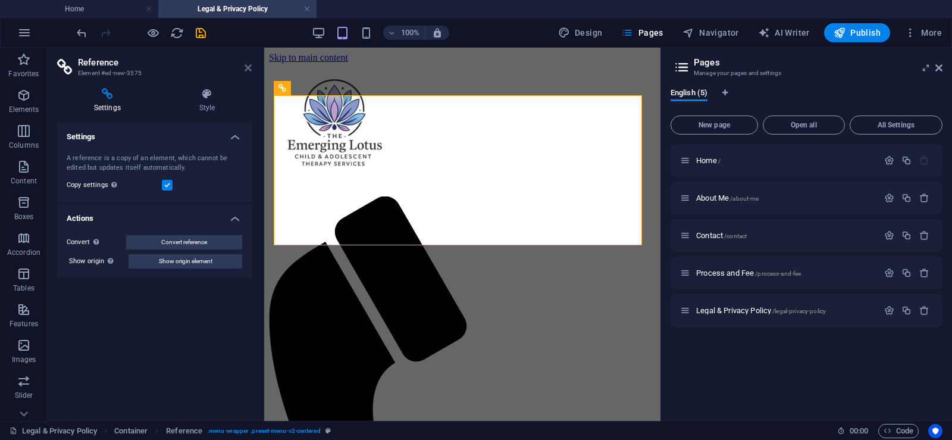
click at [246, 68] on icon at bounding box center [248, 68] width 7 height 10
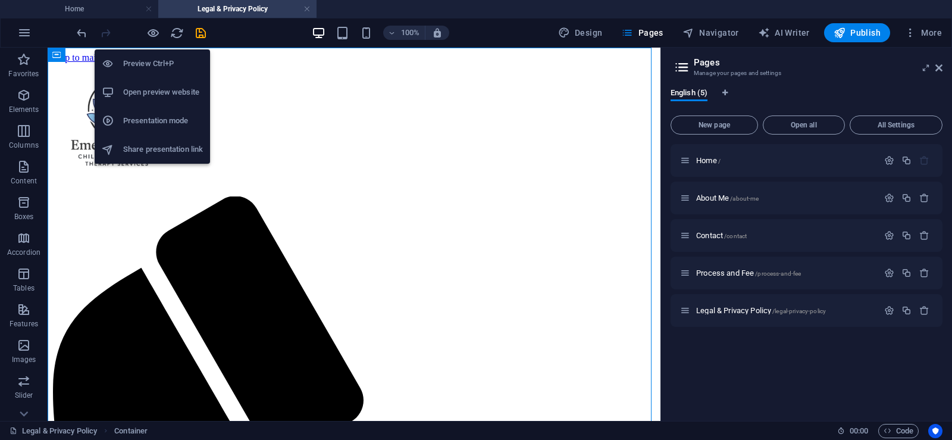
click at [162, 93] on h6 "Open preview website" at bounding box center [163, 92] width 80 height 14
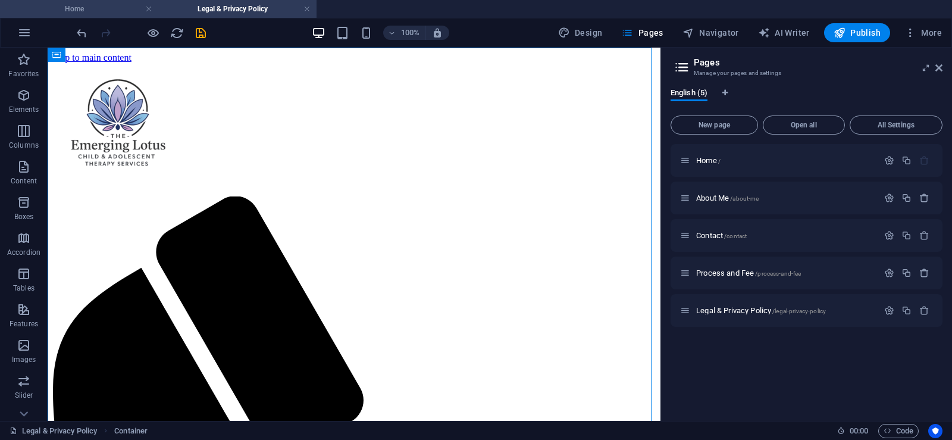
click at [112, 10] on h4 "Home" at bounding box center [79, 8] width 158 height 13
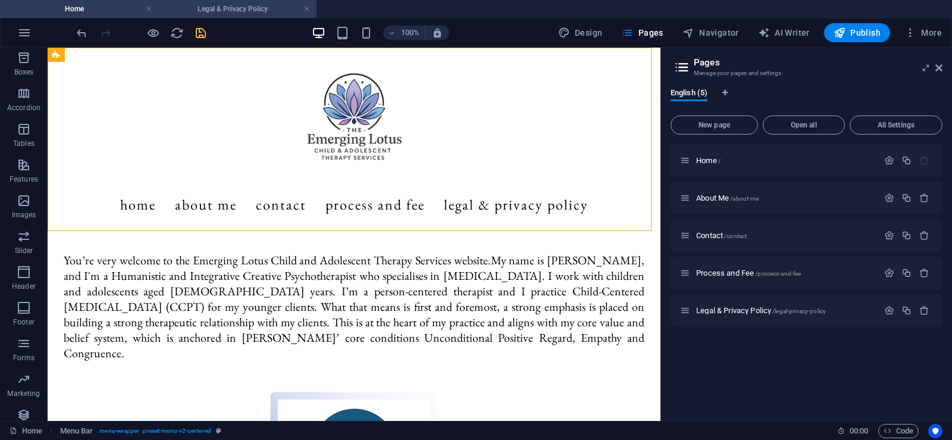
click at [214, 12] on h4 "Legal & Privacy Policy" at bounding box center [237, 8] width 158 height 13
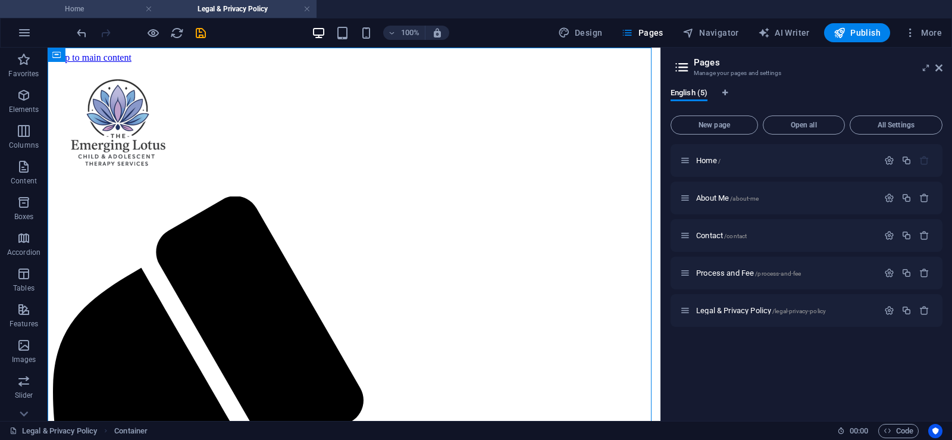
click at [122, 11] on h4 "Home" at bounding box center [79, 8] width 158 height 13
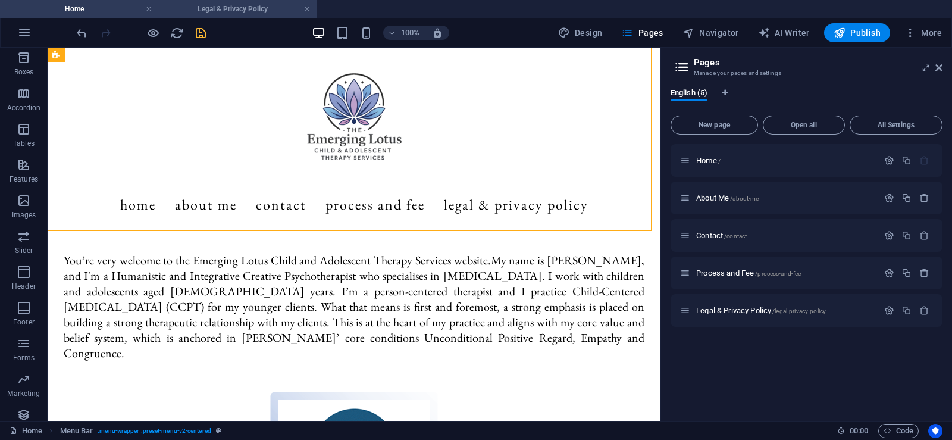
click at [216, 11] on h4 "Legal & Privacy Policy" at bounding box center [237, 8] width 158 height 13
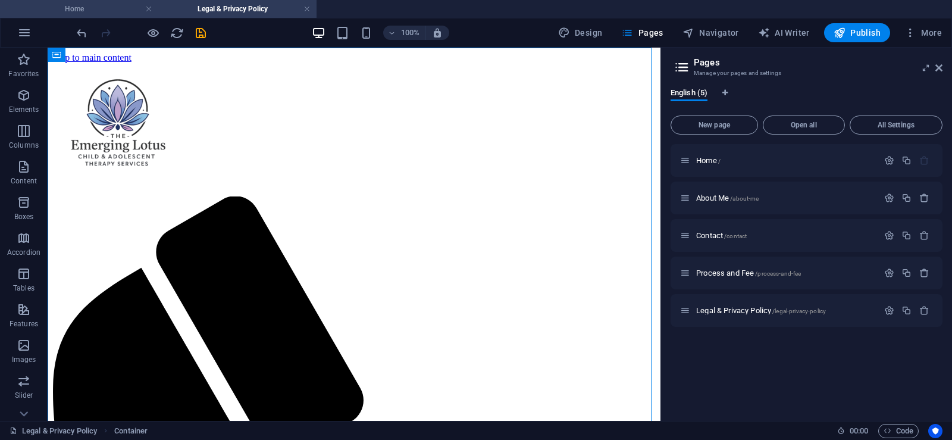
click at [110, 14] on h4 "Home" at bounding box center [79, 8] width 158 height 13
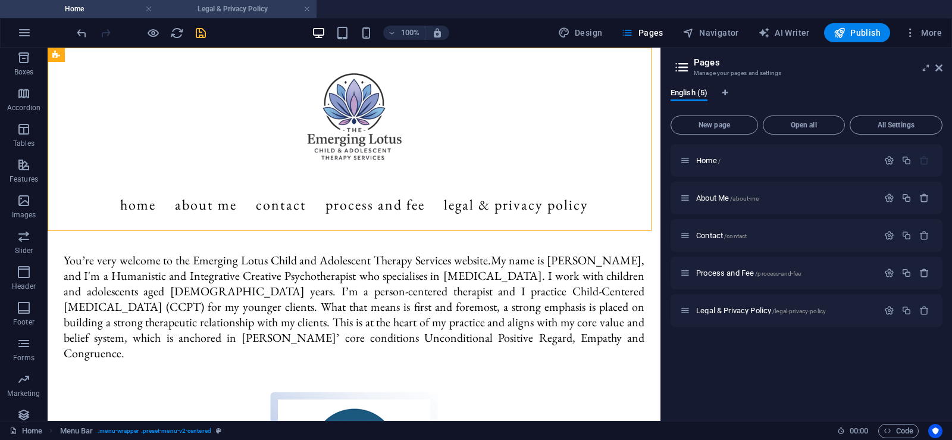
click at [196, 11] on h4 "Legal & Privacy Policy" at bounding box center [237, 8] width 158 height 13
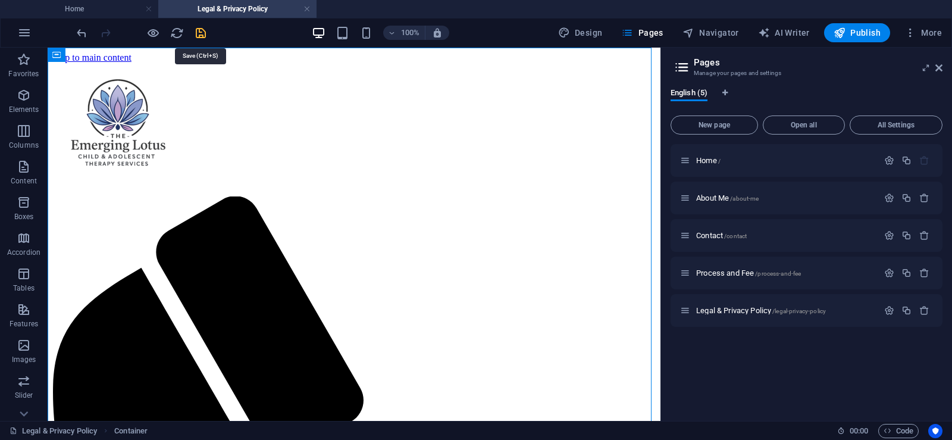
click at [202, 35] on icon "save" at bounding box center [201, 33] width 14 height 14
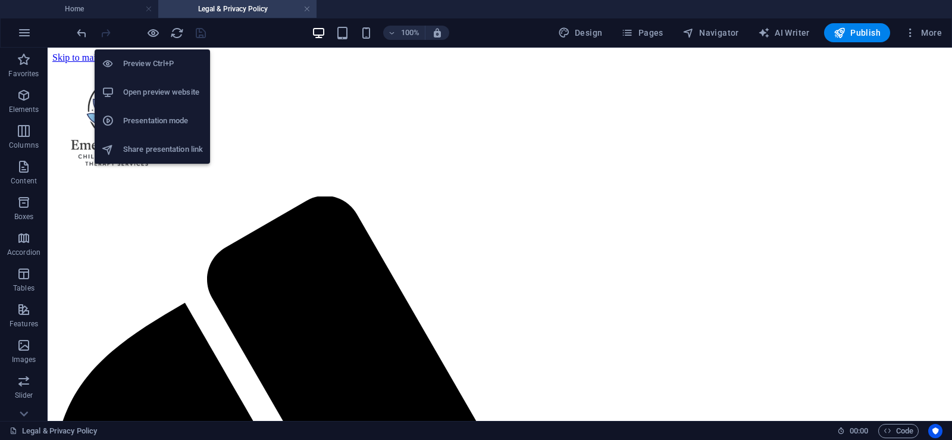
click at [161, 89] on h6 "Open preview website" at bounding box center [163, 92] width 80 height 14
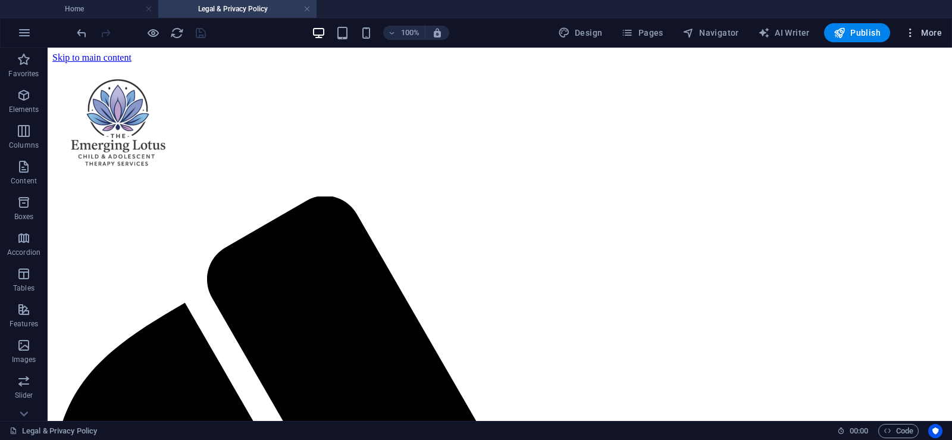
click at [914, 35] on icon "button" at bounding box center [910, 33] width 12 height 12
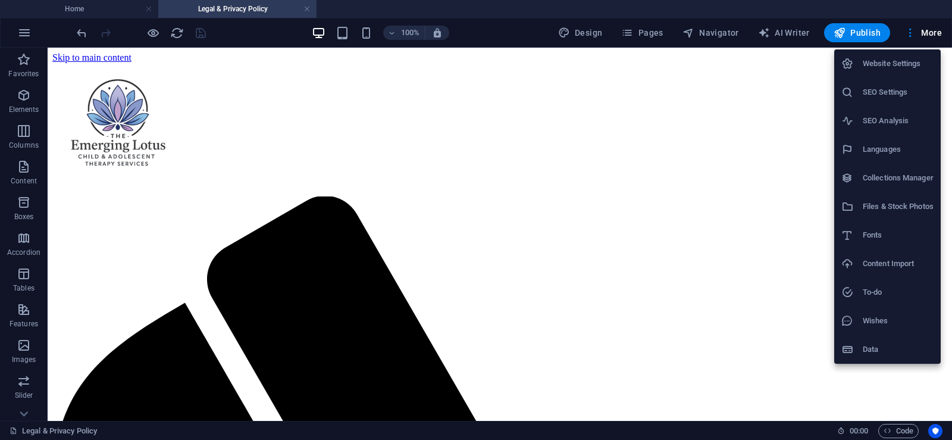
click at [898, 61] on h6 "Website Settings" at bounding box center [898, 64] width 71 height 14
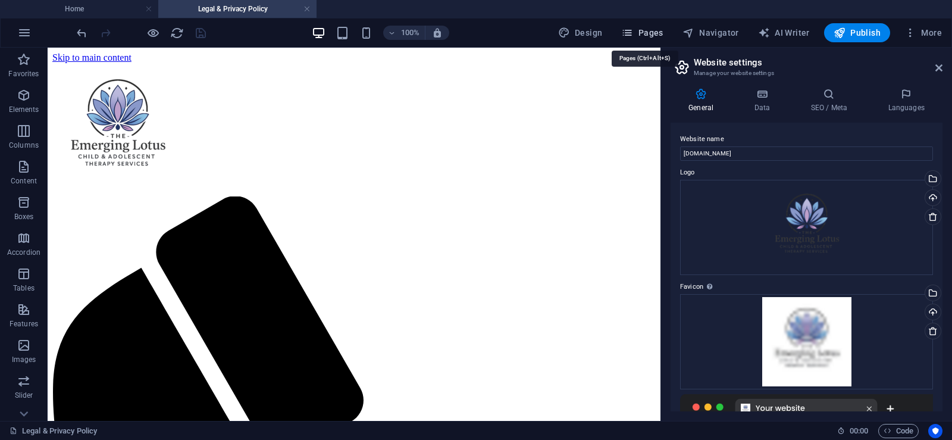
click at [650, 33] on span "Pages" at bounding box center [642, 33] width 42 height 12
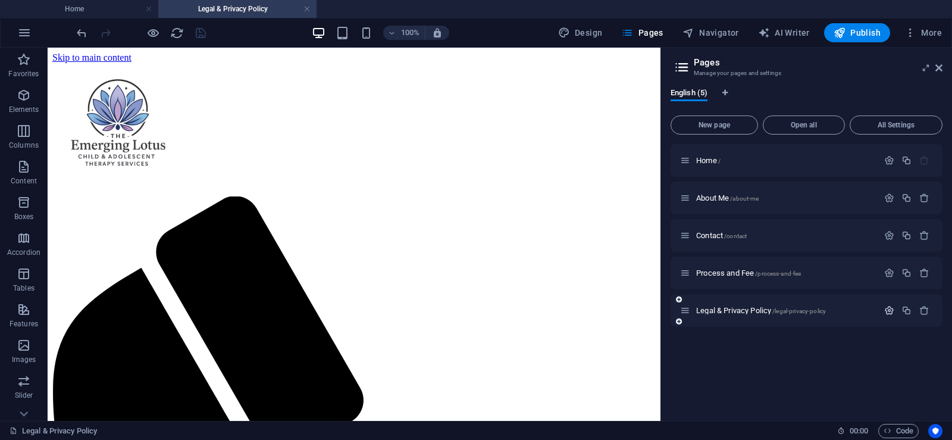
click at [889, 311] on icon "button" at bounding box center [889, 310] width 10 height 10
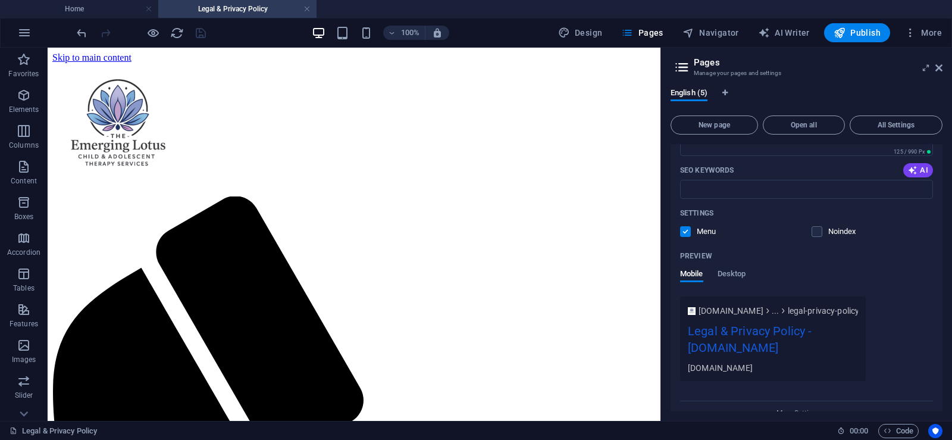
scroll to position [380, 0]
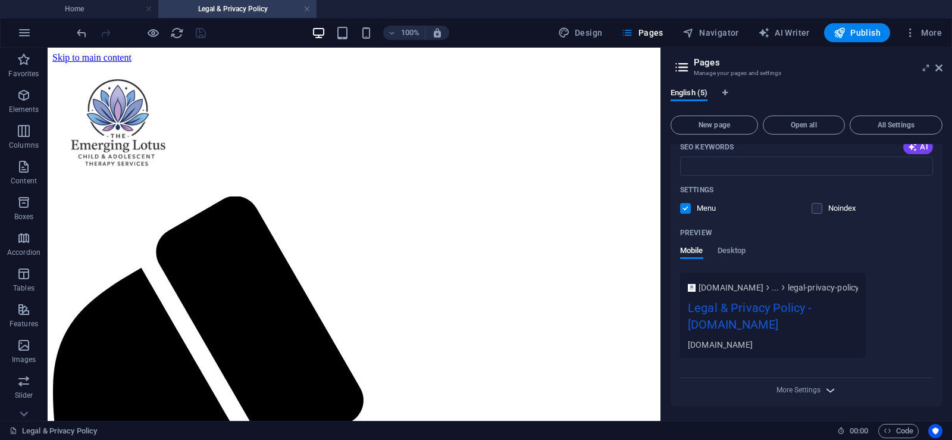
click at [829, 387] on icon "button" at bounding box center [830, 390] width 14 height 14
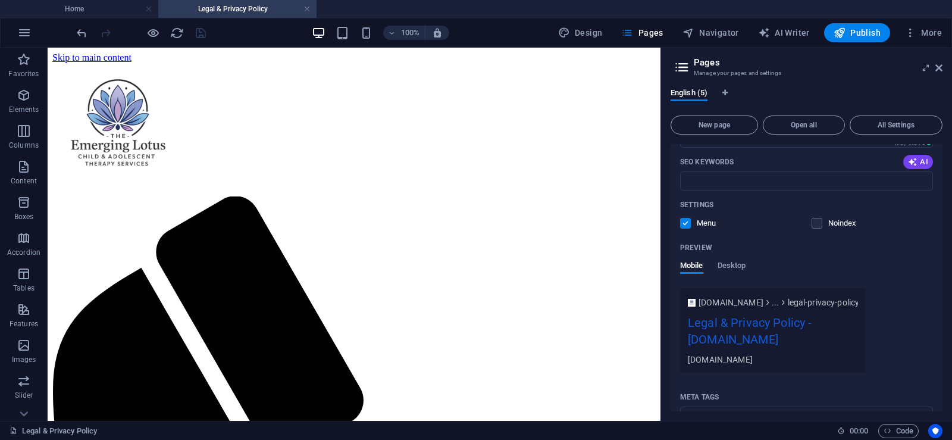
scroll to position [373, 0]
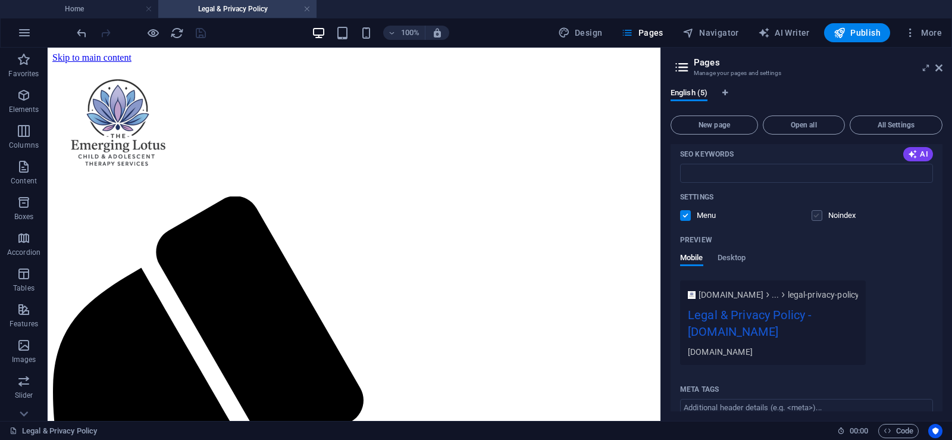
click at [817, 217] on label at bounding box center [816, 215] width 11 height 11
click at [0, 0] on input "checkbox" at bounding box center [0, 0] width 0 height 0
click at [683, 214] on label at bounding box center [685, 215] width 11 height 11
click at [0, 0] on input "checkbox" at bounding box center [0, 0] width 0 height 0
click at [740, 253] on span "Desktop" at bounding box center [731, 258] width 29 height 17
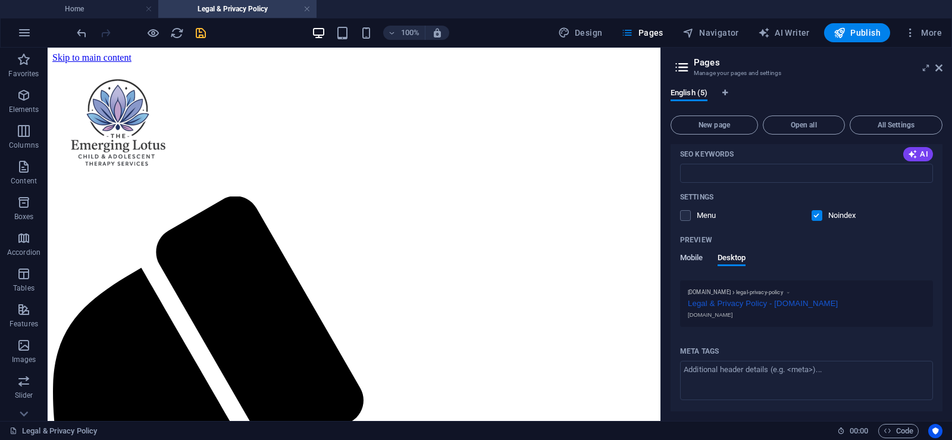
click at [691, 257] on span "Mobile" at bounding box center [691, 258] width 23 height 17
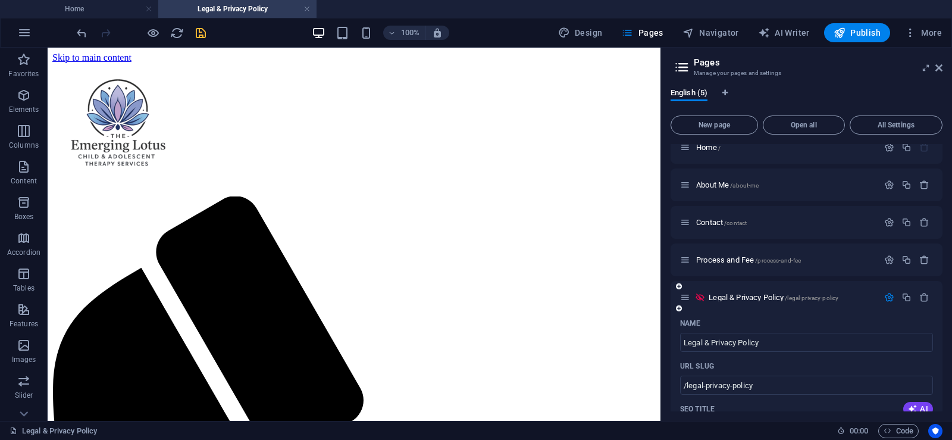
scroll to position [0, 0]
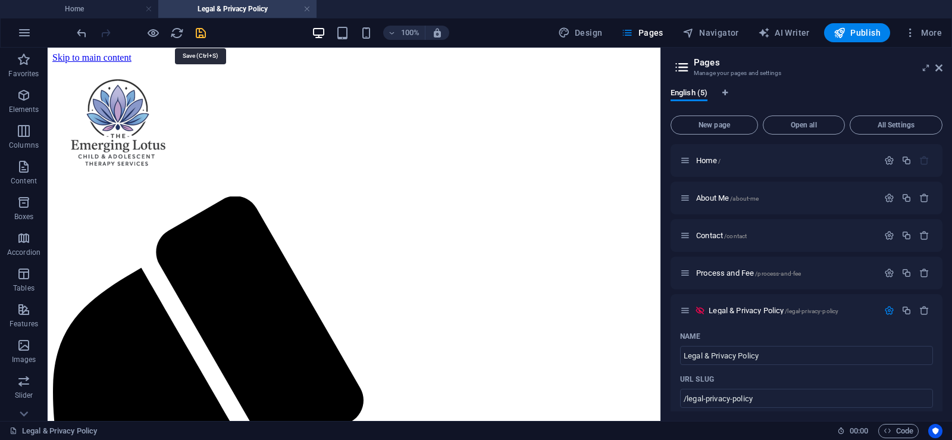
click at [198, 35] on icon "save" at bounding box center [201, 33] width 14 height 14
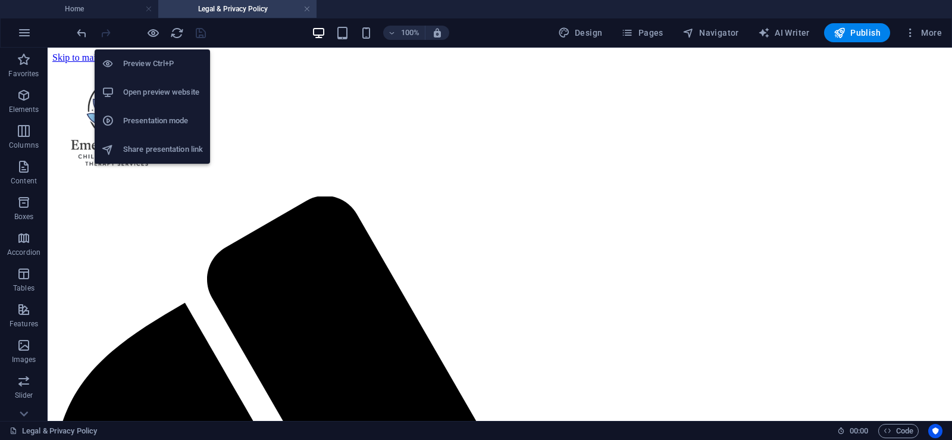
click at [164, 93] on h6 "Open preview website" at bounding box center [163, 92] width 80 height 14
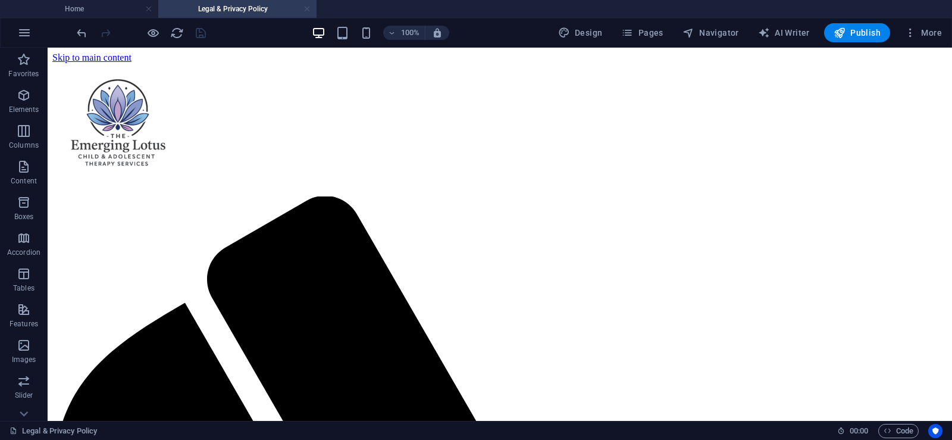
click at [307, 8] on link at bounding box center [306, 9] width 7 height 11
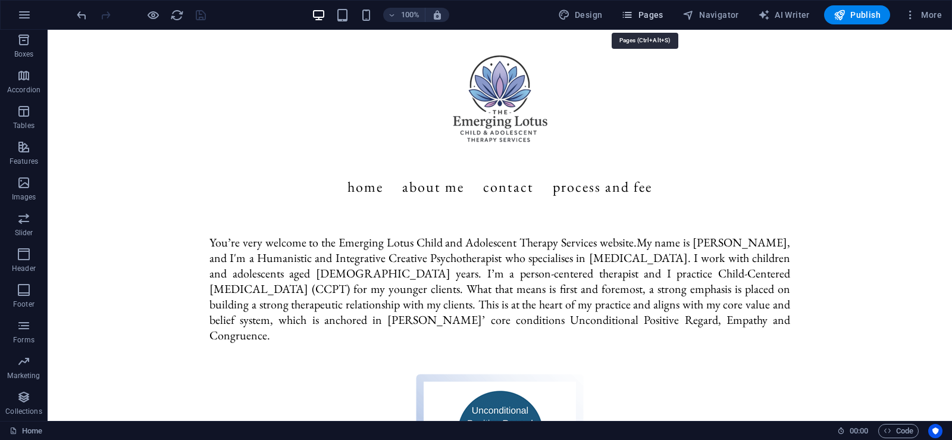
click at [646, 14] on span "Pages" at bounding box center [642, 15] width 42 height 12
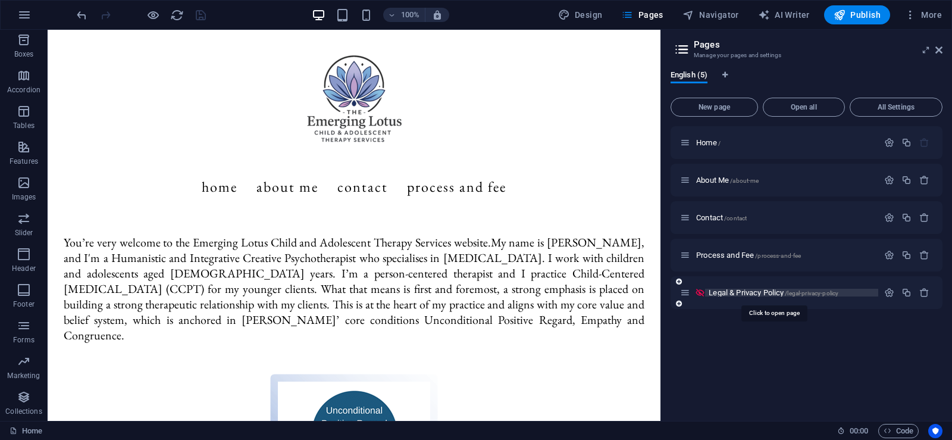
click at [750, 291] on span "Legal & Privacy Policy /legal-privacy-policy" at bounding box center [774, 292] width 130 height 9
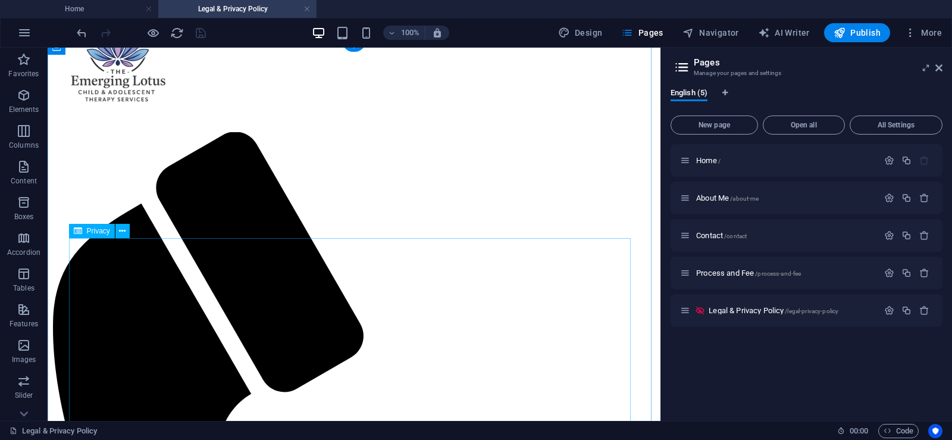
scroll to position [119, 0]
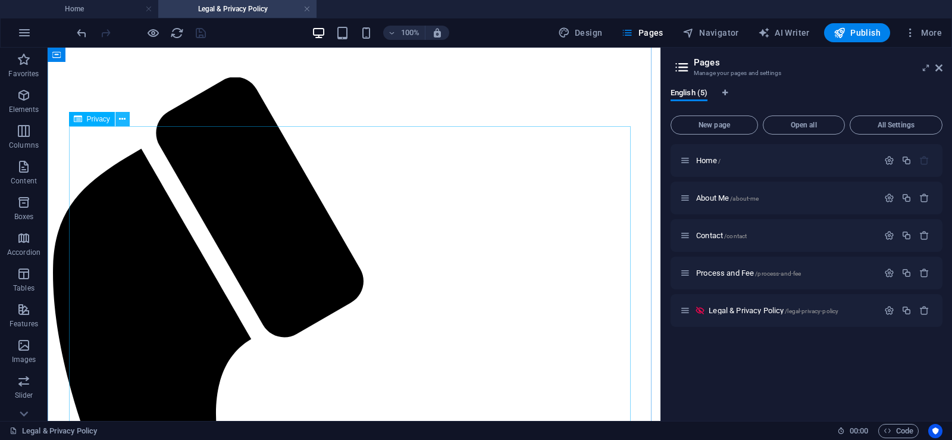
click at [121, 119] on icon at bounding box center [122, 119] width 7 height 12
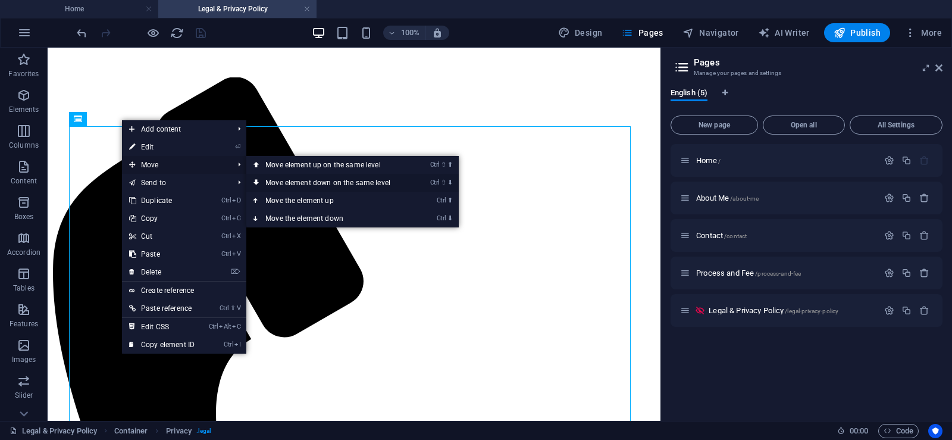
click at [286, 180] on link "Ctrl ⇧ ⬇ Move element down on the same level" at bounding box center [330, 183] width 168 height 18
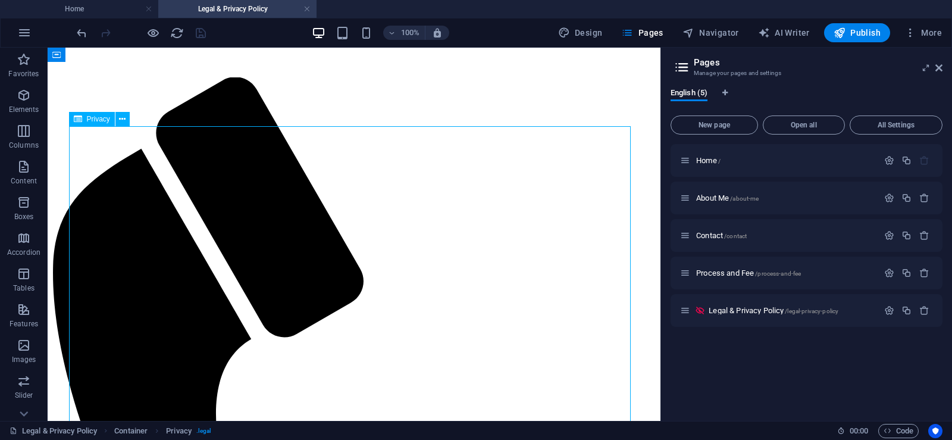
drag, startPoint x: 71, startPoint y: 145, endPoint x: 225, endPoint y: 165, distance: 155.4
drag, startPoint x: 241, startPoint y: 205, endPoint x: 453, endPoint y: 311, distance: 236.8
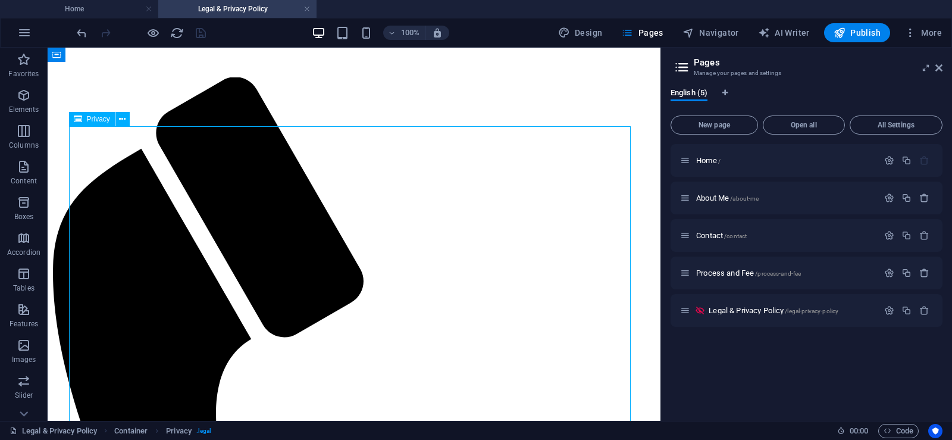
click at [926, 34] on span "More" at bounding box center [922, 33] width 37 height 12
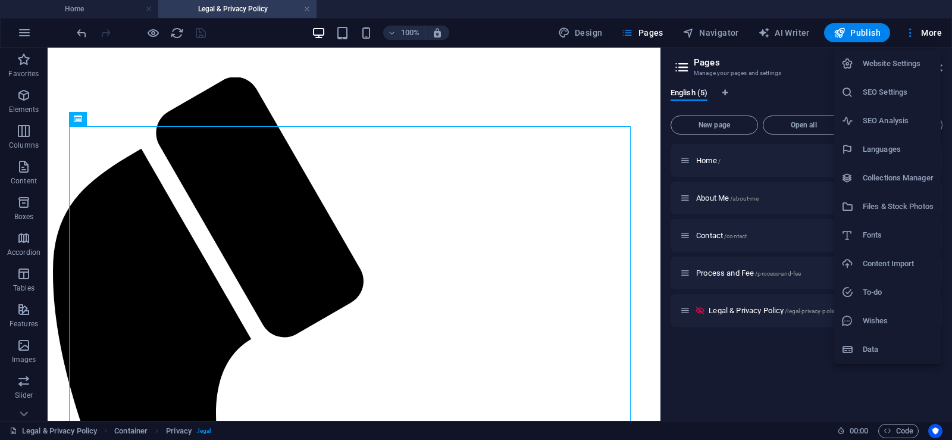
click at [906, 60] on h6 "Website Settings" at bounding box center [898, 64] width 71 height 14
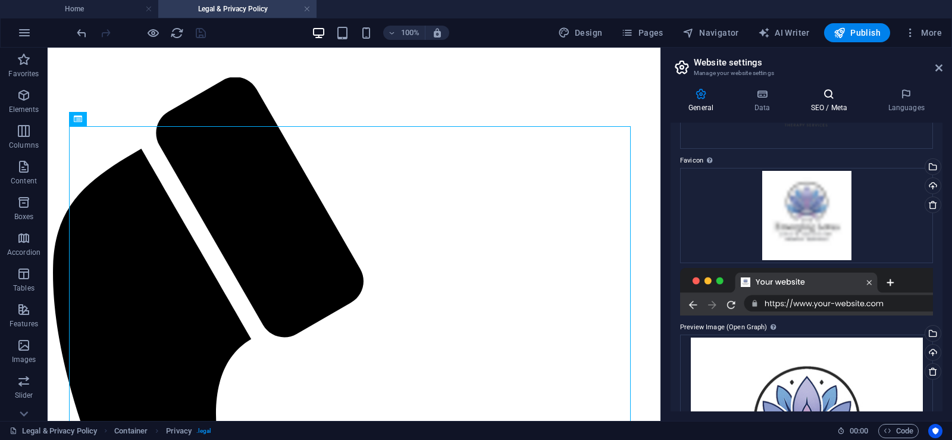
scroll to position [118, 0]
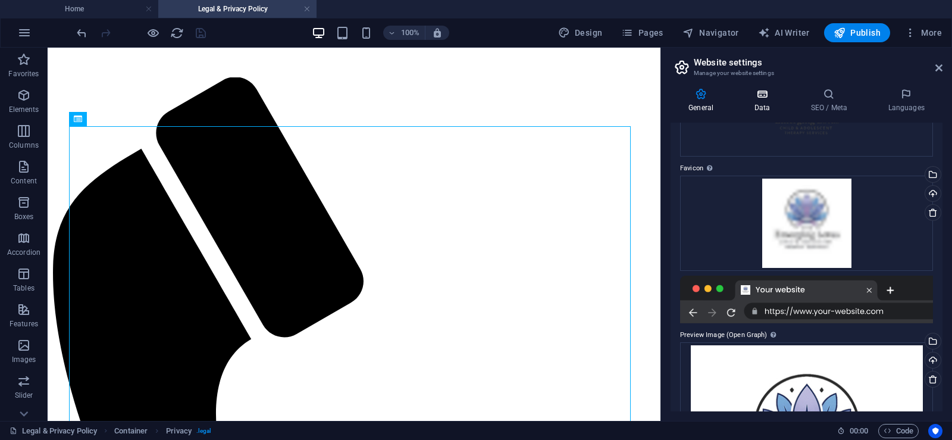
click at [768, 96] on icon at bounding box center [762, 94] width 52 height 12
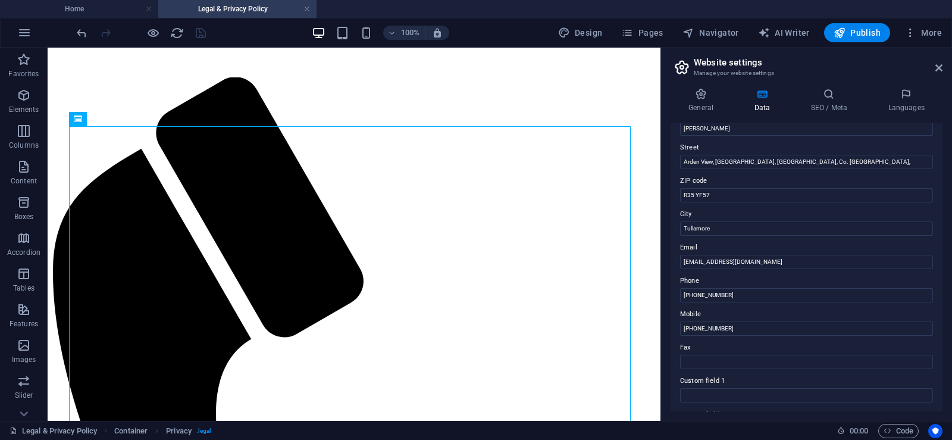
scroll to position [119, 0]
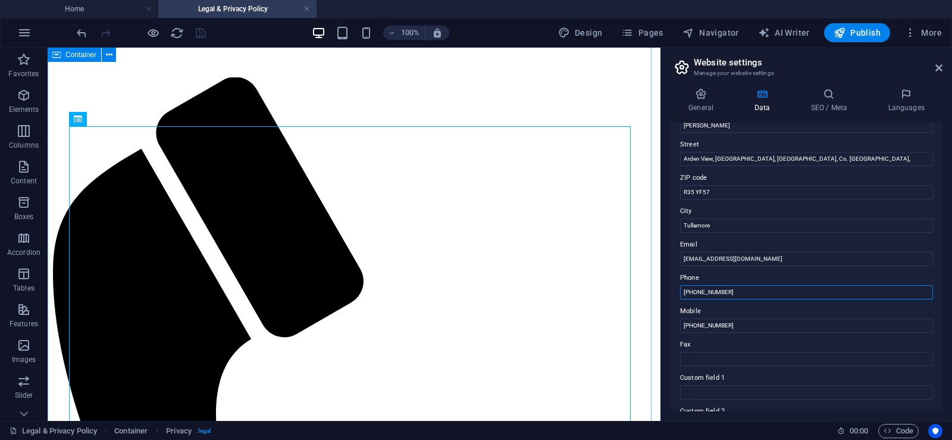
drag, startPoint x: 801, startPoint y: 343, endPoint x: 634, endPoint y: 308, distance: 170.7
